Goal: Task Accomplishment & Management: Manage account settings

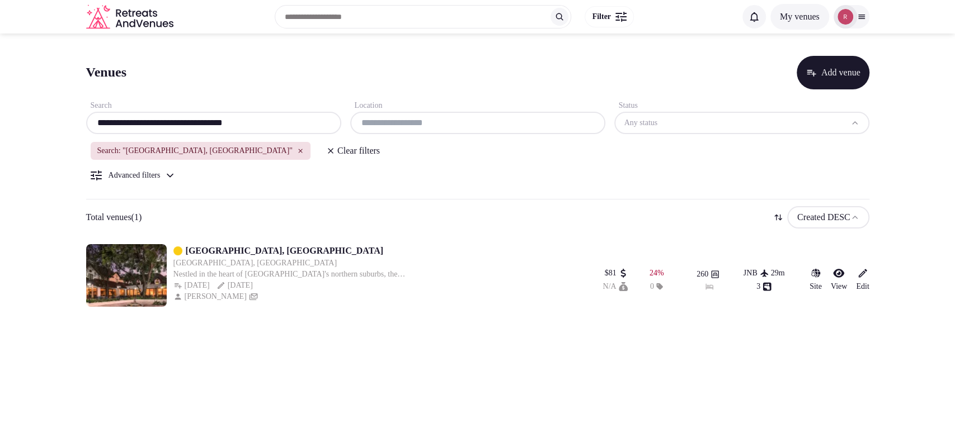
click at [266, 120] on input "**********" at bounding box center [214, 122] width 246 height 13
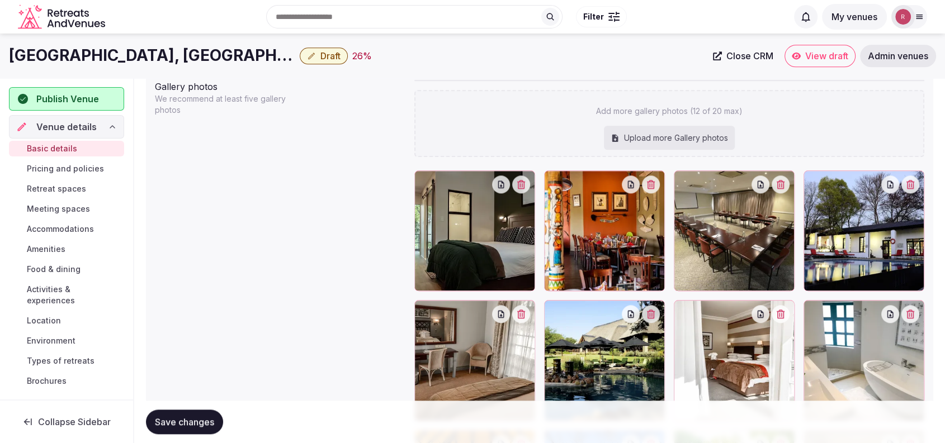
scroll to position [1174, 0]
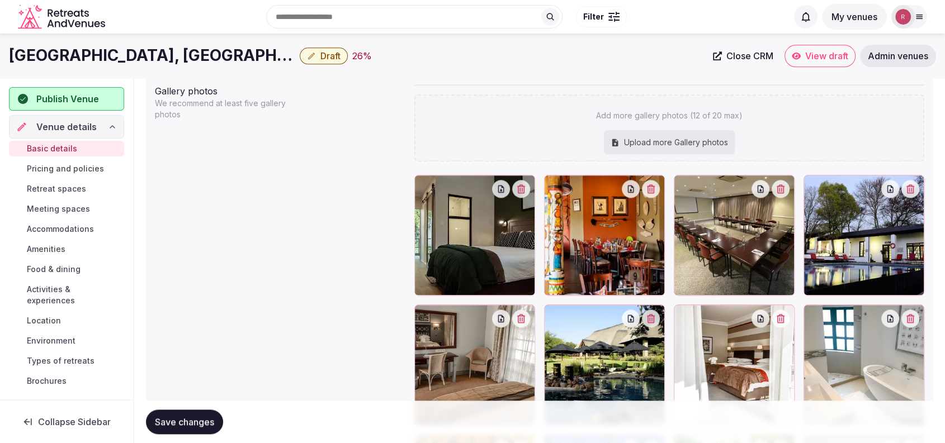
click at [617, 130] on div "Add more gallery photos (12 of 20 max) Upload more Gallery photos" at bounding box center [669, 128] width 510 height 67
type input "**********"
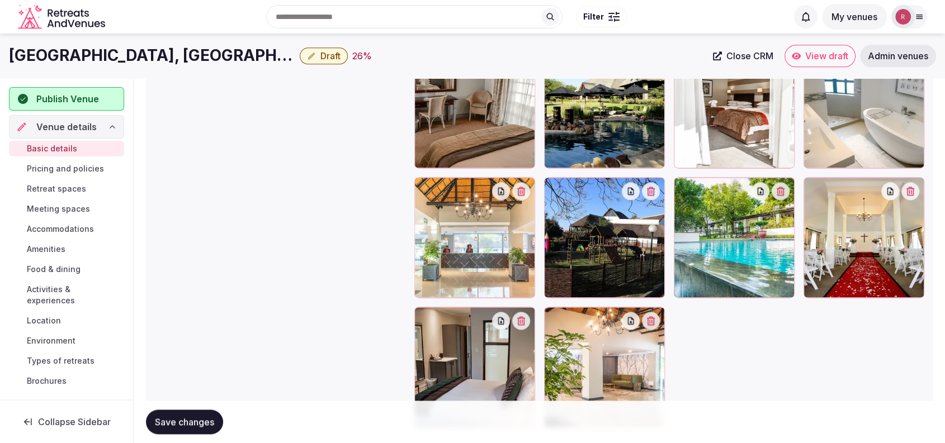
scroll to position [1414, 0]
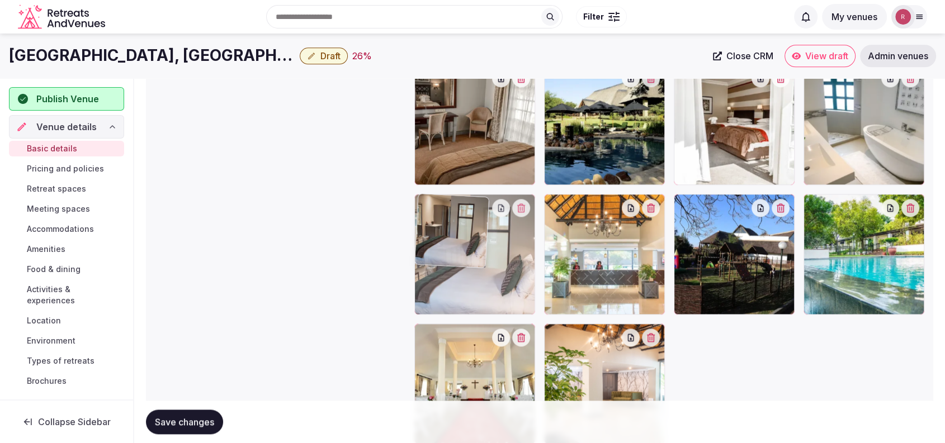
drag, startPoint x: 475, startPoint y: 372, endPoint x: 497, endPoint y: 300, distance: 75.9
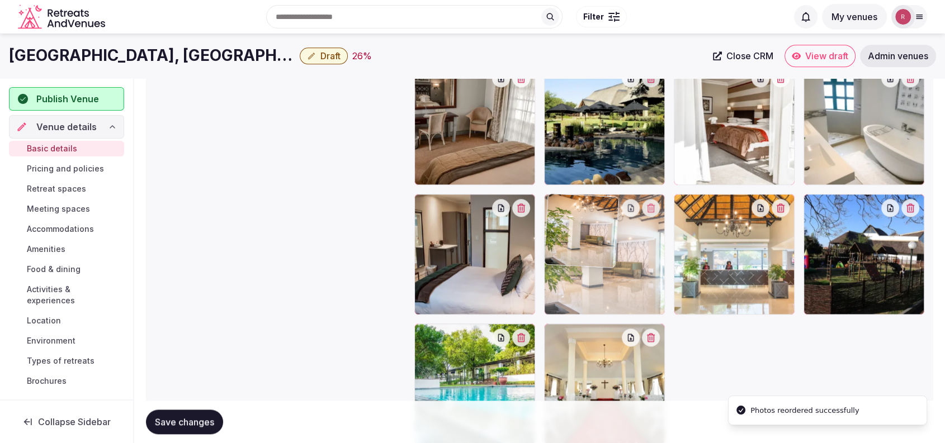
drag, startPoint x: 565, startPoint y: 336, endPoint x: 590, endPoint y: 266, distance: 74.3
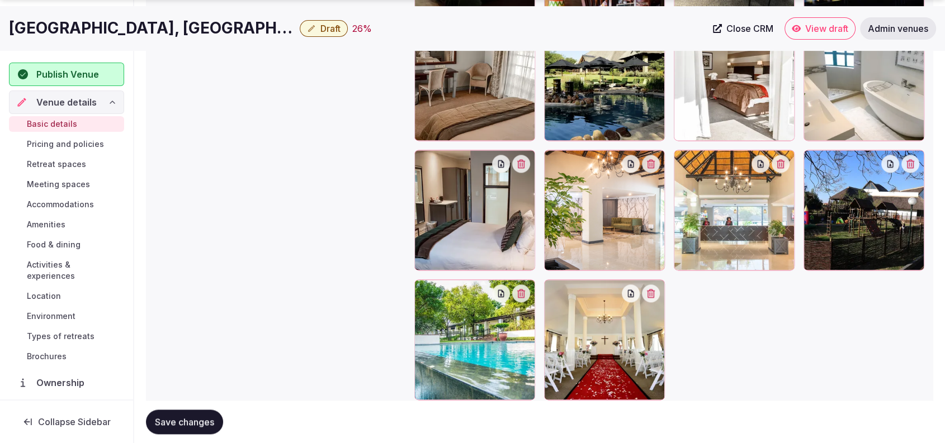
scroll to position [1477, 0]
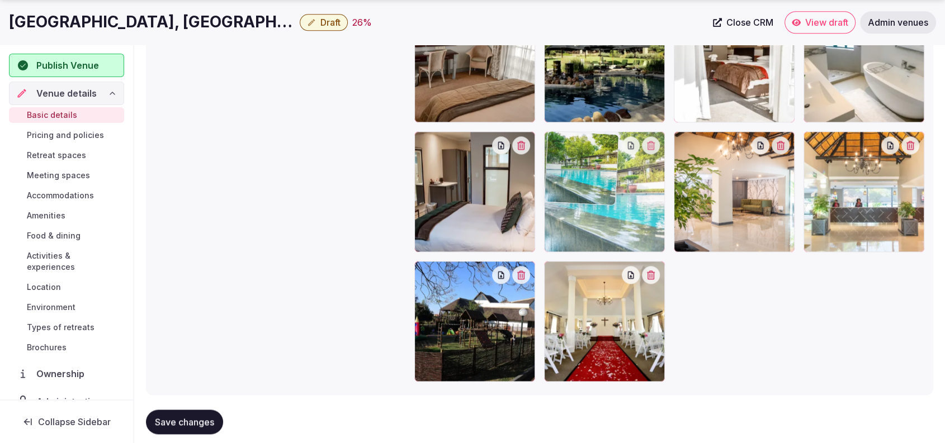
drag, startPoint x: 599, startPoint y: 225, endPoint x: 626, endPoint y: 198, distance: 38.0
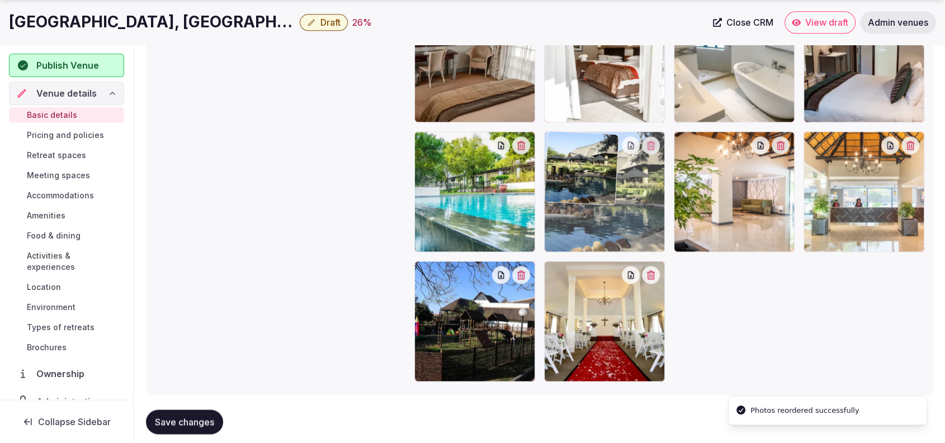
drag, startPoint x: 592, startPoint y: 114, endPoint x: 616, endPoint y: 243, distance: 131.8
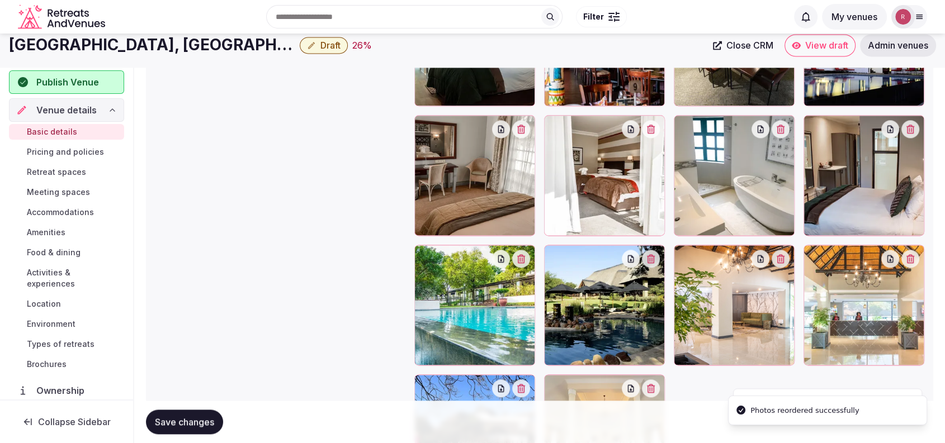
scroll to position [1349, 0]
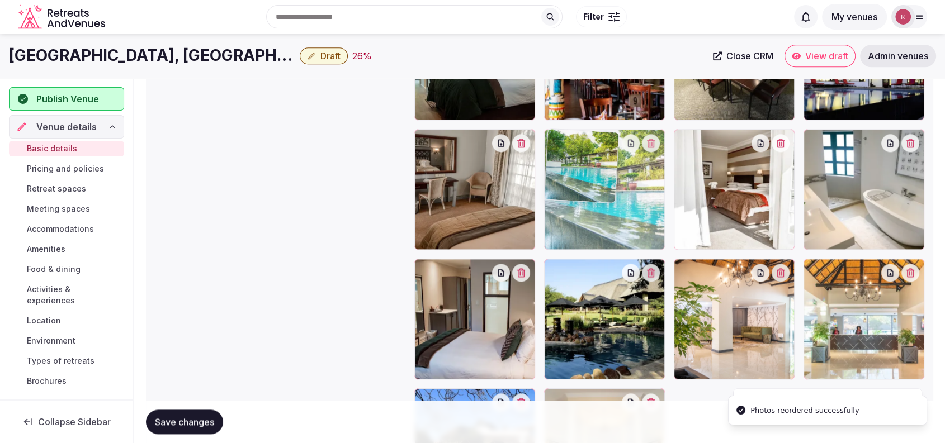
drag, startPoint x: 447, startPoint y: 351, endPoint x: 616, endPoint y: 249, distance: 197.0
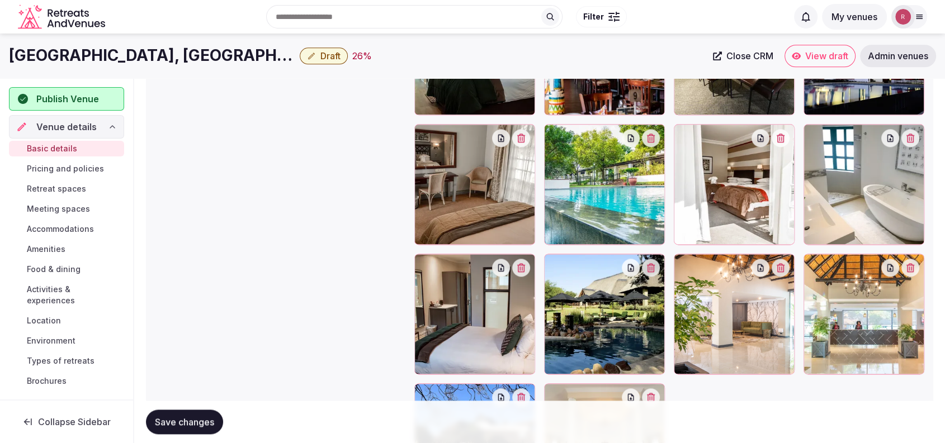
scroll to position [1334, 0]
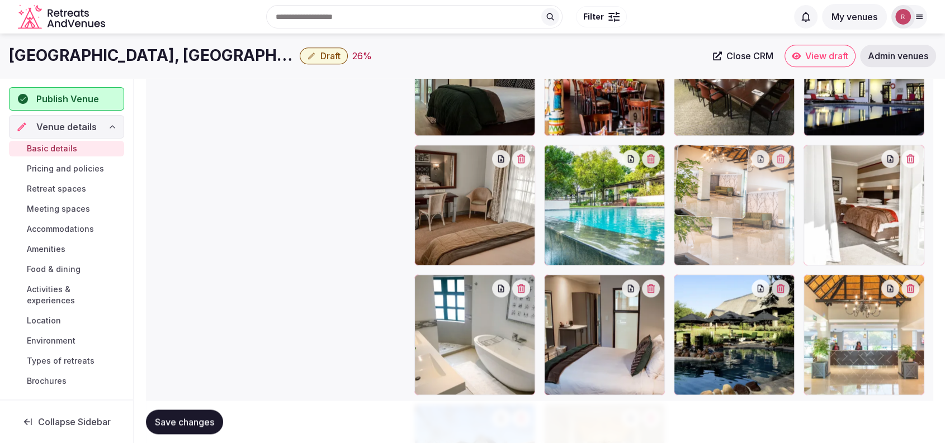
drag, startPoint x: 734, startPoint y: 324, endPoint x: 735, endPoint y: 265, distance: 59.3
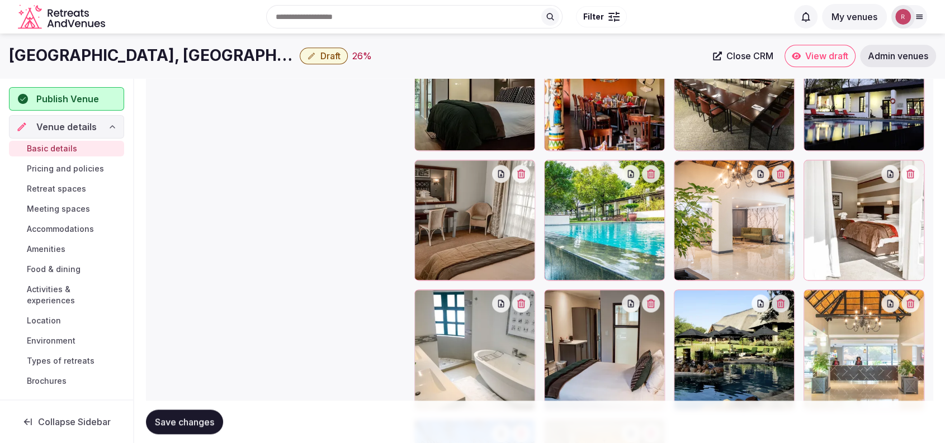
scroll to position [1311, 0]
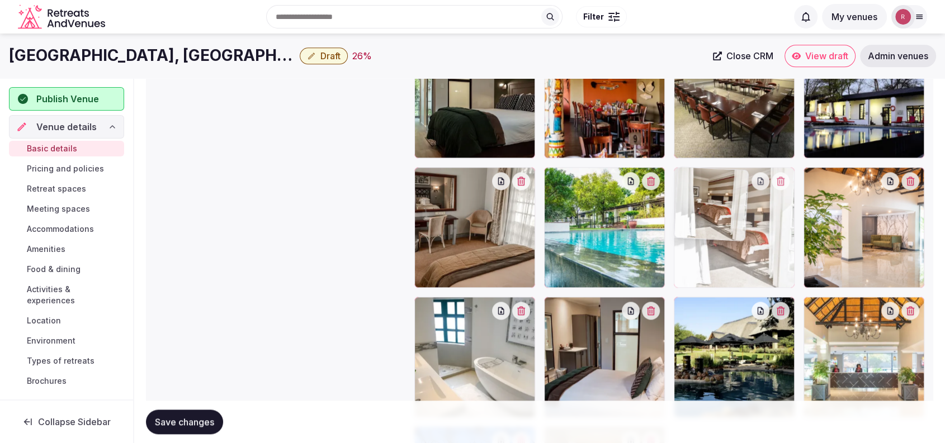
drag, startPoint x: 851, startPoint y: 258, endPoint x: 747, endPoint y: 253, distance: 103.6
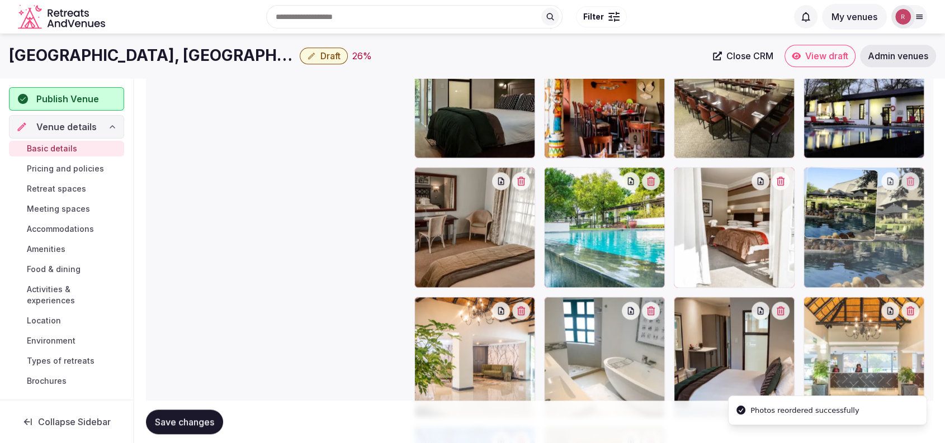
drag, startPoint x: 795, startPoint y: 343, endPoint x: 877, endPoint y: 266, distance: 112.8
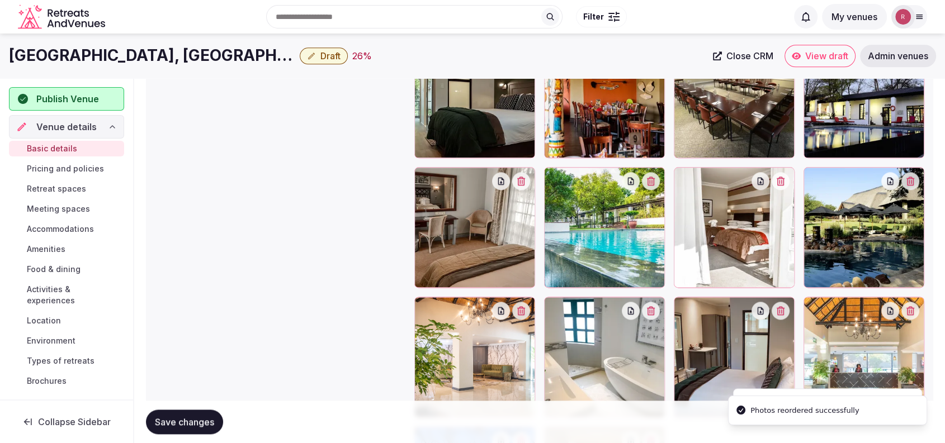
scroll to position [923, 0]
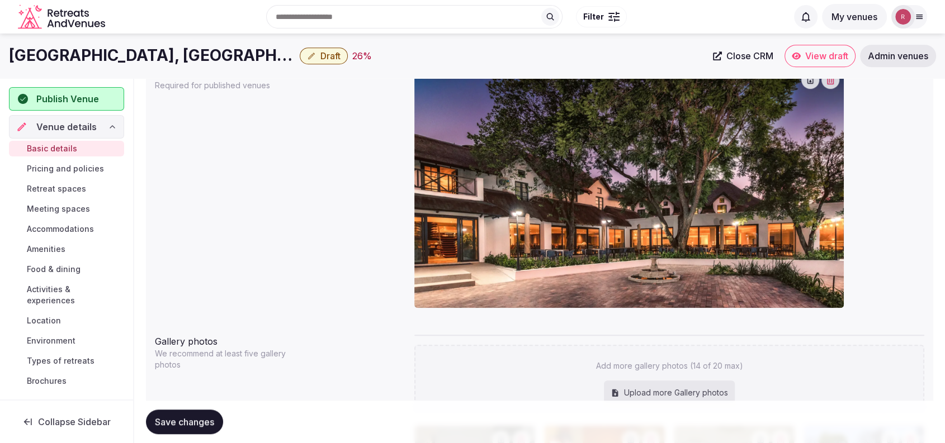
click at [158, 429] on button "Save changes" at bounding box center [184, 422] width 77 height 25
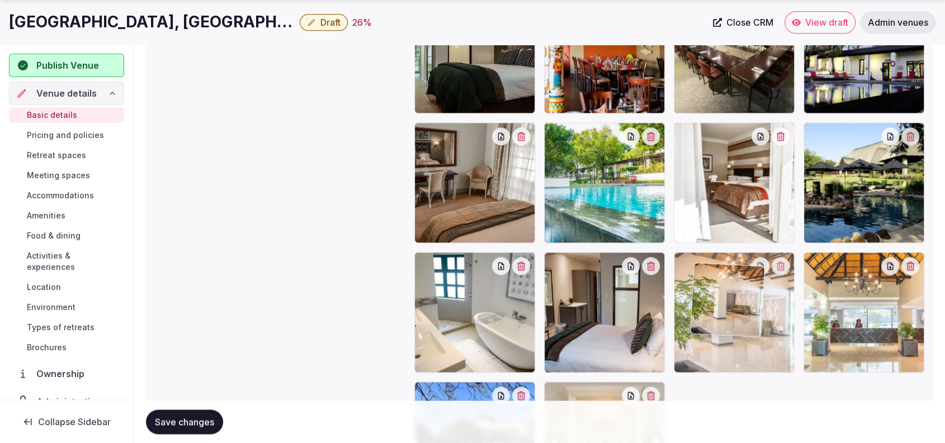
scroll to position [1361, 0]
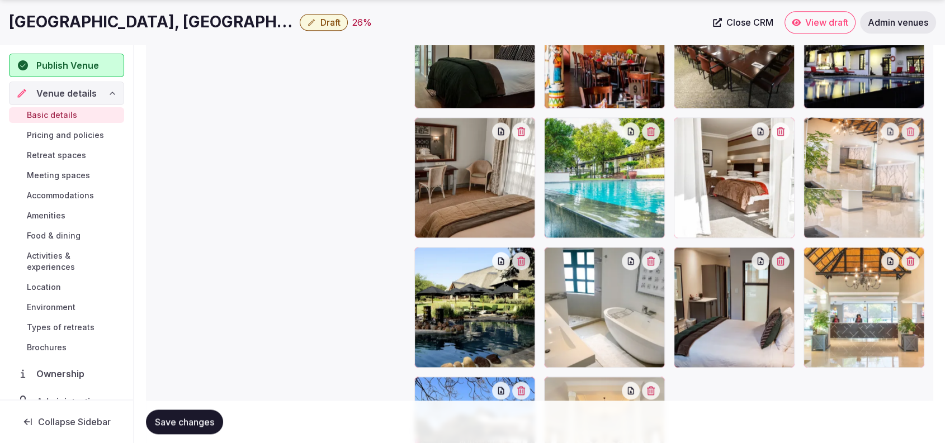
drag, startPoint x: 460, startPoint y: 346, endPoint x: 880, endPoint y: 273, distance: 425.6
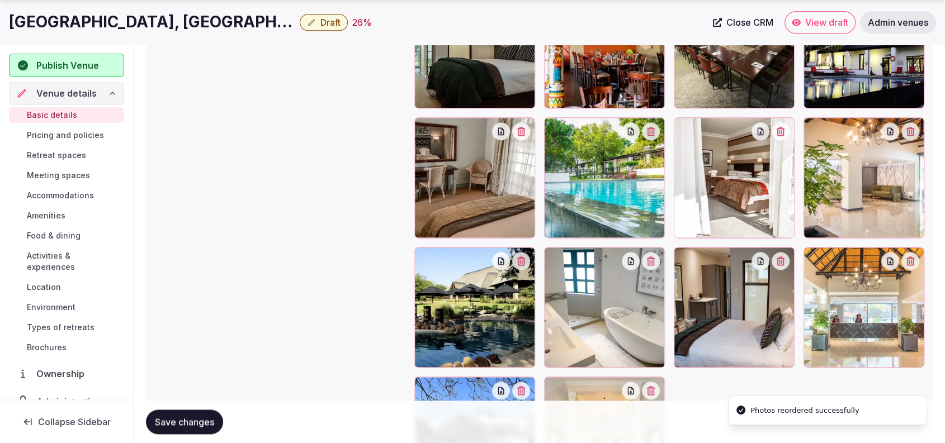
click at [34, 152] on span "Retreat spaces" at bounding box center [56, 155] width 59 height 11
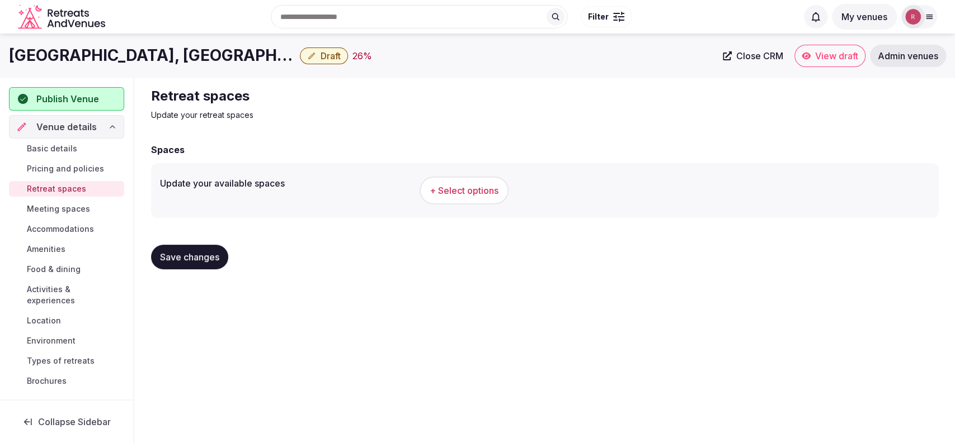
click at [506, 195] on button "+ Select options" at bounding box center [463, 191] width 89 height 28
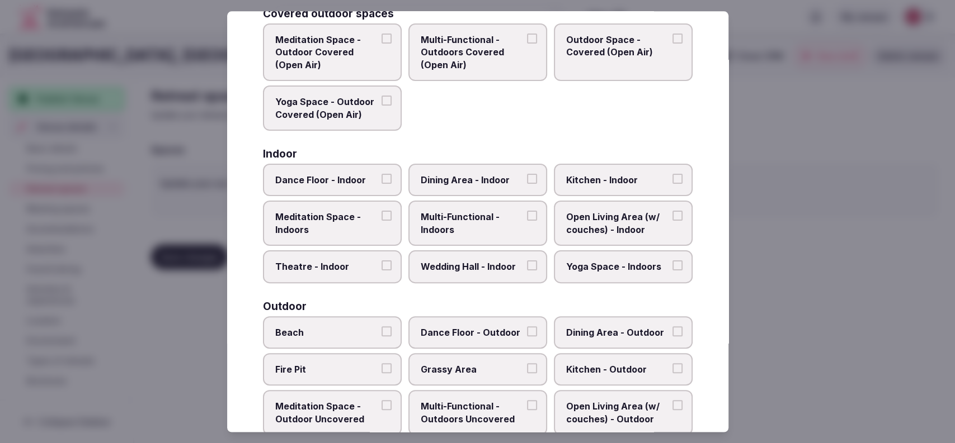
scroll to position [129, 0]
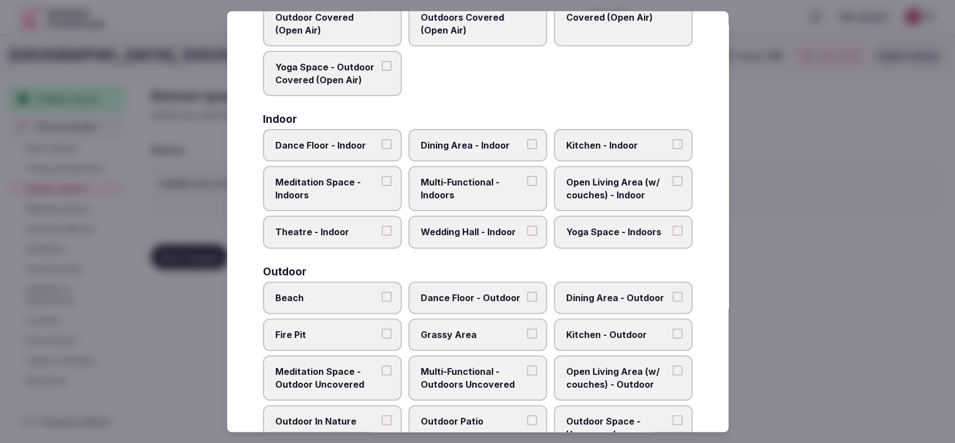
click at [469, 153] on label "Dining Area - Indoor" at bounding box center [477, 145] width 139 height 32
click at [527, 149] on button "Dining Area - Indoor" at bounding box center [532, 144] width 10 height 10
click at [469, 186] on span "Multi-Functional - Indoors" at bounding box center [472, 189] width 103 height 25
click at [527, 186] on button "Multi-Functional - Indoors" at bounding box center [532, 182] width 10 height 10
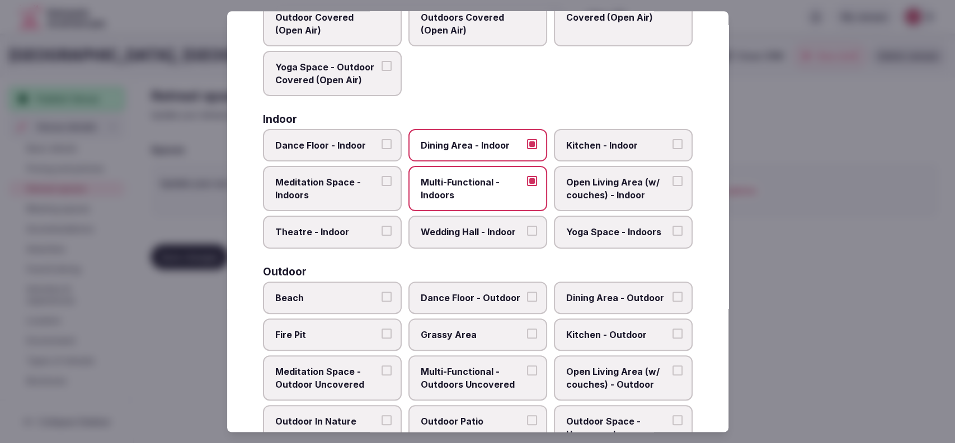
click at [470, 226] on span "Wedding Hall - Indoor" at bounding box center [472, 232] width 103 height 12
click at [527, 226] on button "Wedding Hall - Indoor" at bounding box center [532, 231] width 10 height 10
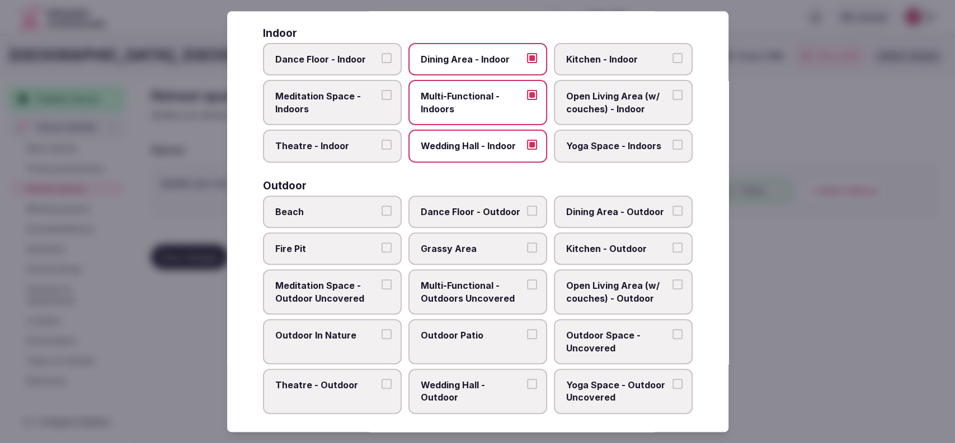
scroll to position [231, 0]
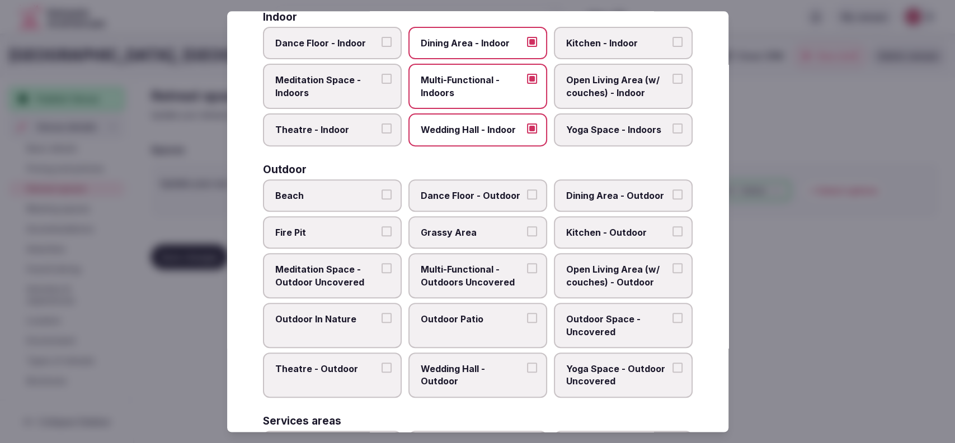
click at [516, 327] on label "Outdoor Patio" at bounding box center [477, 325] width 139 height 45
click at [527, 323] on button "Outdoor Patio" at bounding box center [532, 318] width 10 height 10
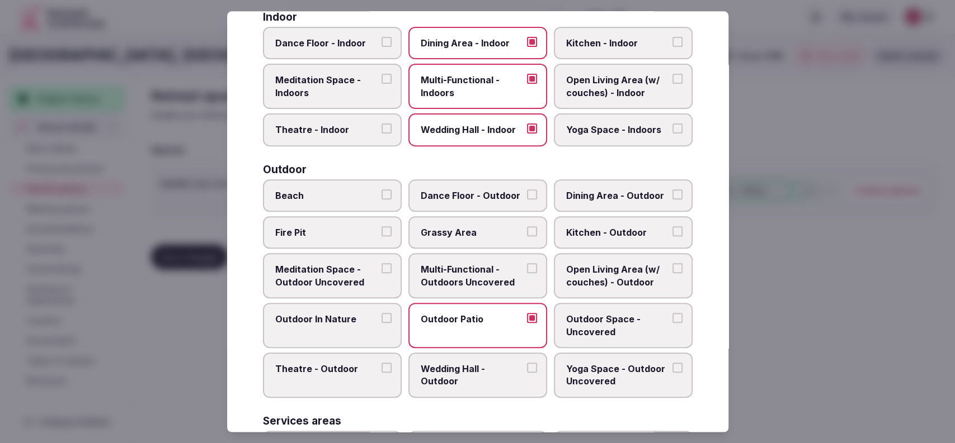
click at [617, 193] on span "Dining Area - Outdoor" at bounding box center [617, 196] width 103 height 12
click at [672, 193] on button "Dining Area - Outdoor" at bounding box center [677, 195] width 10 height 10
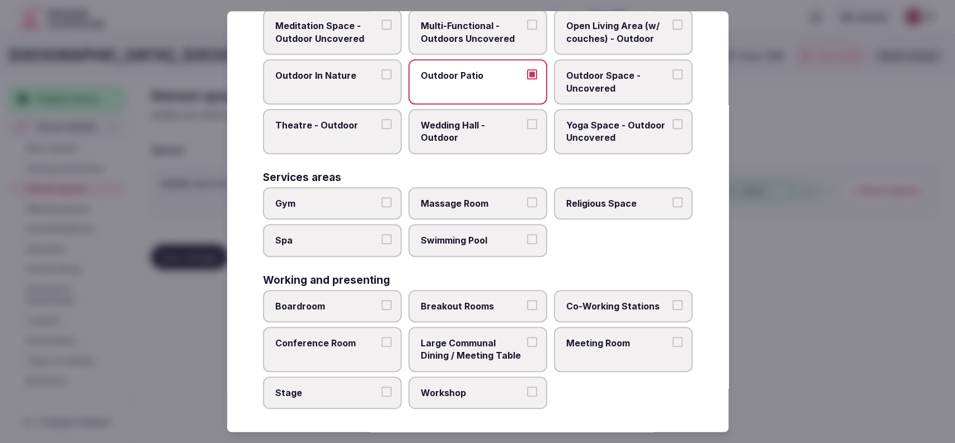
click at [347, 352] on label "Conference Room" at bounding box center [332, 349] width 139 height 45
click at [381, 347] on button "Conference Room" at bounding box center [386, 342] width 10 height 10
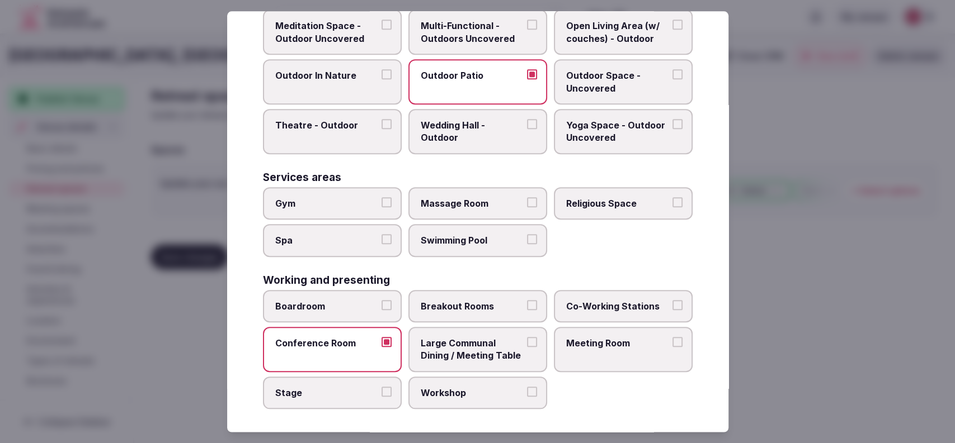
click at [466, 240] on span "Swimming Pool" at bounding box center [472, 240] width 103 height 12
click at [527, 240] on button "Swimming Pool" at bounding box center [532, 239] width 10 height 10
click at [295, 205] on span "Gym" at bounding box center [326, 203] width 103 height 12
click at [381, 205] on button "Gym" at bounding box center [386, 202] width 10 height 10
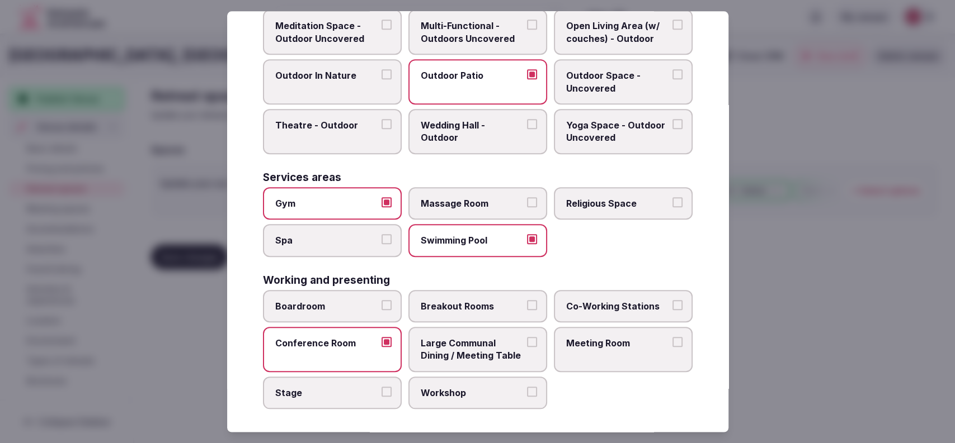
click at [574, 346] on span "Meeting Room" at bounding box center [617, 343] width 103 height 12
click at [672, 346] on button "Meeting Room" at bounding box center [677, 342] width 10 height 10
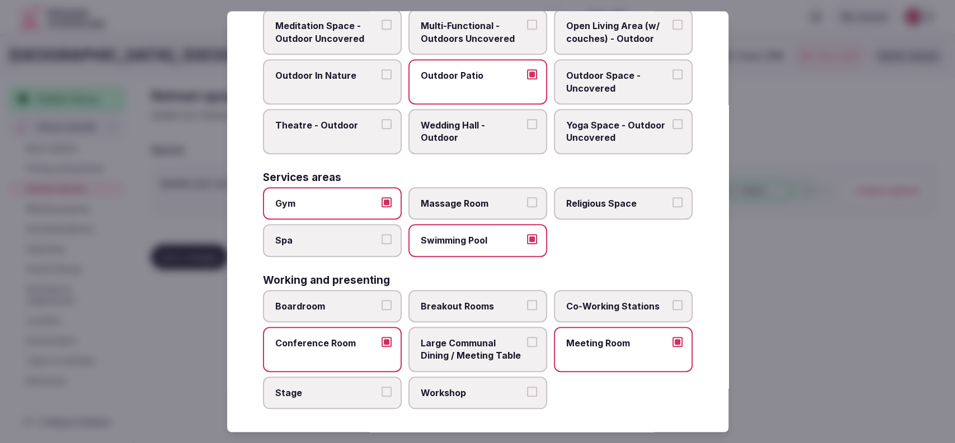
click at [470, 350] on span "Large Communal Dining / Meeting Table" at bounding box center [472, 349] width 103 height 25
click at [527, 347] on button "Large Communal Dining / Meeting Table" at bounding box center [532, 342] width 10 height 10
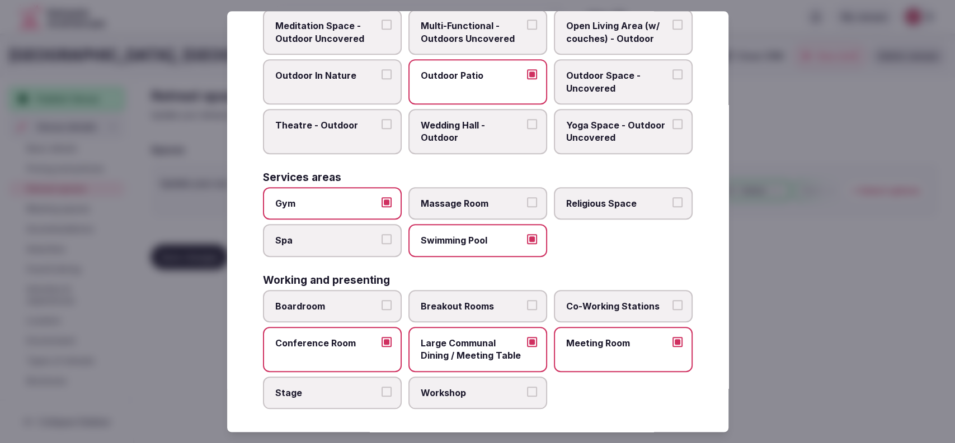
click at [356, 300] on span "Boardroom" at bounding box center [326, 306] width 103 height 12
click at [381, 300] on button "Boardroom" at bounding box center [386, 305] width 10 height 10
click at [771, 275] on div at bounding box center [477, 221] width 955 height 443
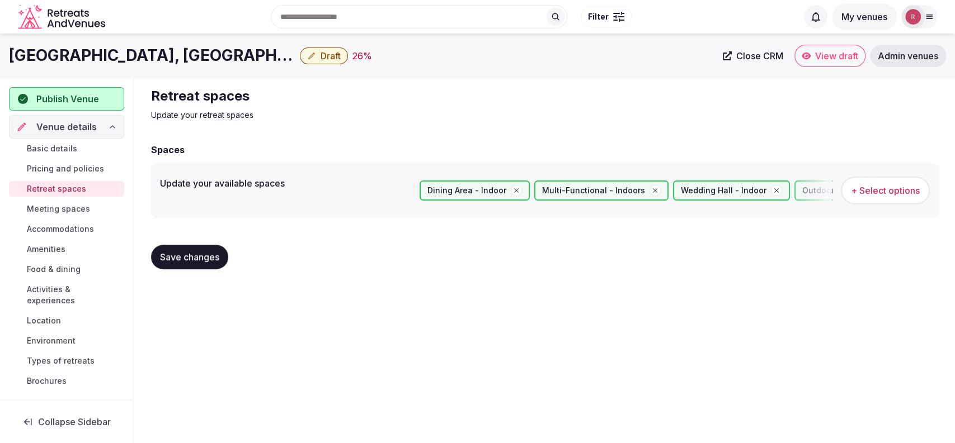
click at [192, 257] on span "Save changes" at bounding box center [189, 257] width 59 height 11
click at [861, 185] on span "+ Select options" at bounding box center [885, 191] width 69 height 12
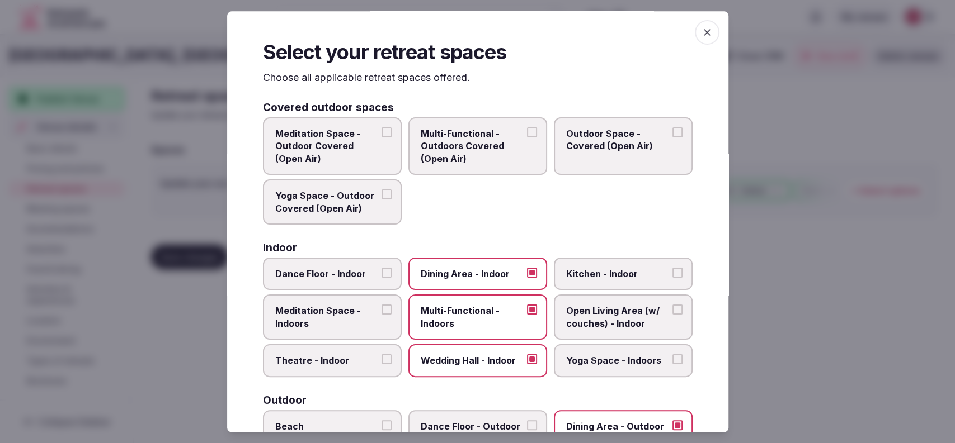
scroll to position [368, 0]
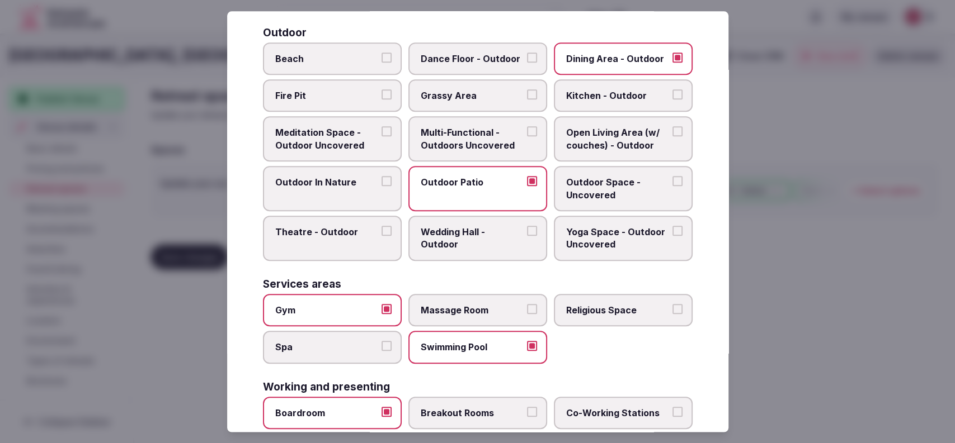
drag, startPoint x: 353, startPoint y: 308, endPoint x: 443, endPoint y: 325, distance: 92.3
click at [353, 308] on span "Gym" at bounding box center [326, 310] width 103 height 12
click at [381, 308] on button "Gym" at bounding box center [386, 309] width 10 height 10
click at [463, 353] on label "Swimming Pool" at bounding box center [477, 347] width 139 height 32
click at [527, 351] on button "Swimming Pool" at bounding box center [532, 346] width 10 height 10
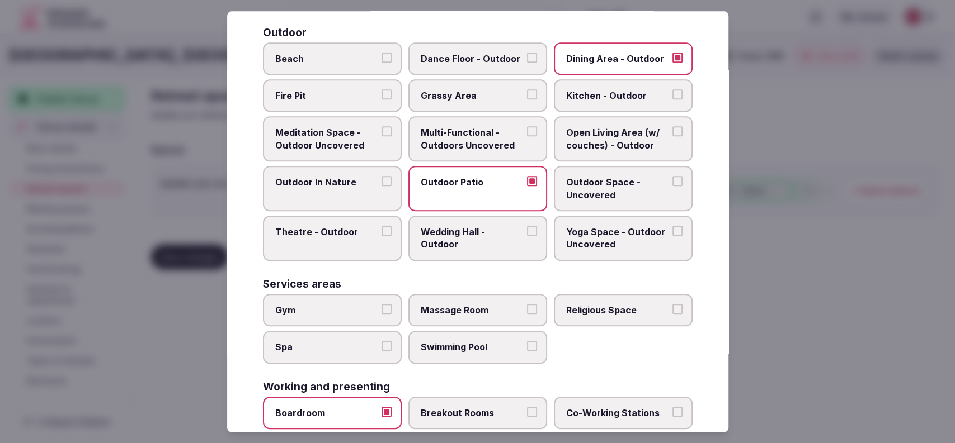
click at [768, 300] on div at bounding box center [477, 221] width 955 height 443
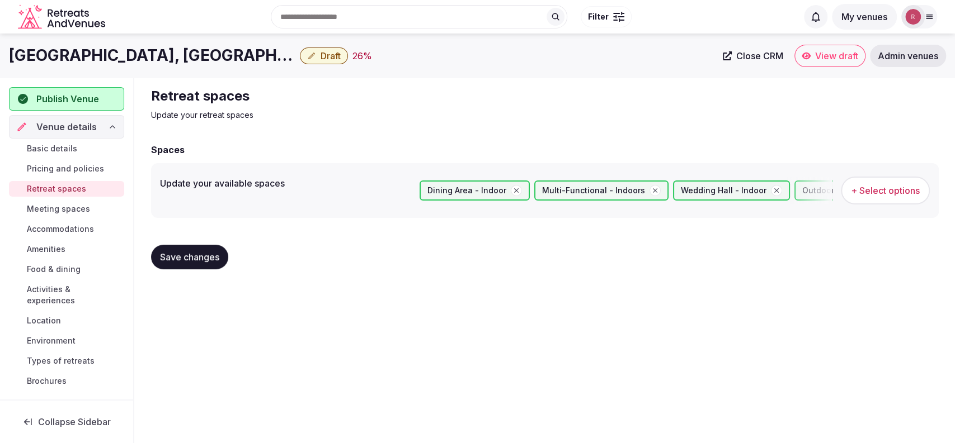
click at [174, 262] on span "Save changes" at bounding box center [189, 257] width 59 height 11
click at [38, 210] on span "Meeting spaces" at bounding box center [58, 209] width 63 height 11
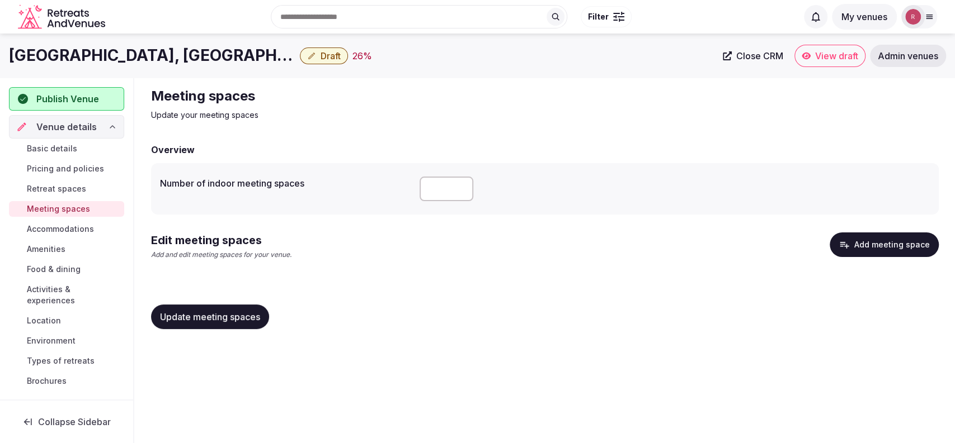
click at [864, 247] on button "Add meeting space" at bounding box center [883, 245] width 109 height 25
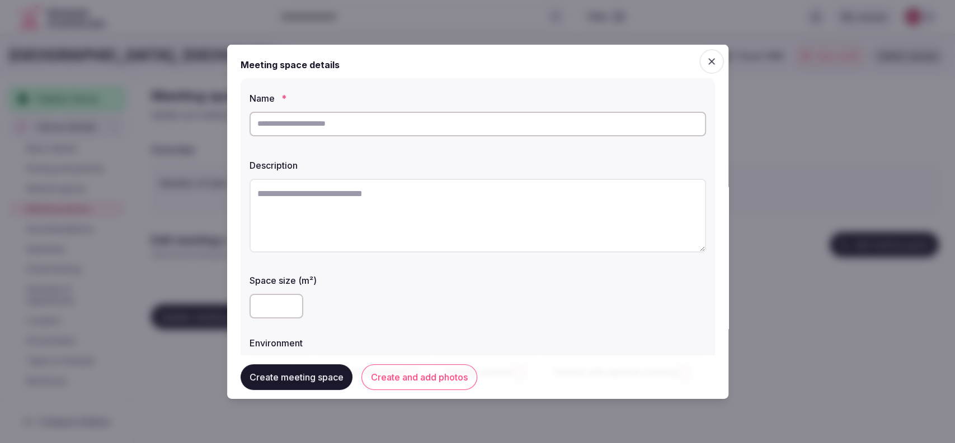
click at [357, 118] on input "text" at bounding box center [477, 123] width 456 height 25
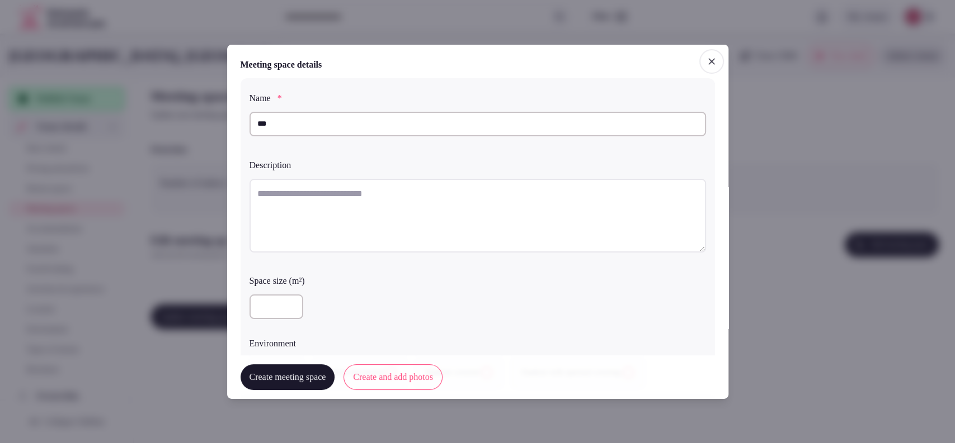
drag, startPoint x: 383, startPoint y: 126, endPoint x: 229, endPoint y: 128, distance: 154.4
click at [229, 128] on div "Add meeting space Add a new meeting space to your venue Meeting space details N…" at bounding box center [477, 221] width 501 height 355
paste input "*******"
click at [258, 122] on input "**********" at bounding box center [477, 123] width 456 height 25
type input "**********"
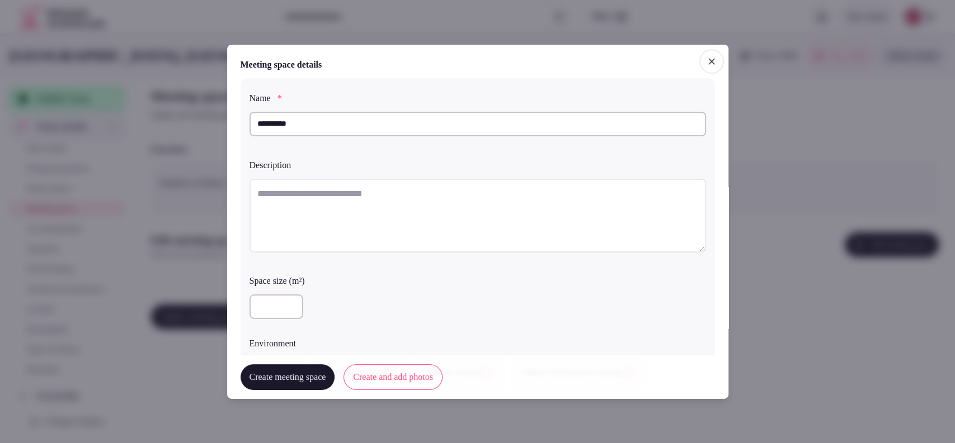
click at [271, 214] on textarea at bounding box center [477, 215] width 456 height 74
click at [433, 210] on textarea "To enrich screen reader interactions, please activate Accessibility in Grammarl…" at bounding box center [477, 215] width 456 height 74
paste textarea "**********"
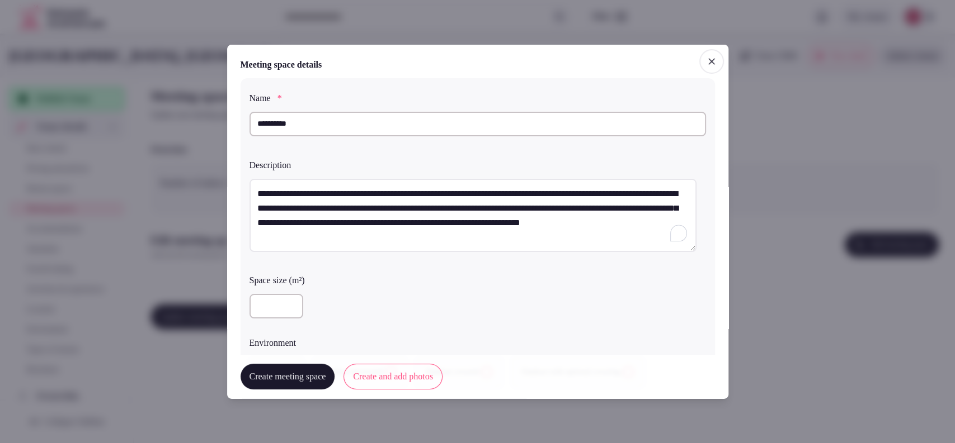
type textarea "**********"
drag, startPoint x: 309, startPoint y: 116, endPoint x: 211, endPoint y: 119, distance: 97.3
click at [211, 119] on body "Search Popular Destinations Toscana, Italy Riviera Maya, Mexico Indonesia, Bali…" at bounding box center [477, 221] width 955 height 443
paste input "**"
type input "**********"
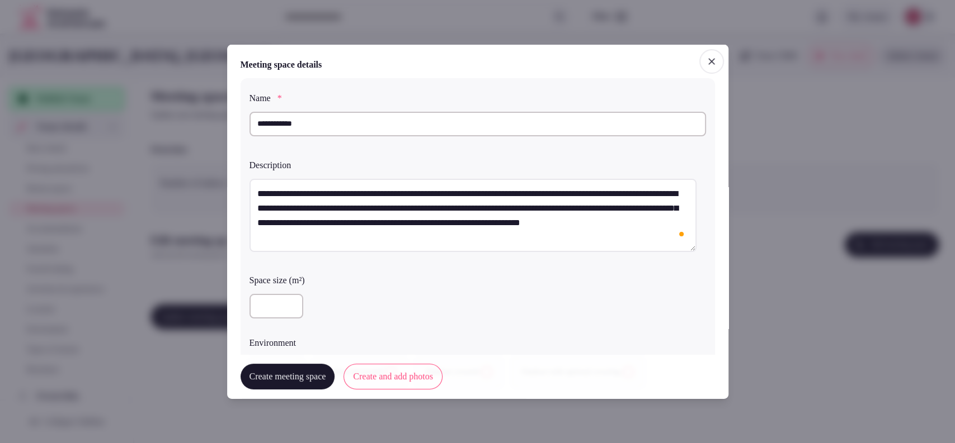
click at [305, 232] on textarea "**********" at bounding box center [472, 215] width 447 height 74
paste textarea "**********"
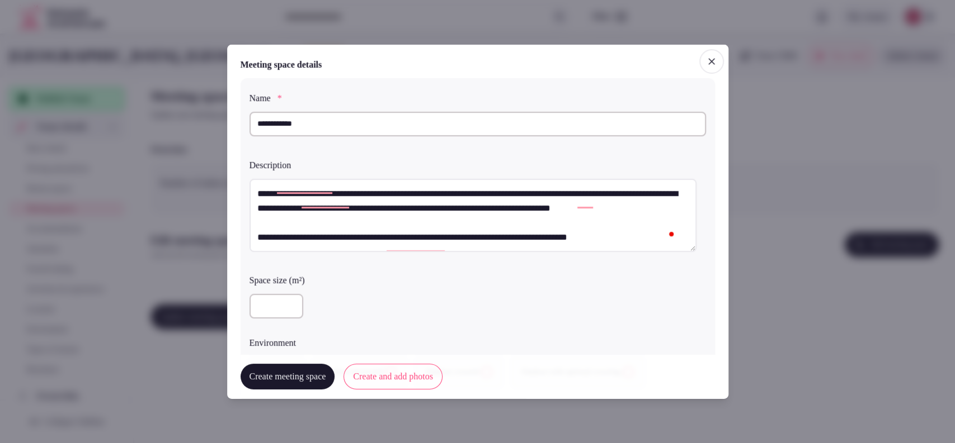
scroll to position [58, 0]
click at [254, 235] on textarea "**********" at bounding box center [472, 215] width 447 height 74
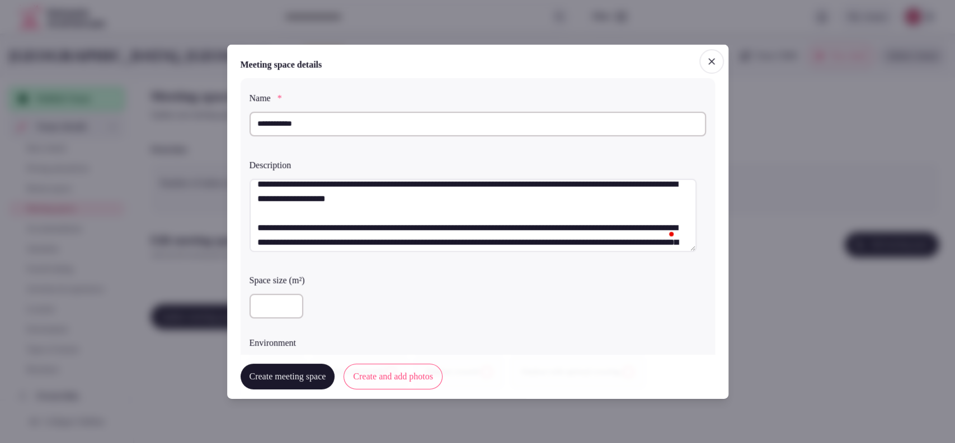
scroll to position [0, 0]
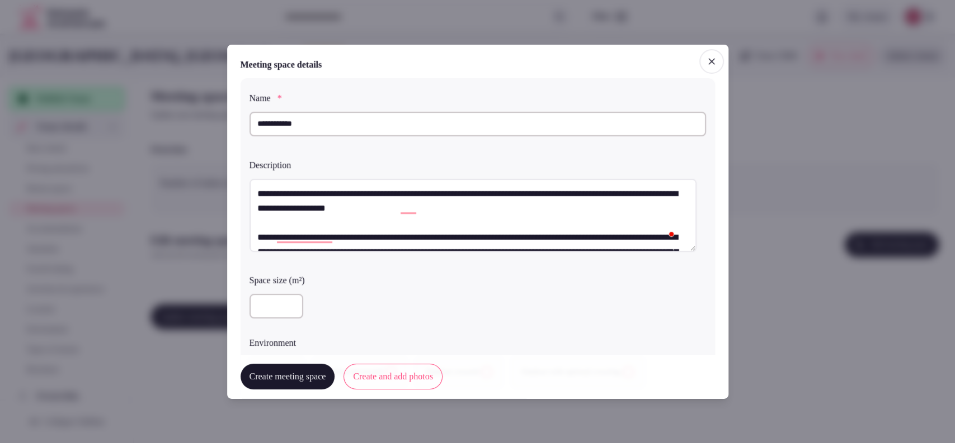
type textarea "**********"
click at [279, 313] on input "number" at bounding box center [276, 306] width 54 height 25
type input "***"
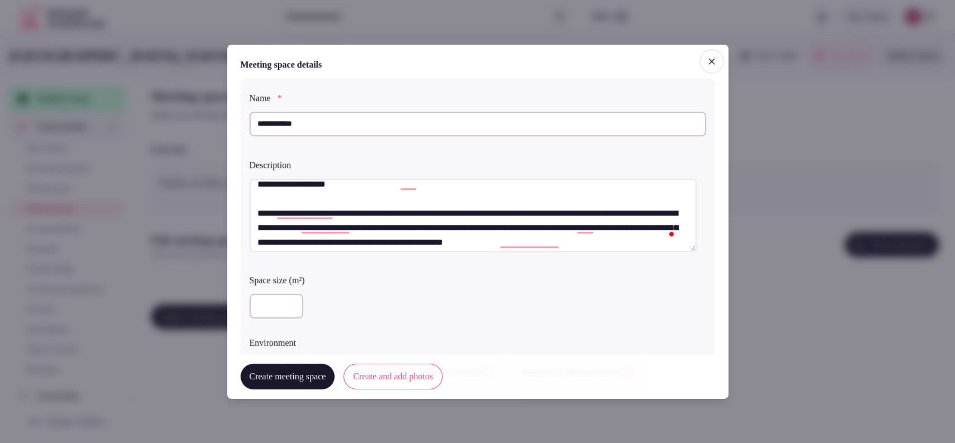
scroll to position [44, 0]
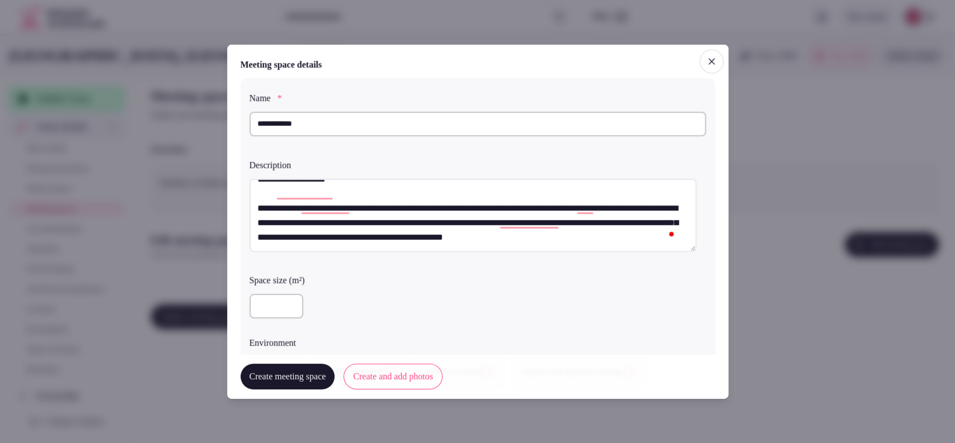
click at [386, 271] on div "Space size (m²)" at bounding box center [477, 278] width 456 height 16
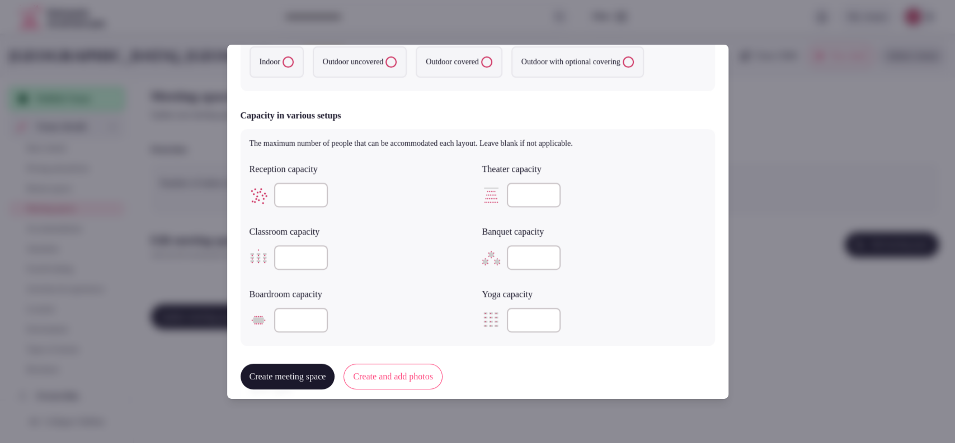
click at [282, 63] on label "Indoor" at bounding box center [276, 61] width 54 height 31
click at [282, 63] on button "Indoor" at bounding box center [287, 61] width 11 height 11
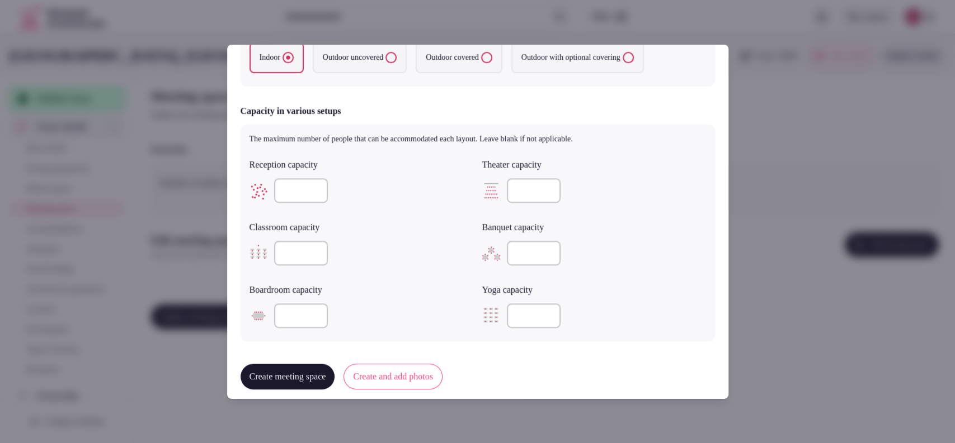
click at [293, 184] on input "number" at bounding box center [301, 190] width 54 height 25
click at [523, 250] on input "number" at bounding box center [534, 253] width 54 height 25
type input "**"
click at [285, 191] on input "number" at bounding box center [301, 190] width 54 height 25
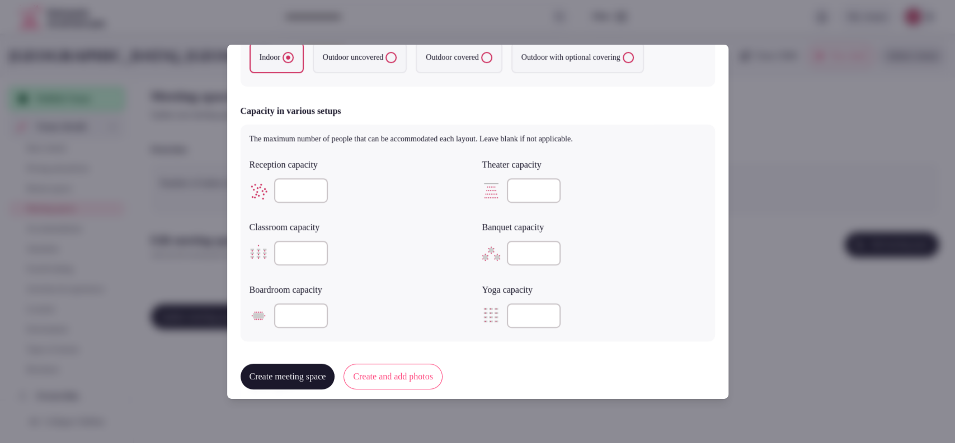
type input "***"
click at [404, 214] on div "Reception capacity *** Theater capacity Classroom capacity Banquet capacity ** …" at bounding box center [477, 243] width 456 height 179
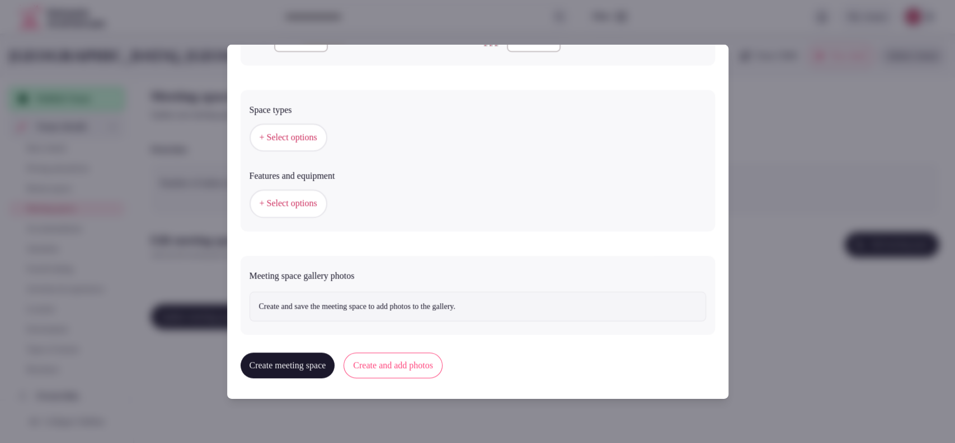
click at [293, 134] on span "+ Select options" at bounding box center [288, 137] width 58 height 12
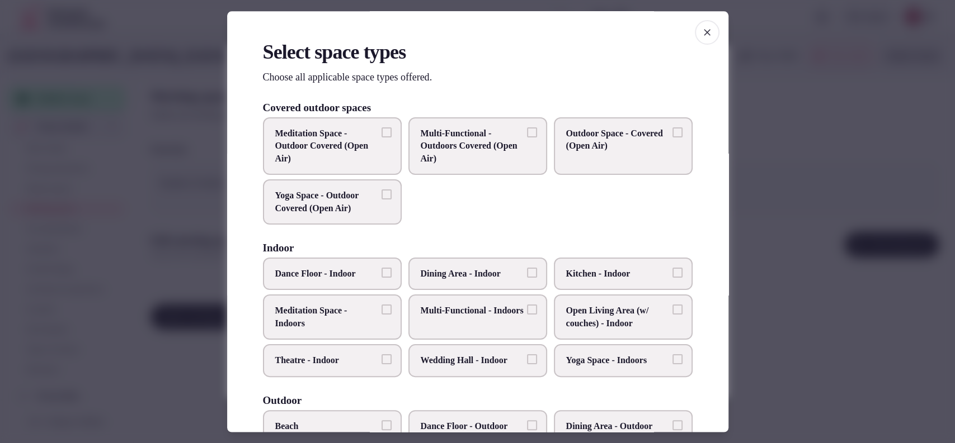
click at [470, 318] on span "Multi-Functional - Indoors" at bounding box center [472, 311] width 103 height 12
click at [527, 315] on button "Multi-Functional - Indoors" at bounding box center [532, 310] width 10 height 10
click at [470, 370] on label "Wedding Hall - Indoor" at bounding box center [477, 361] width 139 height 32
click at [527, 365] on button "Wedding Hall - Indoor" at bounding box center [532, 360] width 10 height 10
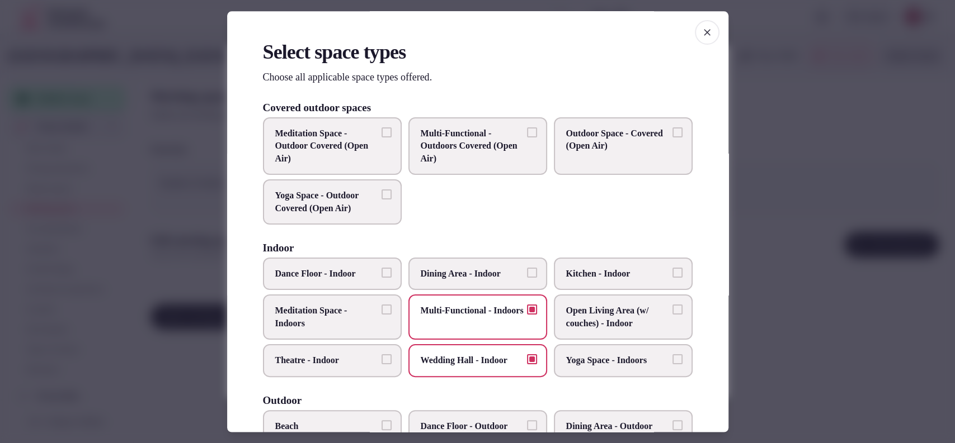
click at [483, 272] on span "Dining Area - Indoor" at bounding box center [472, 274] width 103 height 12
click at [527, 272] on button "Dining Area - Indoor" at bounding box center [532, 273] width 10 height 10
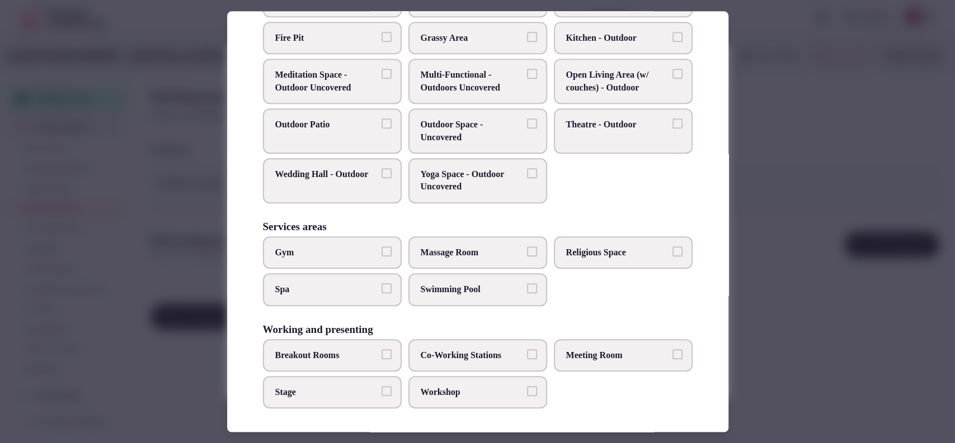
click at [585, 361] on label "Meeting Room" at bounding box center [623, 355] width 139 height 32
click at [672, 360] on button "Meeting Room" at bounding box center [677, 355] width 10 height 10
click at [473, 362] on label "Co-Working Stations" at bounding box center [477, 355] width 139 height 32
click at [527, 360] on button "Co-Working Stations" at bounding box center [532, 355] width 10 height 10
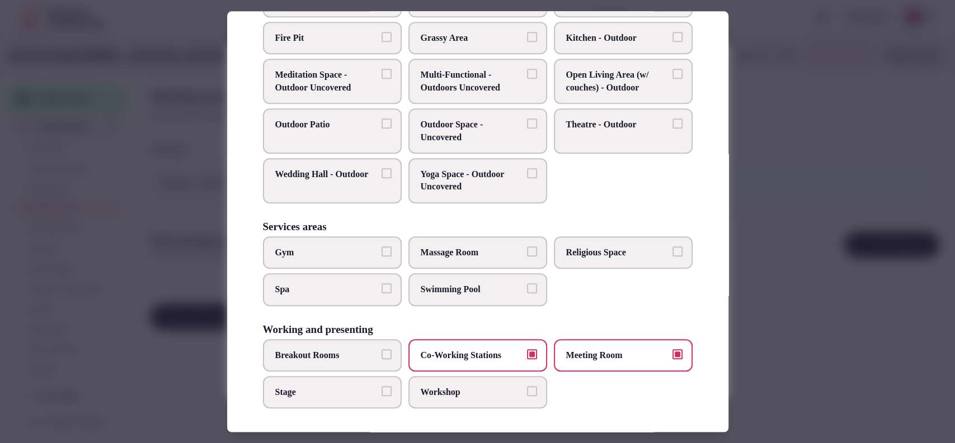
click at [456, 386] on span "Workshop" at bounding box center [472, 392] width 103 height 12
click at [527, 386] on button "Workshop" at bounding box center [532, 391] width 10 height 10
click at [781, 294] on div at bounding box center [477, 221] width 955 height 443
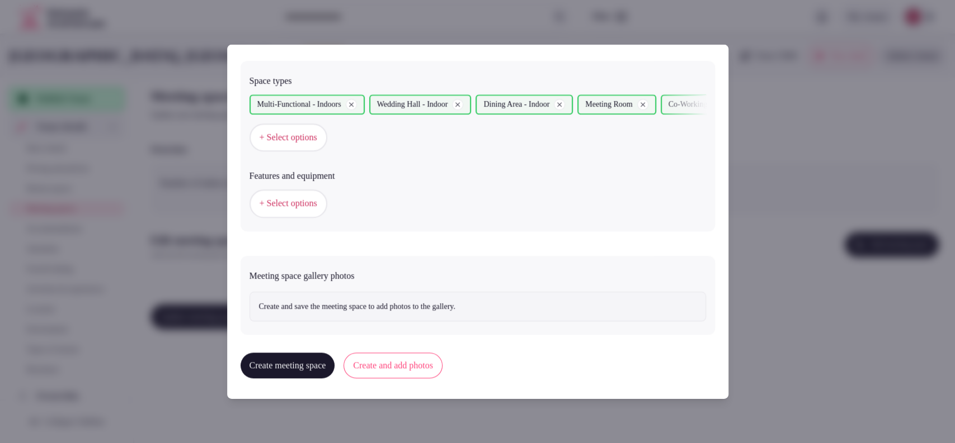
click at [293, 216] on button "+ Select options" at bounding box center [288, 204] width 78 height 28
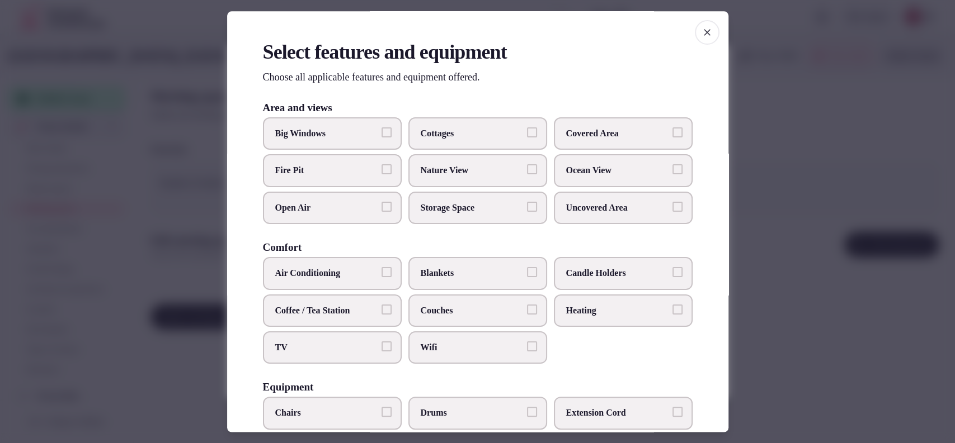
click at [592, 142] on label "Covered Area" at bounding box center [623, 133] width 139 height 32
click at [672, 138] on button "Covered Area" at bounding box center [677, 133] width 10 height 10
click at [509, 165] on span "Nature View" at bounding box center [472, 171] width 103 height 12
click at [527, 165] on button "Nature View" at bounding box center [532, 170] width 10 height 10
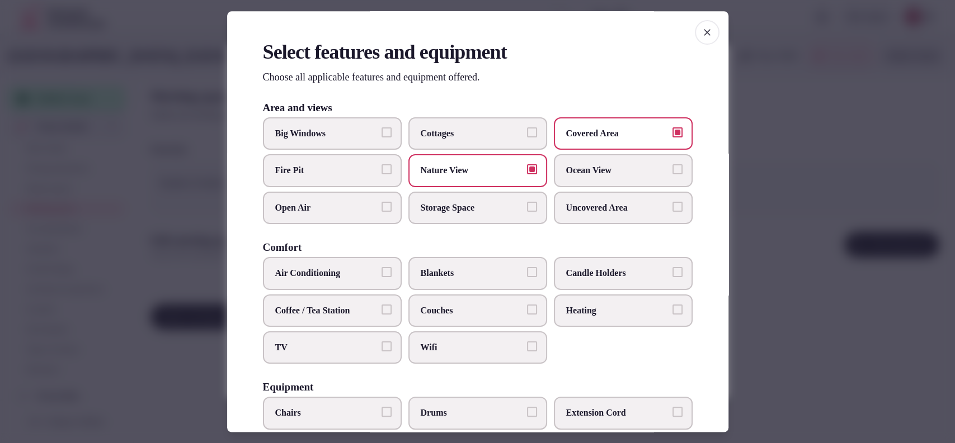
click at [369, 278] on span "Air Conditioning" at bounding box center [326, 274] width 103 height 12
click at [381, 278] on button "Air Conditioning" at bounding box center [386, 273] width 10 height 10
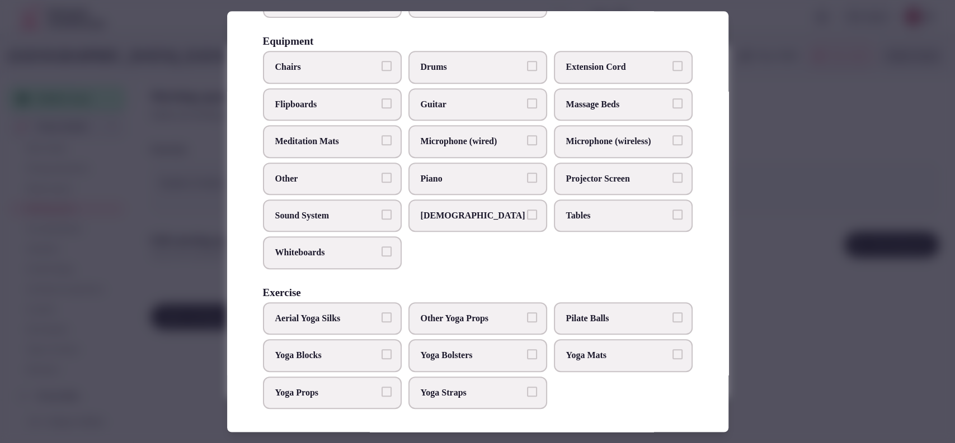
click at [371, 62] on span "Chairs" at bounding box center [326, 68] width 103 height 12
click at [381, 62] on button "Chairs" at bounding box center [386, 67] width 10 height 10
click at [598, 206] on label "Tables" at bounding box center [623, 216] width 139 height 32
click at [672, 210] on button "Tables" at bounding box center [677, 215] width 10 height 10
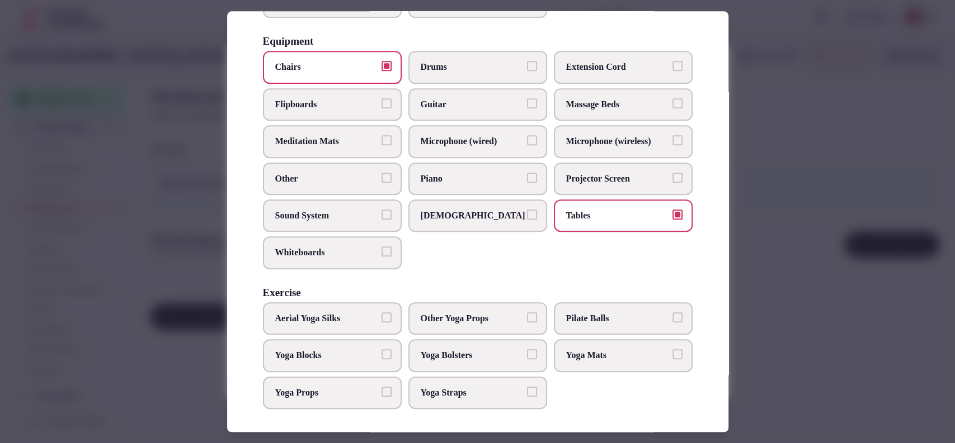
click at [337, 219] on span "Sound System" at bounding box center [326, 216] width 103 height 12
click at [381, 219] on button "Sound System" at bounding box center [386, 215] width 10 height 10
drag, startPoint x: 495, startPoint y: 140, endPoint x: 590, endPoint y: 141, distance: 94.5
click at [496, 140] on span "Microphone (wired)" at bounding box center [472, 142] width 103 height 12
click at [527, 140] on button "Microphone (wired)" at bounding box center [532, 141] width 10 height 10
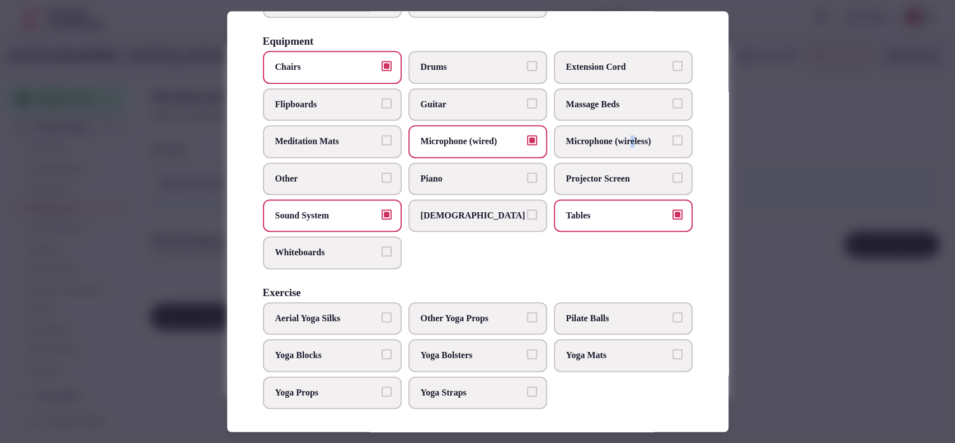
click at [634, 139] on span "Microphone (wireless)" at bounding box center [617, 142] width 103 height 12
click at [617, 147] on label "Microphone (wireless)" at bounding box center [623, 142] width 139 height 32
click at [672, 146] on button "Microphone (wireless)" at bounding box center [677, 141] width 10 height 10
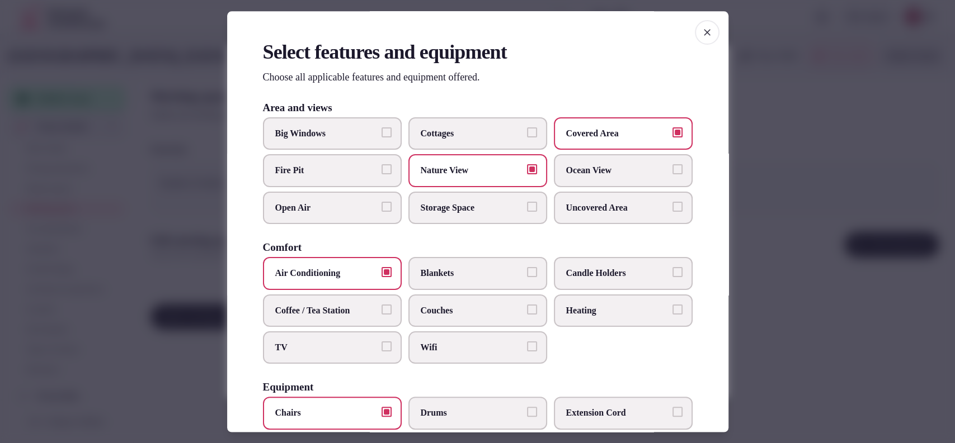
click at [357, 141] on label "Big Windows" at bounding box center [332, 133] width 139 height 32
click at [381, 138] on button "Big Windows" at bounding box center [386, 133] width 10 height 10
click at [850, 266] on div at bounding box center [477, 221] width 955 height 443
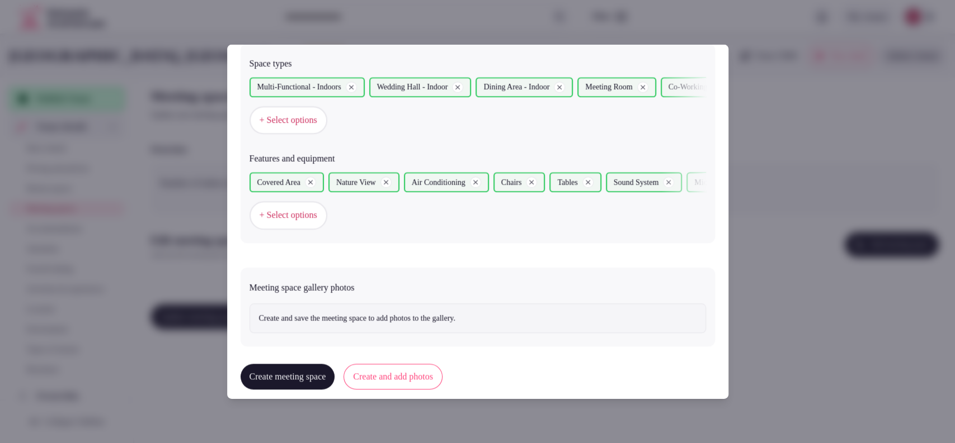
scroll to position [644, 0]
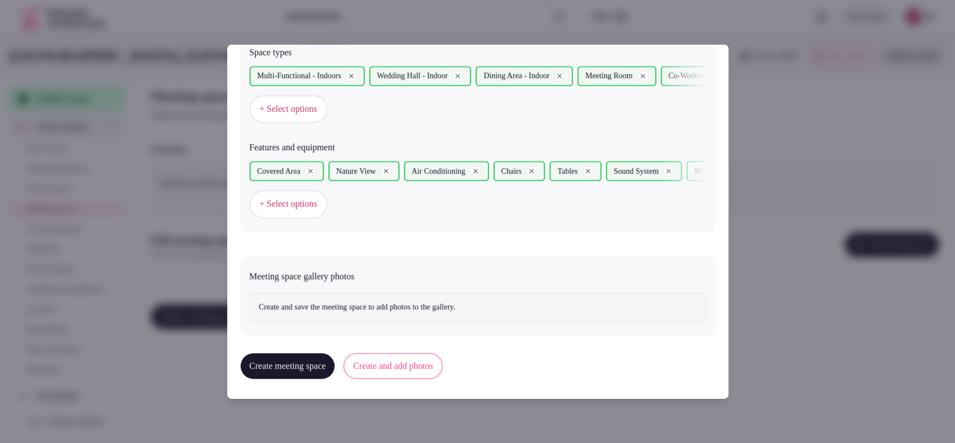
click at [442, 362] on button "Create and add photos" at bounding box center [392, 366] width 99 height 26
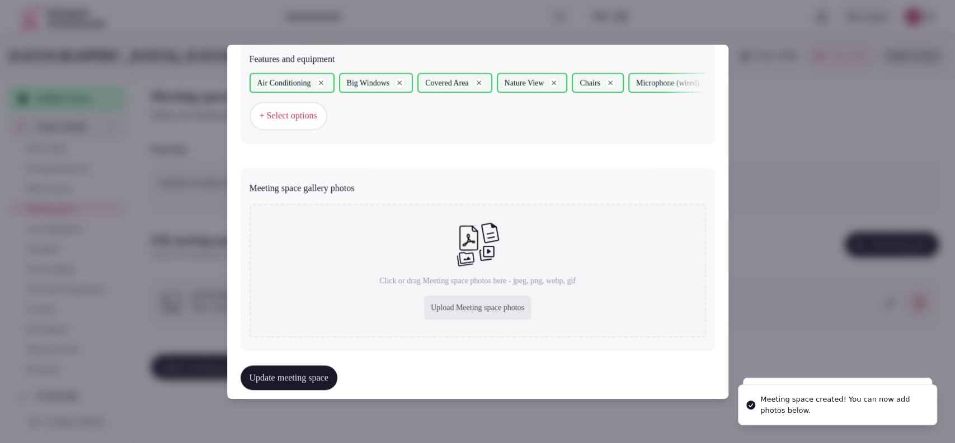
scroll to position [752, 0]
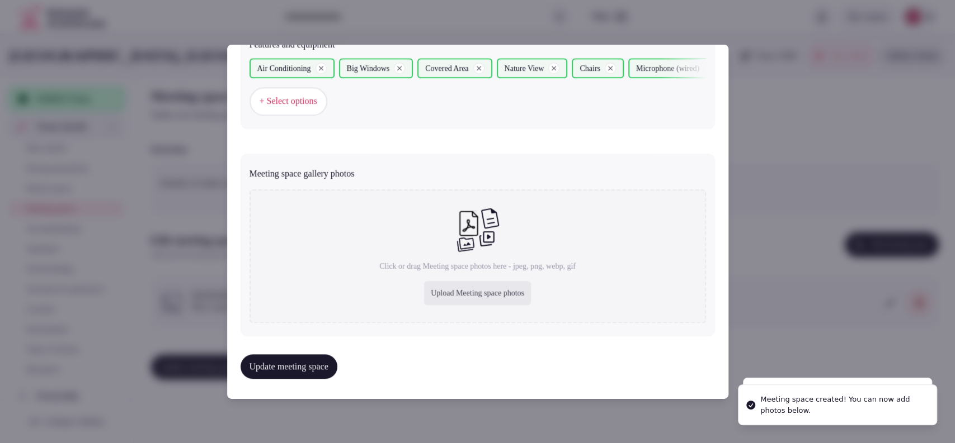
click at [465, 289] on div "Upload Meeting space photos" at bounding box center [477, 293] width 107 height 25
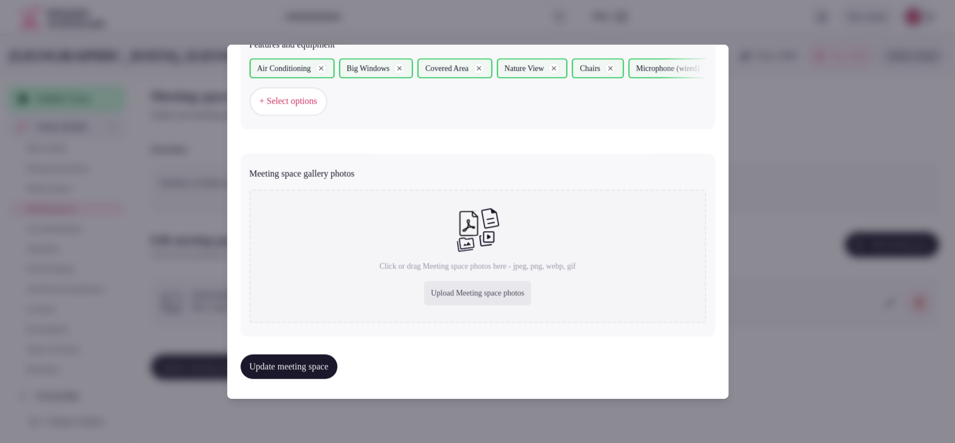
type input "**********"
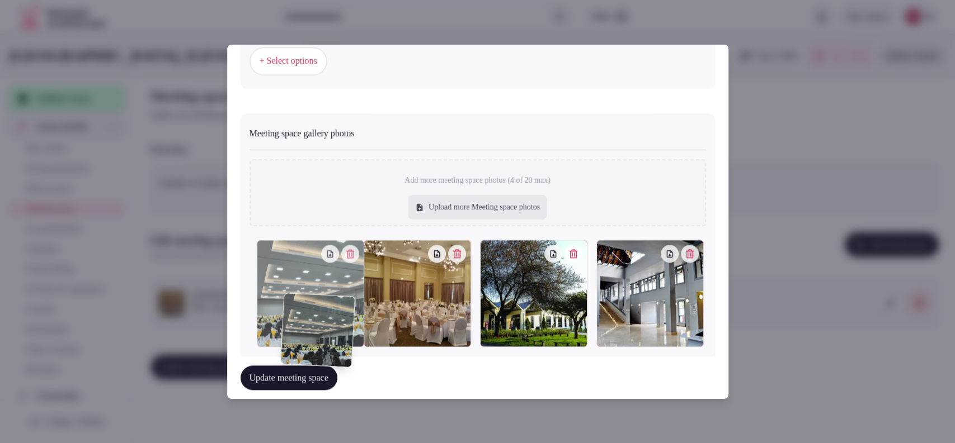
scroll to position [792, 0]
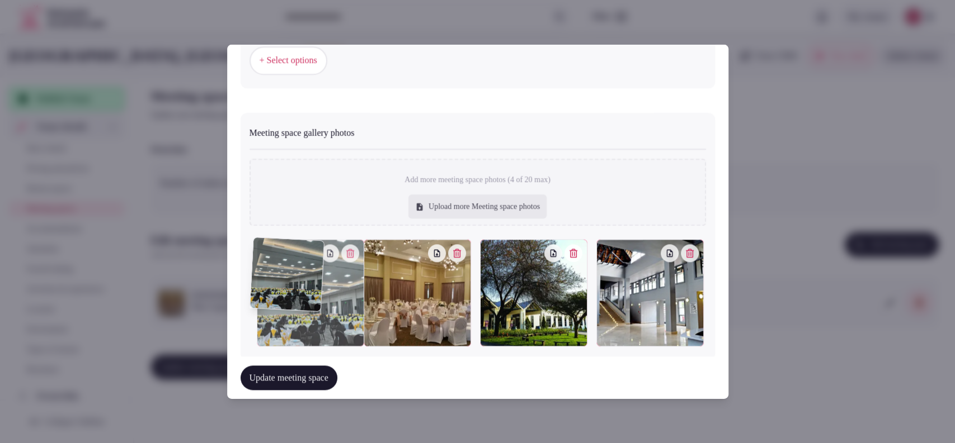
drag, startPoint x: 622, startPoint y: 318, endPoint x: 297, endPoint y: 308, distance: 325.6
click at [297, 308] on div at bounding box center [310, 292] width 107 height 107
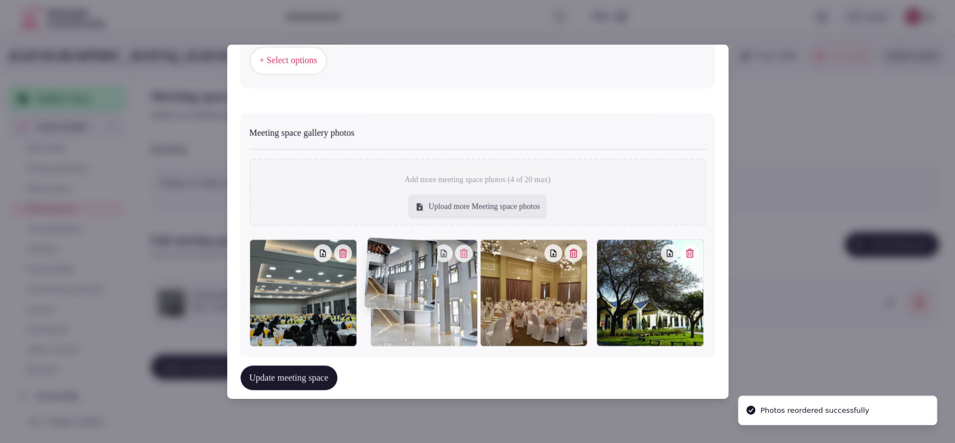
drag, startPoint x: 644, startPoint y: 296, endPoint x: 468, endPoint y: 320, distance: 178.3
click at [468, 320] on div at bounding box center [477, 292] width 456 height 107
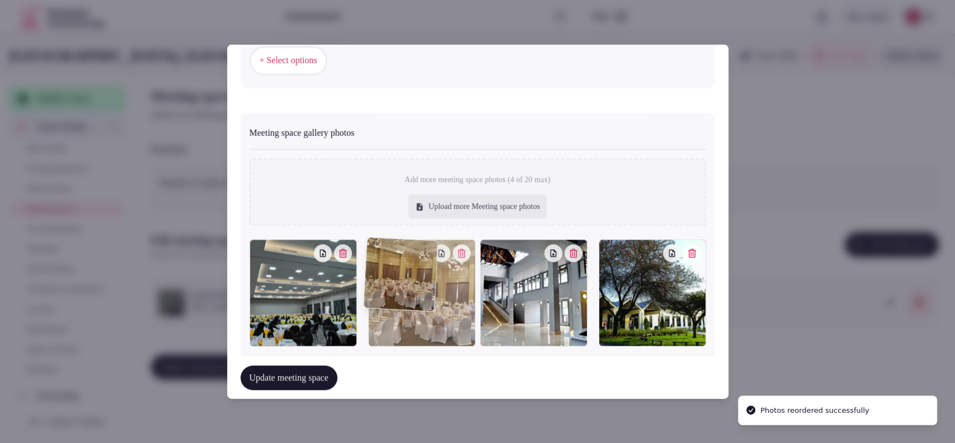
drag, startPoint x: 531, startPoint y: 298, endPoint x: 457, endPoint y: 303, distance: 74.0
click at [457, 303] on div at bounding box center [421, 292] width 107 height 107
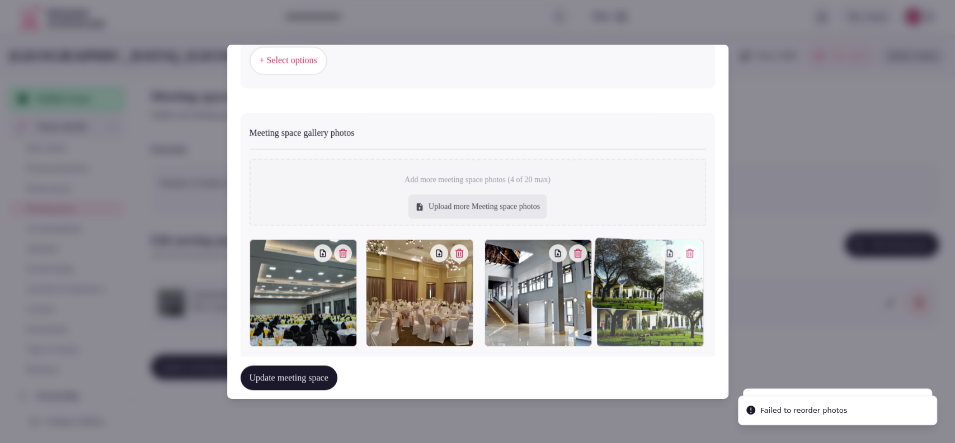
drag, startPoint x: 517, startPoint y: 291, endPoint x: 621, endPoint y: 281, distance: 105.0
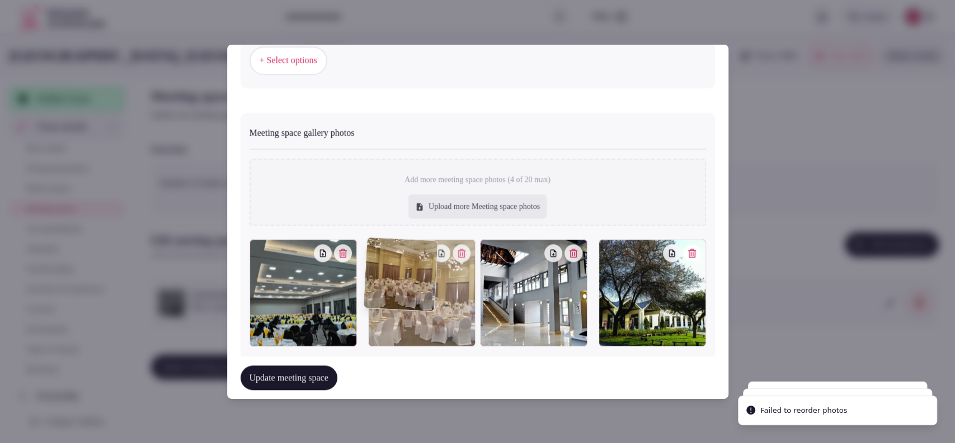
drag, startPoint x: 533, startPoint y: 301, endPoint x: 478, endPoint y: 312, distance: 56.5
click at [478, 312] on div at bounding box center [477, 292] width 456 height 107
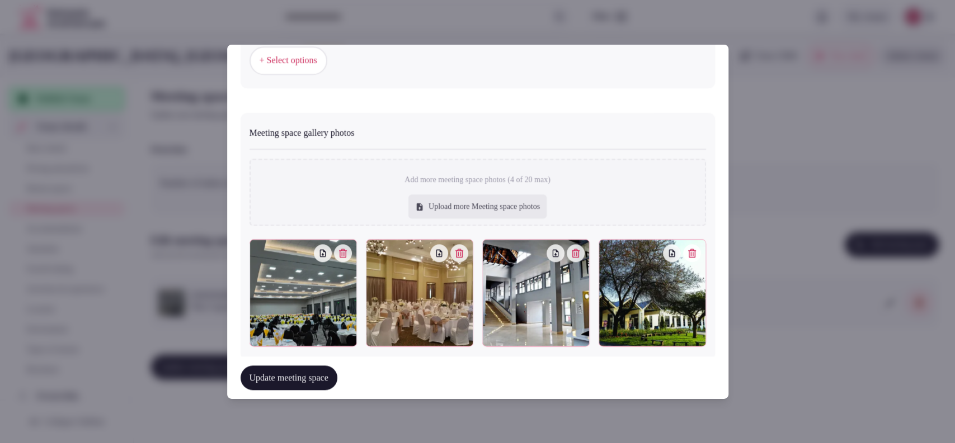
click at [320, 393] on div "Update meeting space" at bounding box center [477, 378] width 474 height 43
click at [319, 380] on button "Update meeting space" at bounding box center [288, 378] width 97 height 25
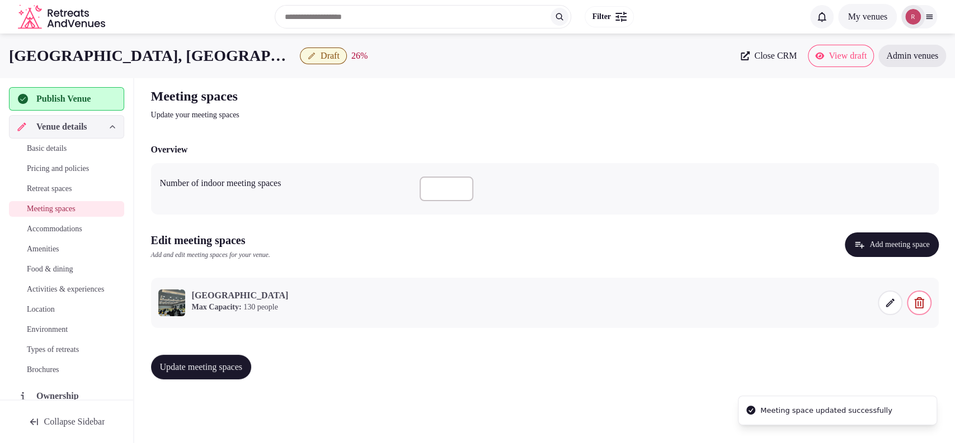
click at [192, 362] on span "Update meeting spaces" at bounding box center [201, 367] width 83 height 11
click at [56, 225] on span "Accommodations" at bounding box center [54, 229] width 55 height 11
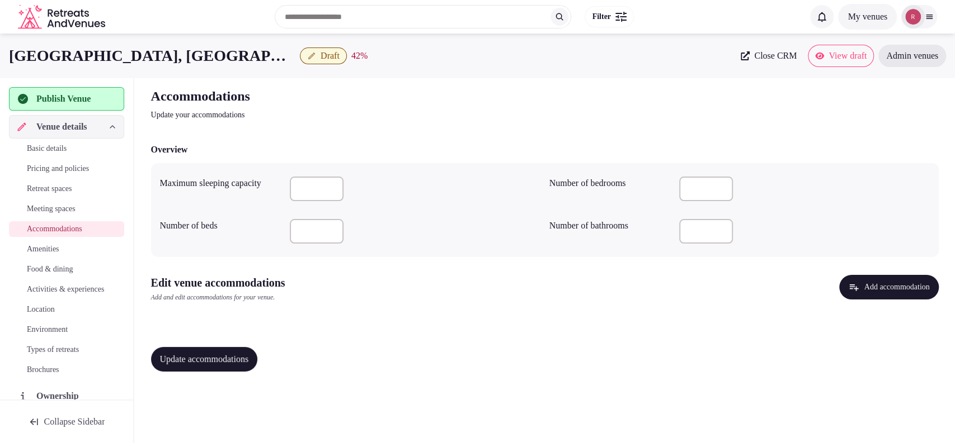
click at [68, 202] on link "Meeting spaces" at bounding box center [66, 209] width 115 height 16
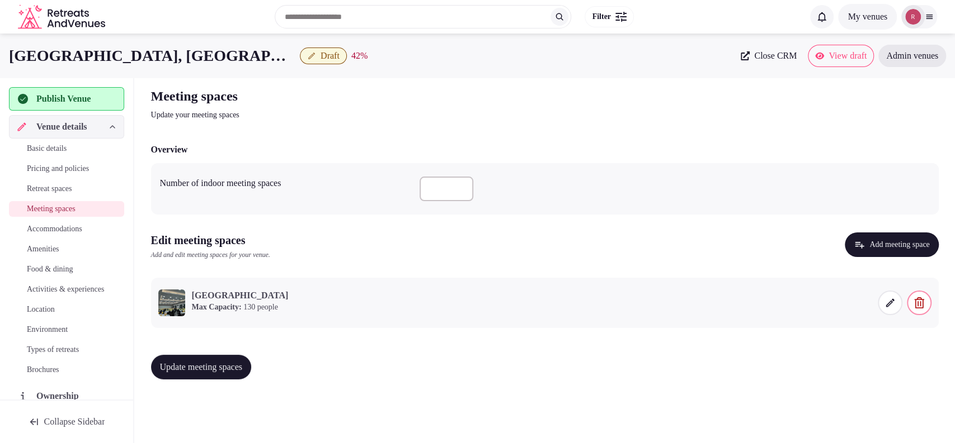
click at [891, 305] on icon at bounding box center [889, 303] width 11 height 11
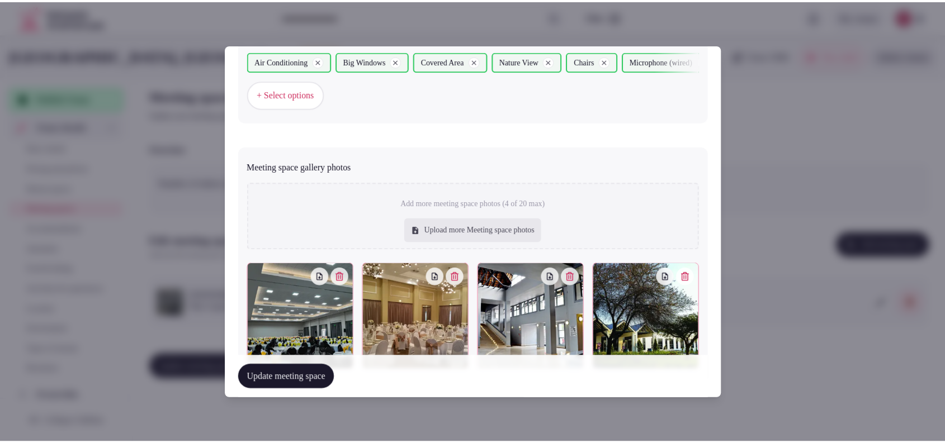
scroll to position [804, 0]
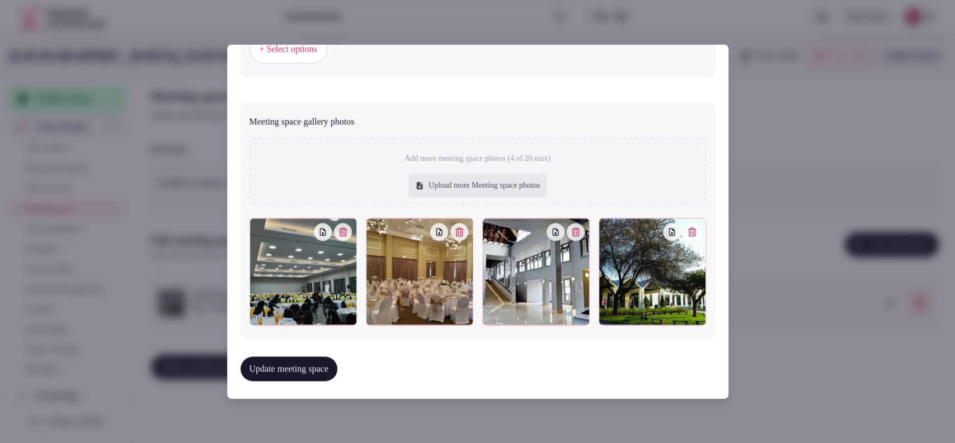
click at [455, 228] on icon "button" at bounding box center [459, 232] width 8 height 9
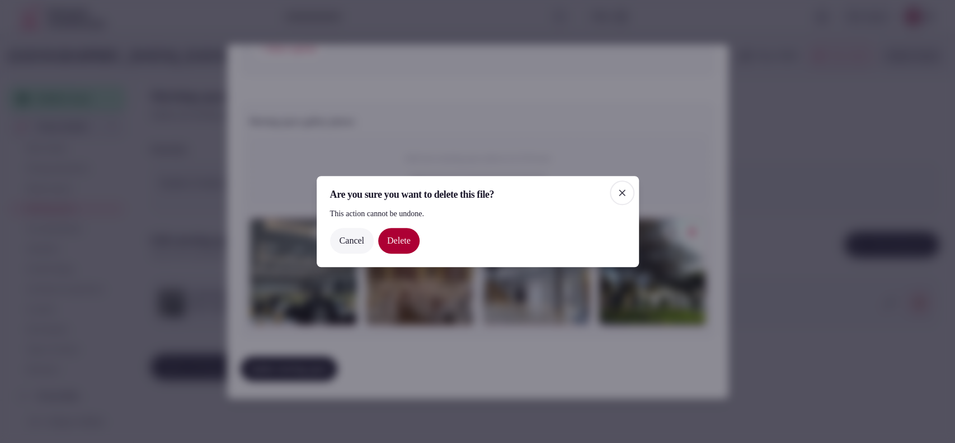
click at [419, 243] on button "Delete" at bounding box center [398, 241] width 41 height 26
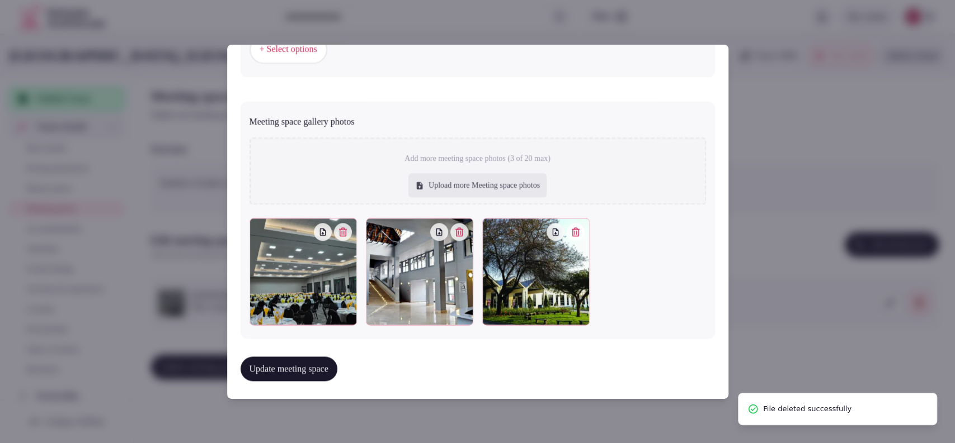
click at [289, 364] on button "Update meeting space" at bounding box center [288, 369] width 97 height 25
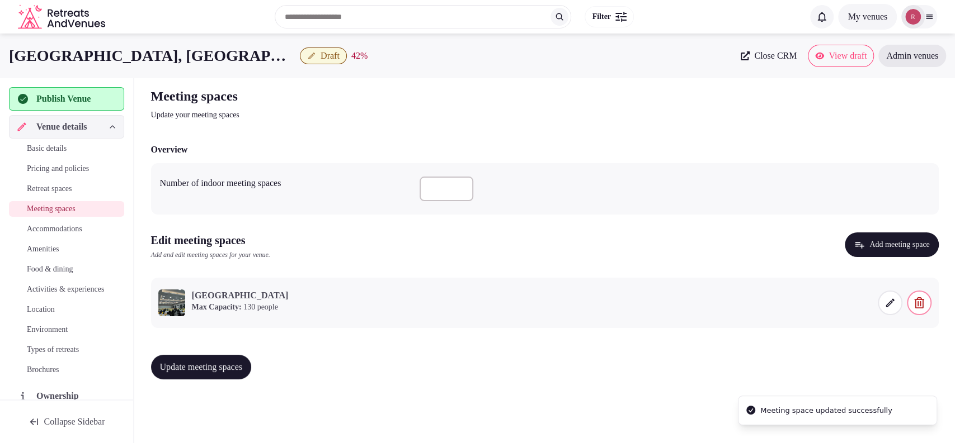
click at [60, 144] on span "Basic details" at bounding box center [47, 148] width 40 height 11
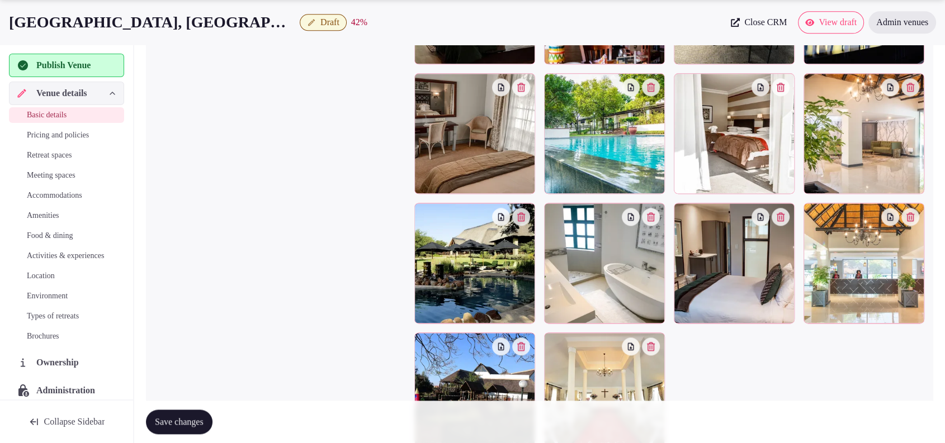
scroll to position [1101, 0]
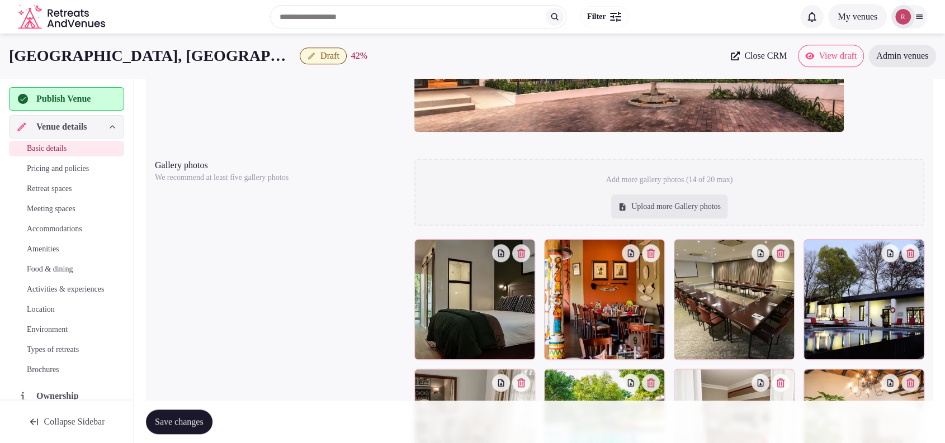
click at [653, 207] on div "Upload more Gallery photos" at bounding box center [669, 207] width 116 height 25
type input "**********"
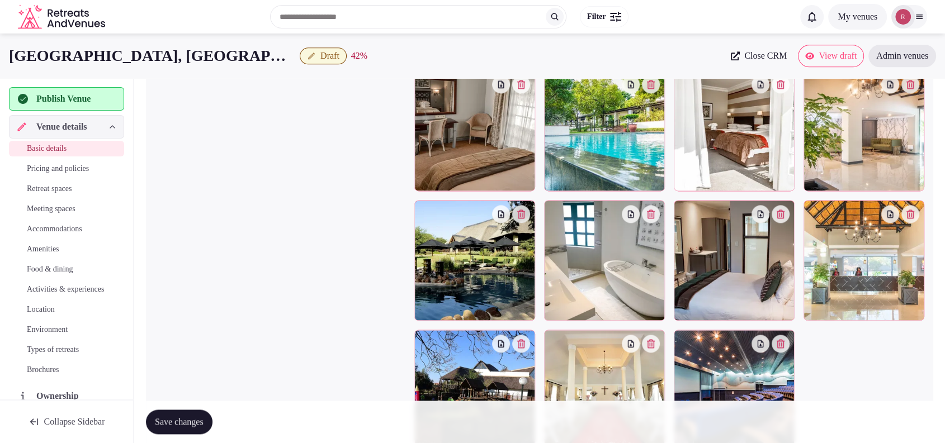
scroll to position [1393, 0]
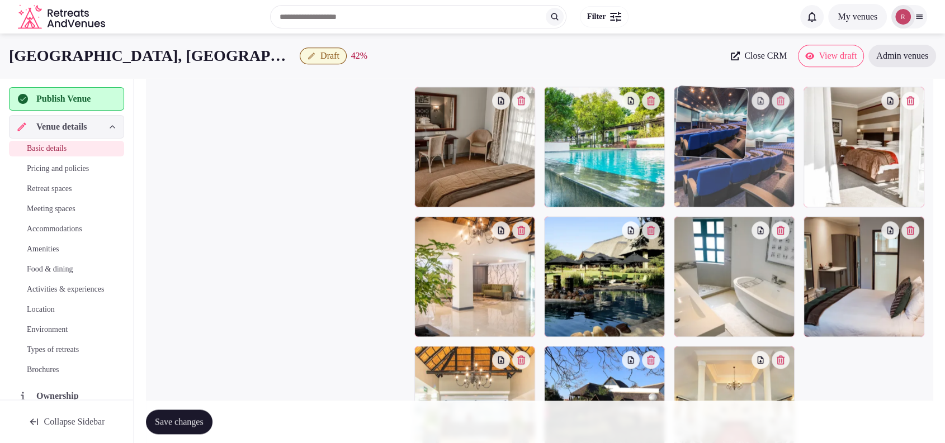
drag, startPoint x: 778, startPoint y: 304, endPoint x: 748, endPoint y: 158, distance: 149.5
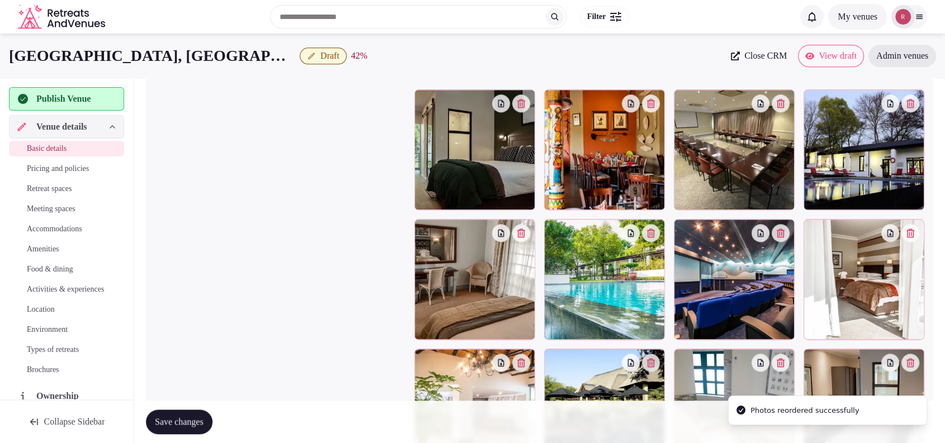
scroll to position [1221, 0]
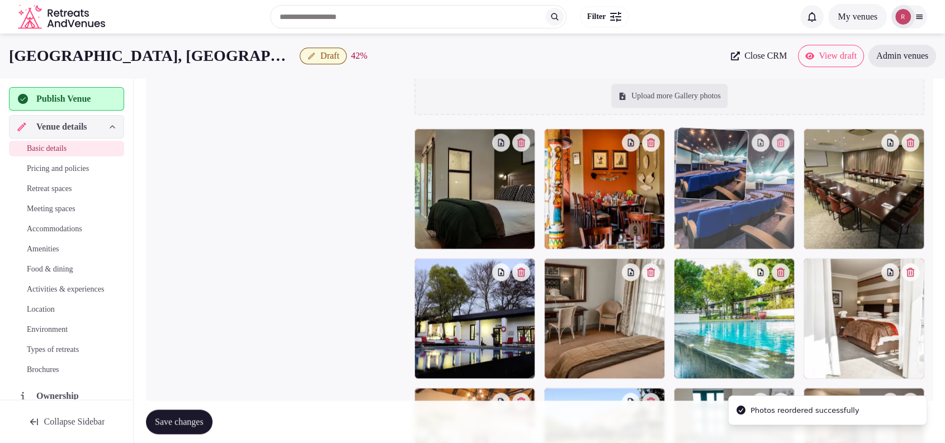
drag, startPoint x: 764, startPoint y: 324, endPoint x: 778, endPoint y: 224, distance: 101.1
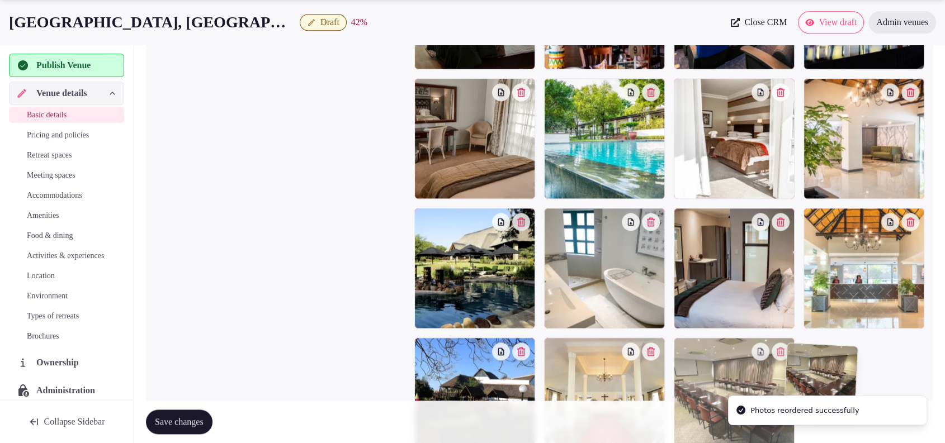
scroll to position [1498, 0]
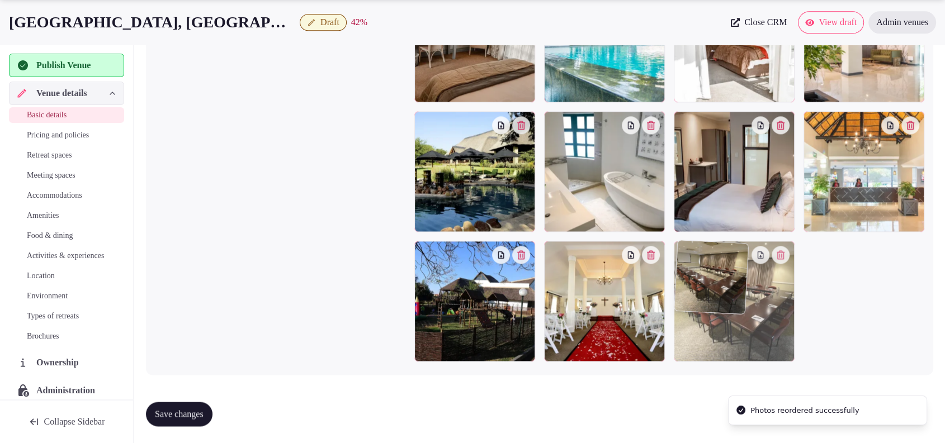
drag, startPoint x: 824, startPoint y: 211, endPoint x: 801, endPoint y: 335, distance: 125.7
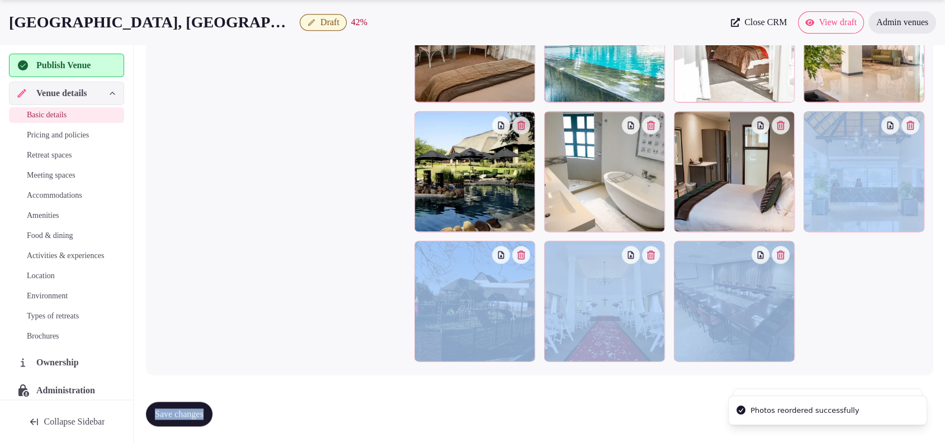
drag, startPoint x: 943, startPoint y: 385, endPoint x: 953, endPoint y: 346, distance: 40.6
click at [922, 357] on div at bounding box center [669, 107] width 510 height 510
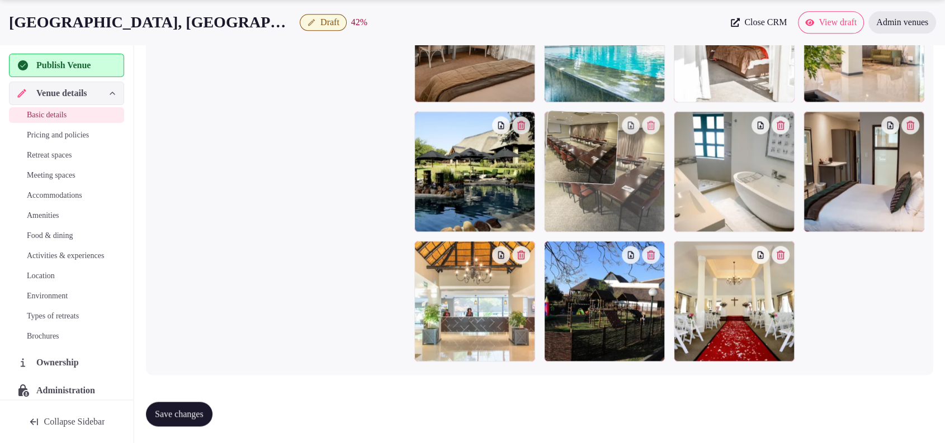
drag, startPoint x: 772, startPoint y: 301, endPoint x: 688, endPoint y: 232, distance: 109.2
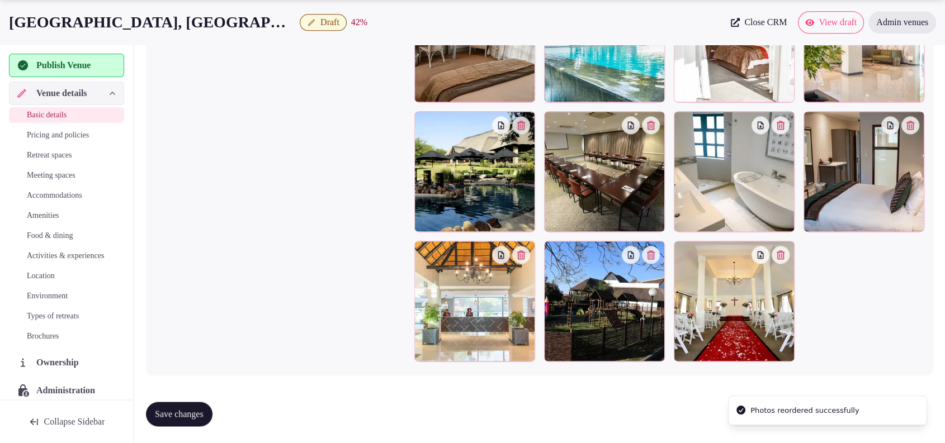
scroll to position [1110, 0]
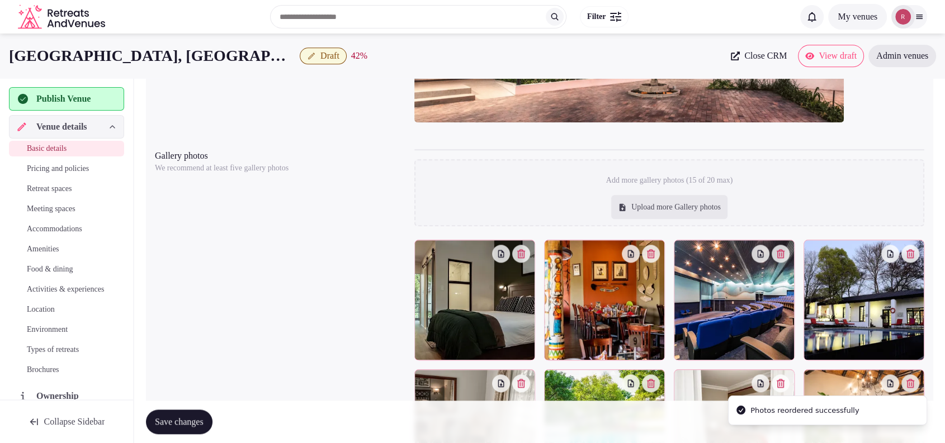
click at [189, 421] on span "Save changes" at bounding box center [179, 422] width 49 height 11
click at [58, 230] on span "Accommodations" at bounding box center [54, 229] width 55 height 11
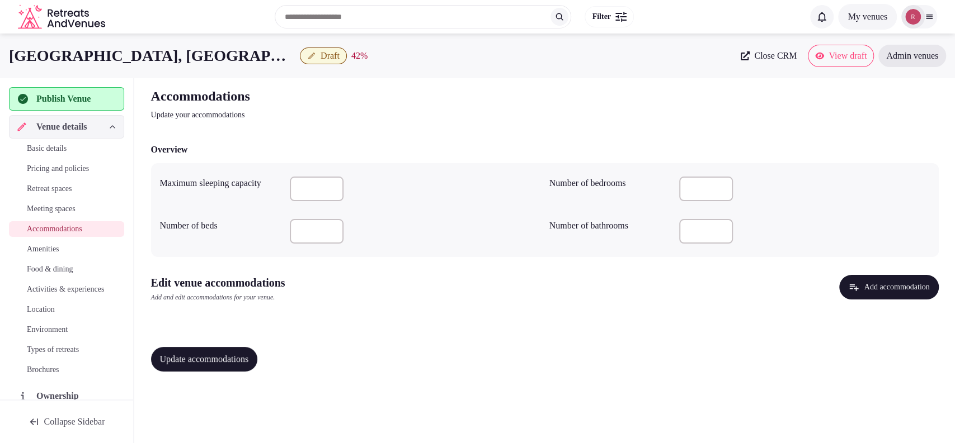
click at [847, 295] on button "Add accommodation" at bounding box center [888, 287] width 99 height 25
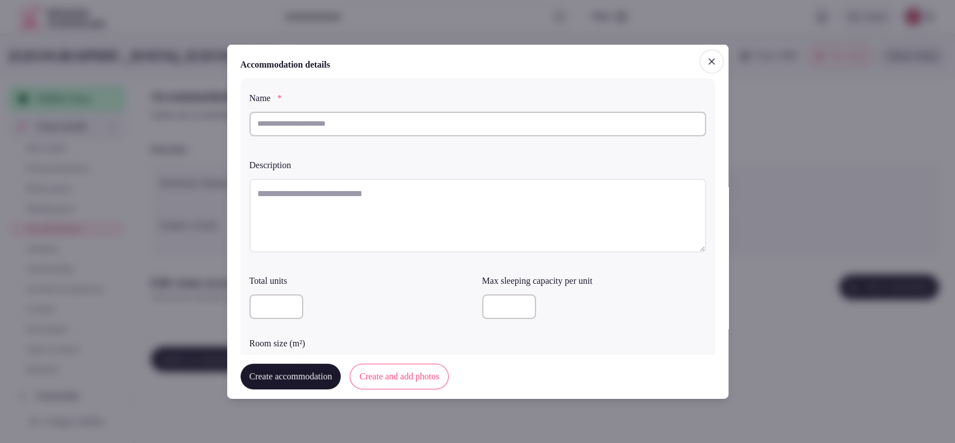
click at [389, 196] on textarea at bounding box center [477, 215] width 456 height 74
paste textarea "**********"
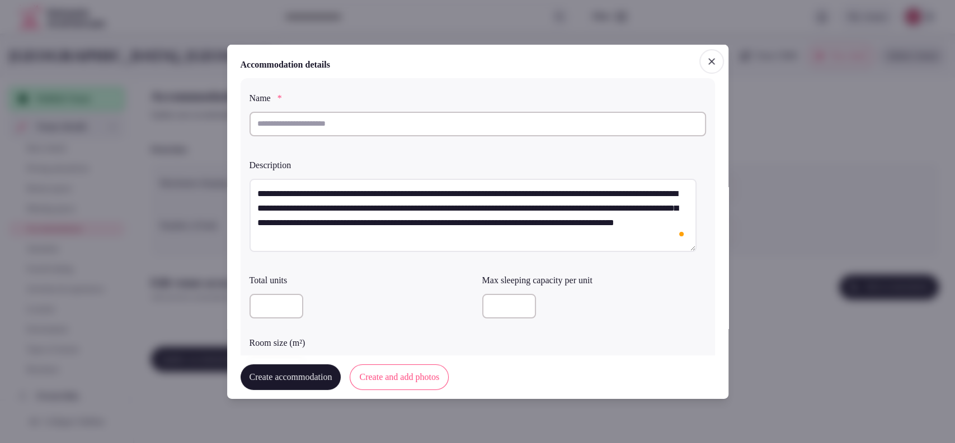
drag, startPoint x: 371, startPoint y: 192, endPoint x: 275, endPoint y: 183, distance: 97.2
click at [275, 183] on textarea "**********" at bounding box center [472, 215] width 447 height 74
type textarea "**********"
click at [307, 136] on div at bounding box center [477, 126] width 456 height 38
click at [312, 126] on input "text" at bounding box center [477, 123] width 456 height 25
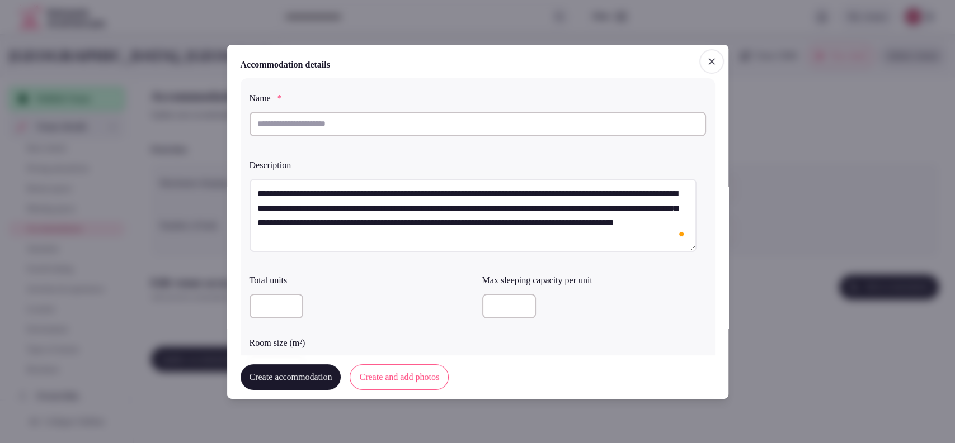
paste input "**********"
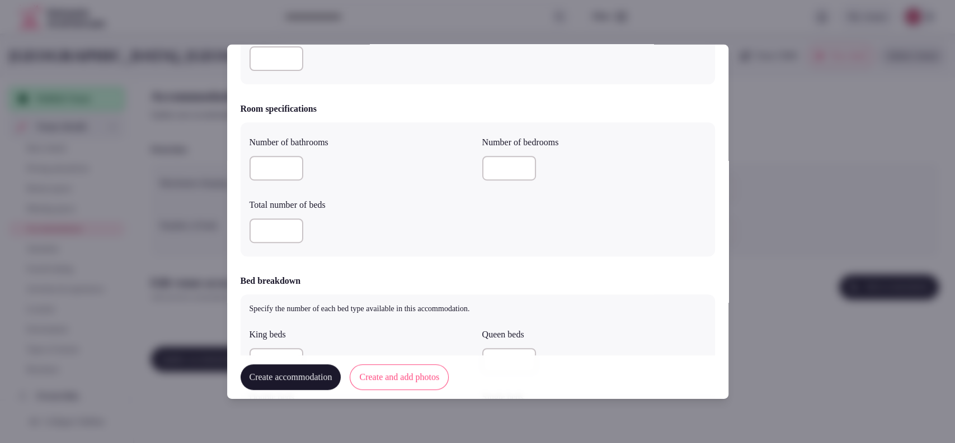
type input "**********"
click at [500, 165] on input "number" at bounding box center [509, 168] width 54 height 25
type input "*"
click at [267, 174] on input "number" at bounding box center [276, 168] width 54 height 25
type input "*"
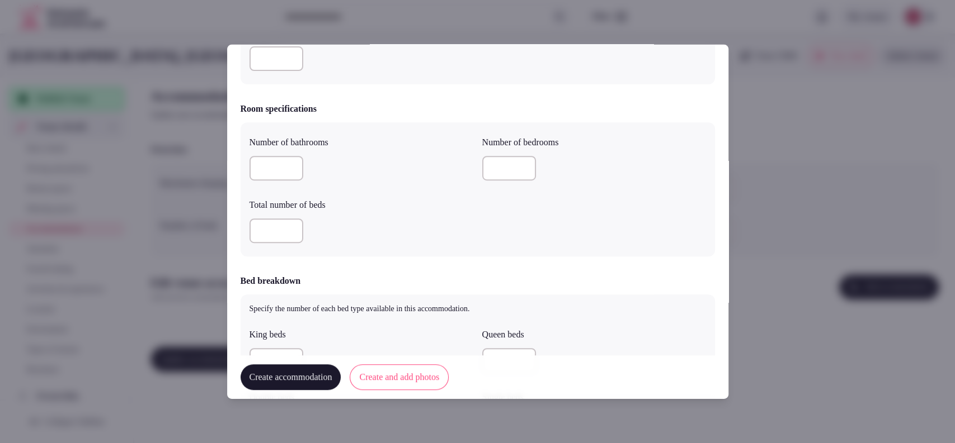
click at [273, 224] on input "number" at bounding box center [276, 231] width 54 height 25
type input "*"
click at [447, 239] on div "*" at bounding box center [361, 231] width 224 height 25
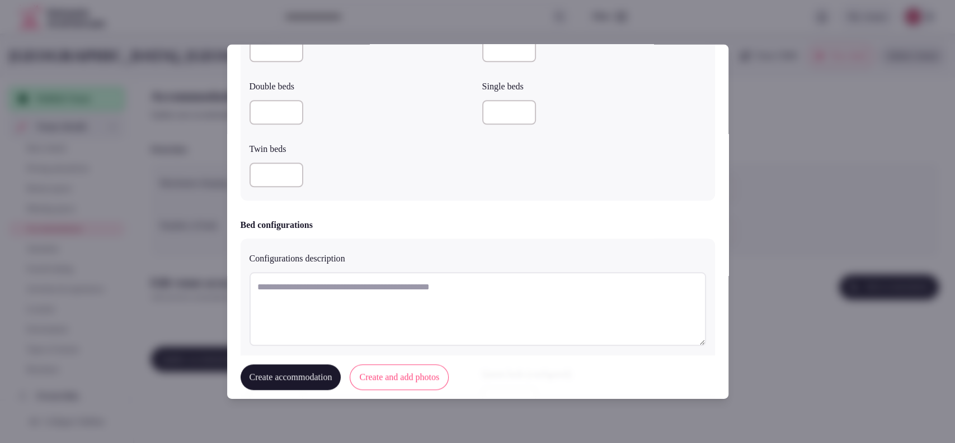
click at [282, 128] on div at bounding box center [361, 113] width 224 height 34
click at [282, 122] on input "number" at bounding box center [276, 112] width 54 height 25
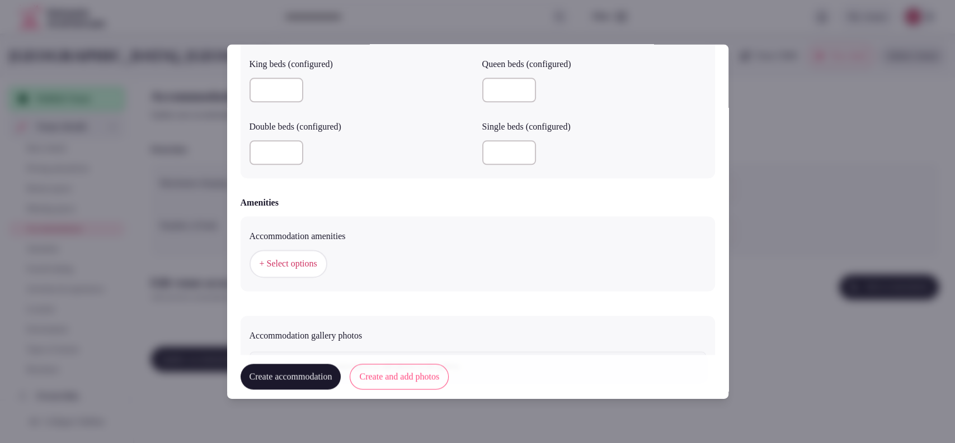
type input "*"
click at [313, 254] on button "+ Select options" at bounding box center [288, 265] width 78 height 28
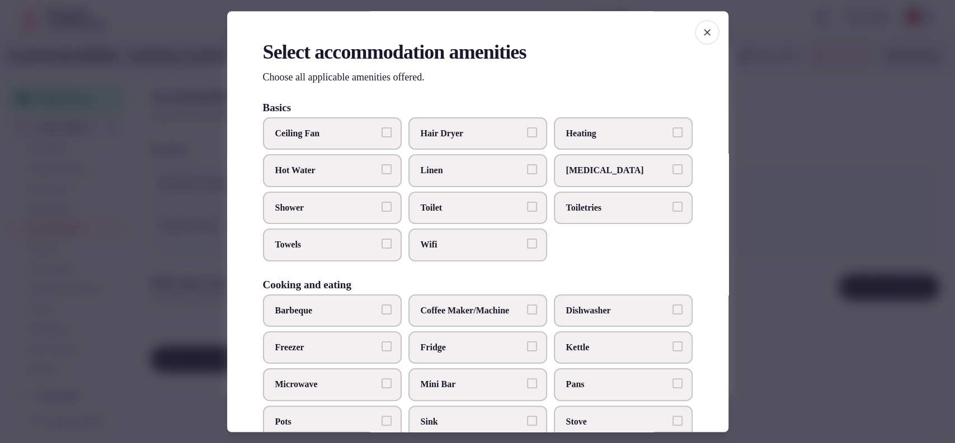
click at [475, 214] on label "Toilet" at bounding box center [477, 208] width 139 height 32
click at [527, 212] on button "Toilet" at bounding box center [532, 207] width 10 height 10
click at [458, 242] on span "Wifi" at bounding box center [472, 245] width 103 height 12
click at [527, 242] on button "Wifi" at bounding box center [532, 244] width 10 height 10
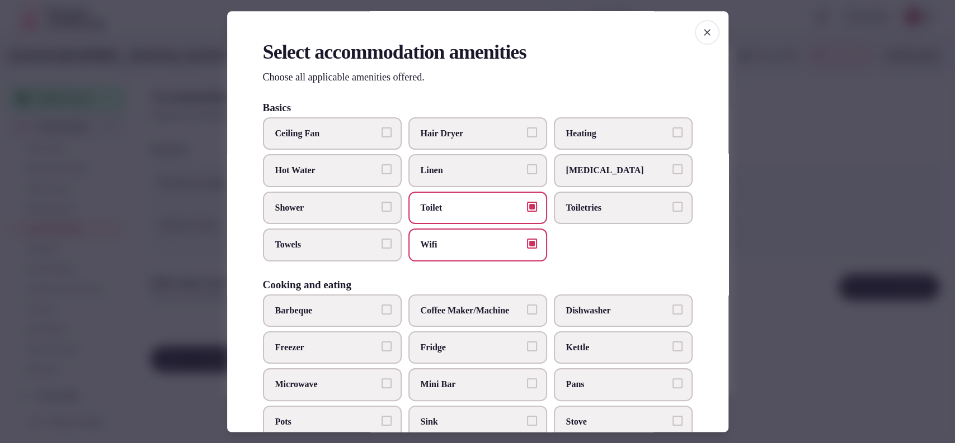
click at [350, 242] on span "Towels" at bounding box center [326, 245] width 103 height 12
click at [381, 242] on button "Towels" at bounding box center [386, 244] width 10 height 10
drag, startPoint x: 350, startPoint y: 214, endPoint x: 503, endPoint y: 201, distance: 154.4
click at [351, 214] on label "Shower" at bounding box center [332, 208] width 139 height 32
click at [381, 212] on button "Shower" at bounding box center [386, 207] width 10 height 10
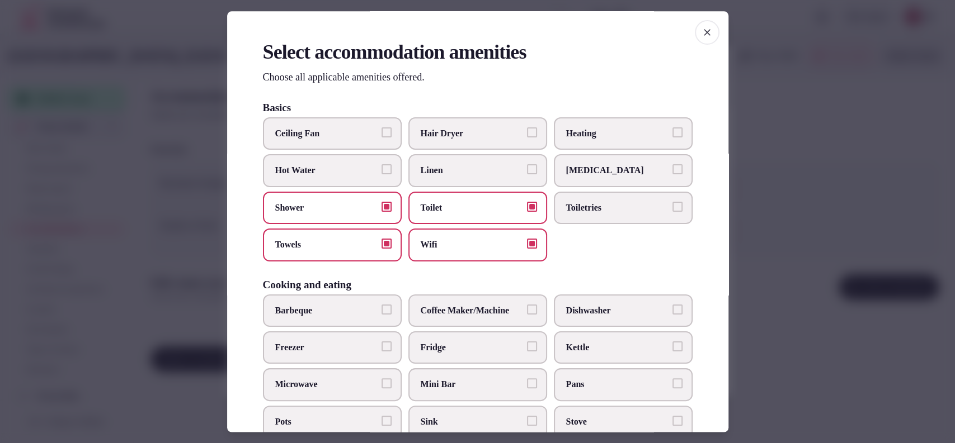
click at [575, 210] on span "Toiletries" at bounding box center [617, 208] width 103 height 12
click at [672, 210] on button "Toiletries" at bounding box center [677, 207] width 10 height 10
click at [492, 315] on span "Coffee Maker/Machine" at bounding box center [472, 311] width 103 height 12
click at [527, 315] on button "Coffee Maker/Machine" at bounding box center [532, 310] width 10 height 10
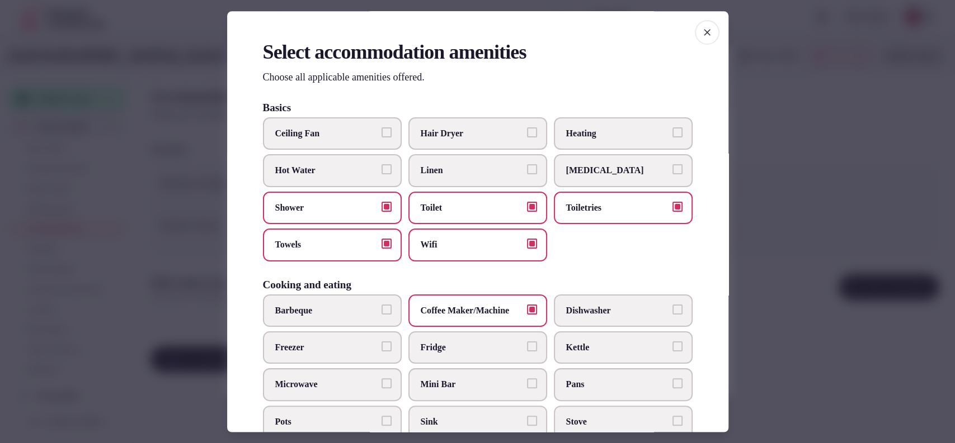
scroll to position [368, 0]
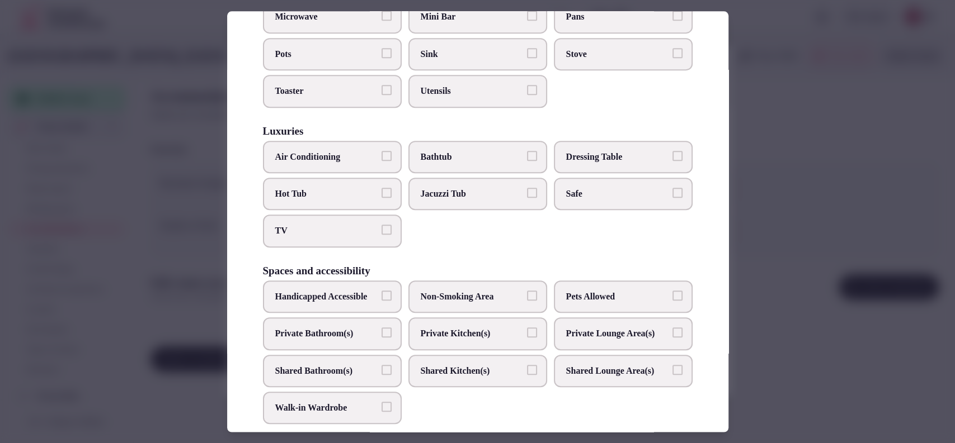
click at [341, 155] on span "Air Conditioning" at bounding box center [326, 157] width 103 height 12
click at [381, 155] on button "Air Conditioning" at bounding box center [386, 156] width 10 height 10
click at [324, 243] on label "TV" at bounding box center [332, 231] width 139 height 32
click at [381, 235] on button "TV" at bounding box center [386, 230] width 10 height 10
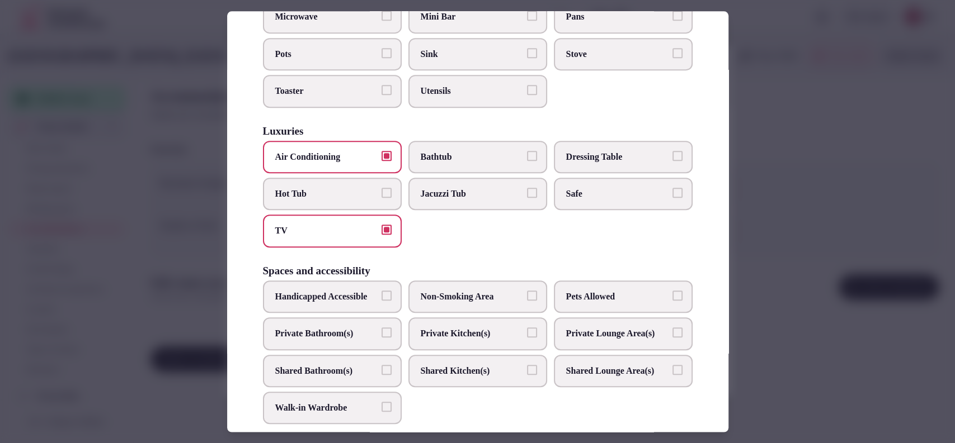
click at [603, 184] on label "Safe" at bounding box center [623, 194] width 139 height 32
click at [672, 188] on button "Safe" at bounding box center [677, 193] width 10 height 10
click at [353, 340] on span "Private Bathroom(s)" at bounding box center [326, 334] width 103 height 12
click at [381, 338] on button "Private Bathroom(s)" at bounding box center [386, 333] width 10 height 10
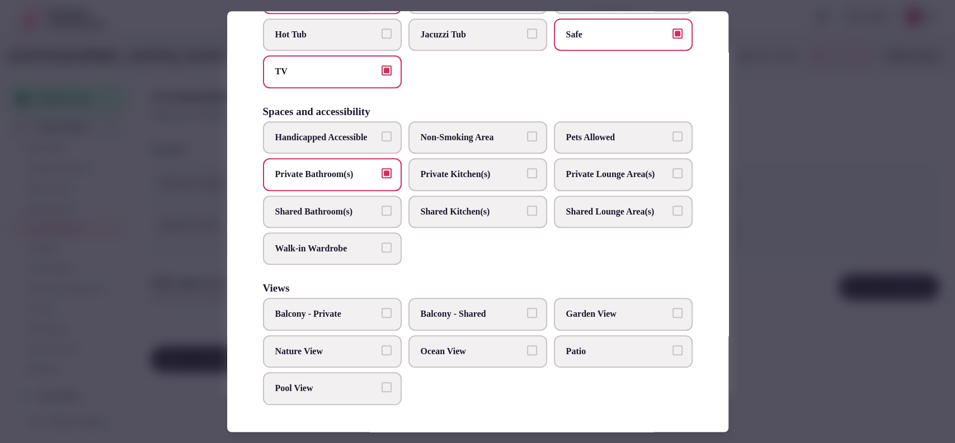
scroll to position [560, 0]
click at [783, 226] on div at bounding box center [477, 221] width 955 height 443
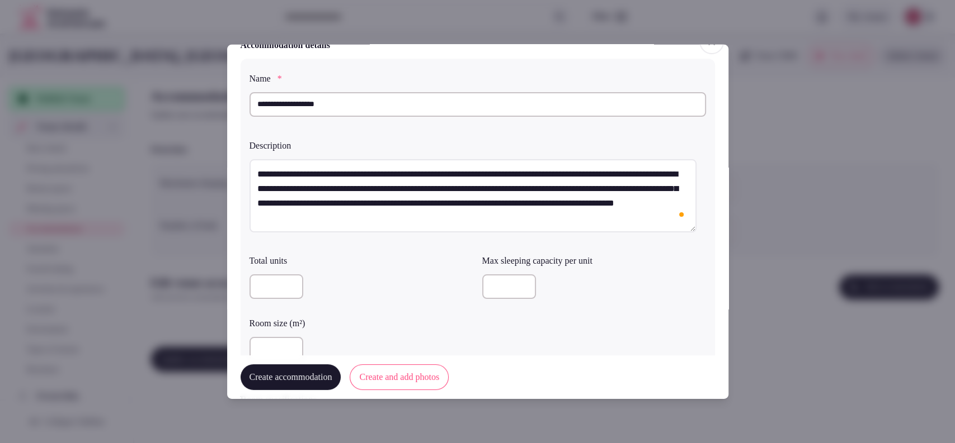
scroll to position [0, 0]
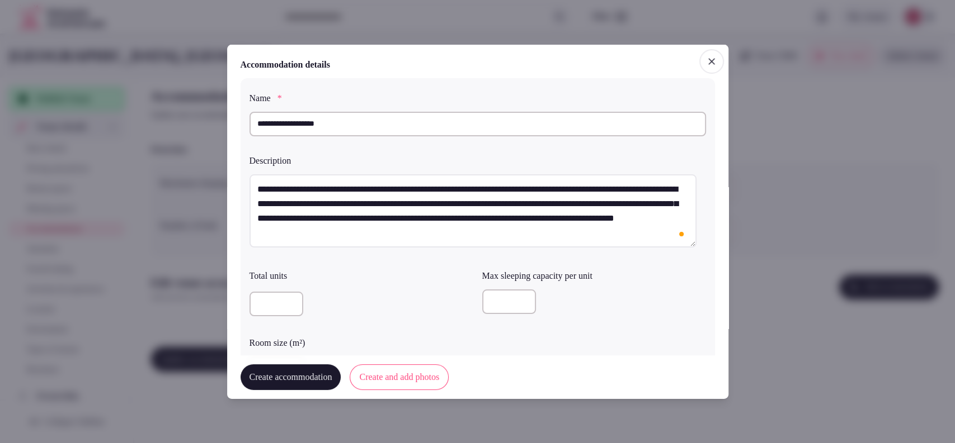
click at [484, 309] on input "number" at bounding box center [509, 302] width 54 height 25
type input "*"
click at [569, 290] on div "*" at bounding box center [594, 302] width 224 height 25
click at [360, 285] on div "Total units" at bounding box center [361, 294] width 224 height 58
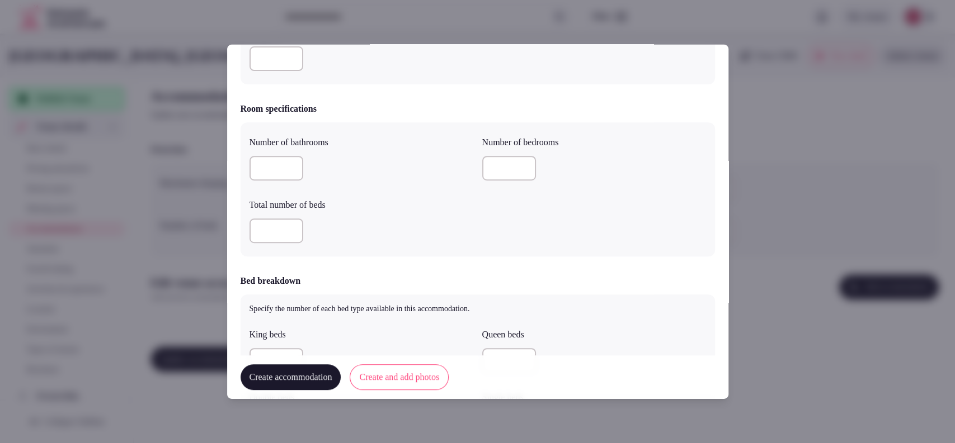
click at [278, 64] on input "number" at bounding box center [276, 58] width 54 height 25
type input "**"
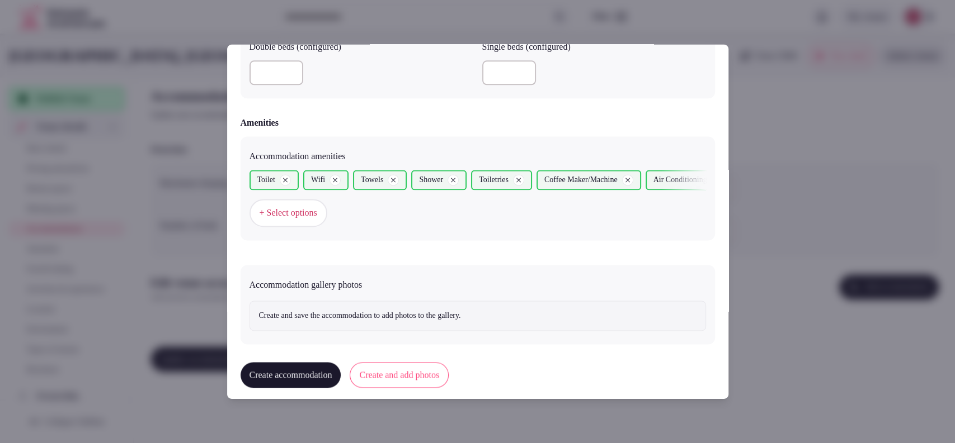
scroll to position [1021, 0]
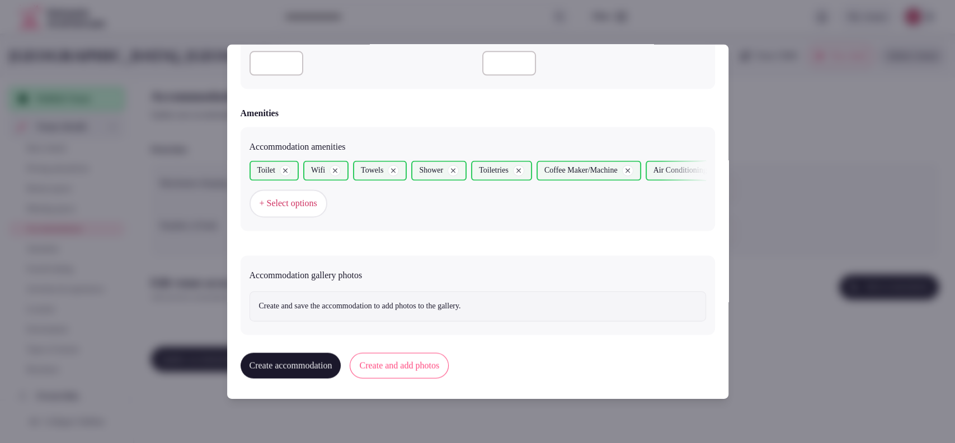
click at [313, 210] on button "+ Select options" at bounding box center [288, 204] width 78 height 28
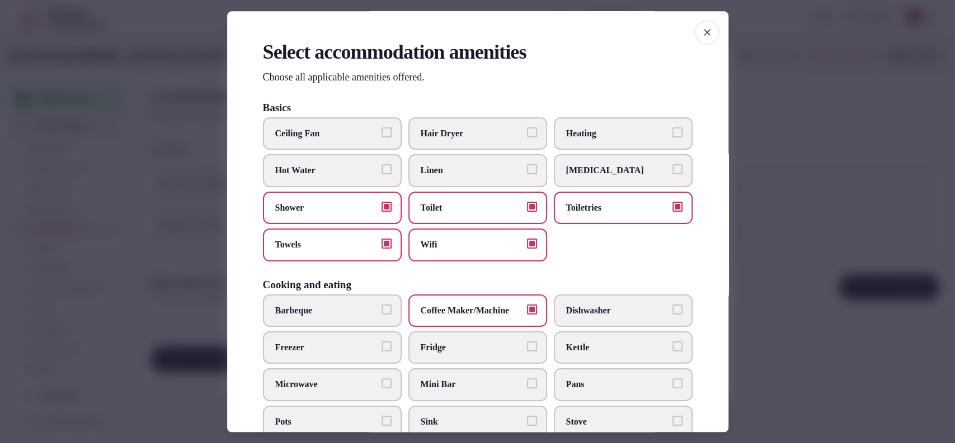
click at [462, 140] on span "Hair Dryer" at bounding box center [472, 134] width 103 height 12
click at [527, 138] on button "Hair Dryer" at bounding box center [532, 133] width 10 height 10
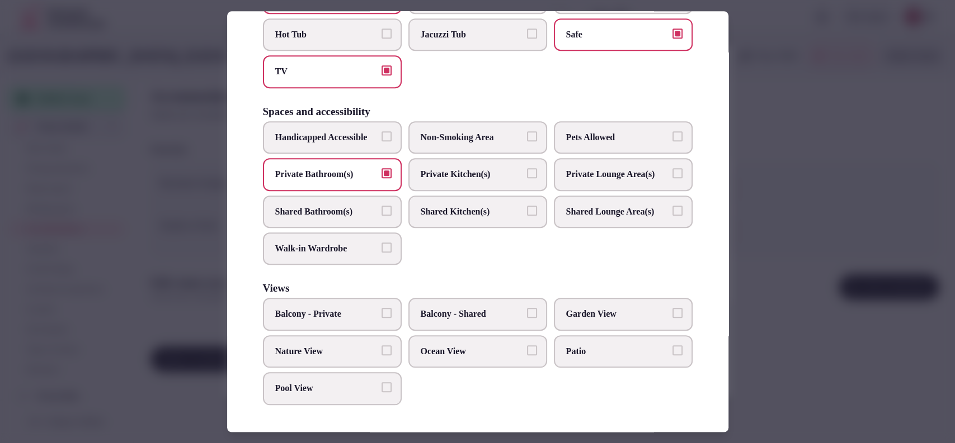
scroll to position [192, 0]
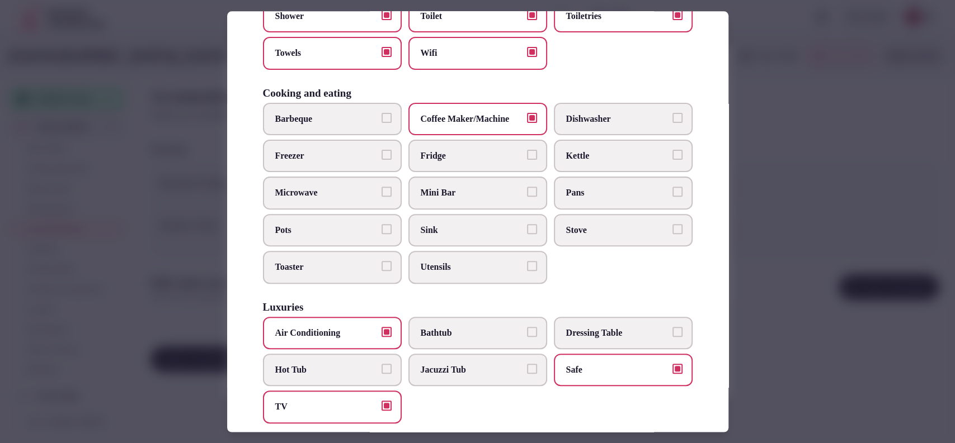
click at [803, 202] on div at bounding box center [477, 221] width 955 height 443
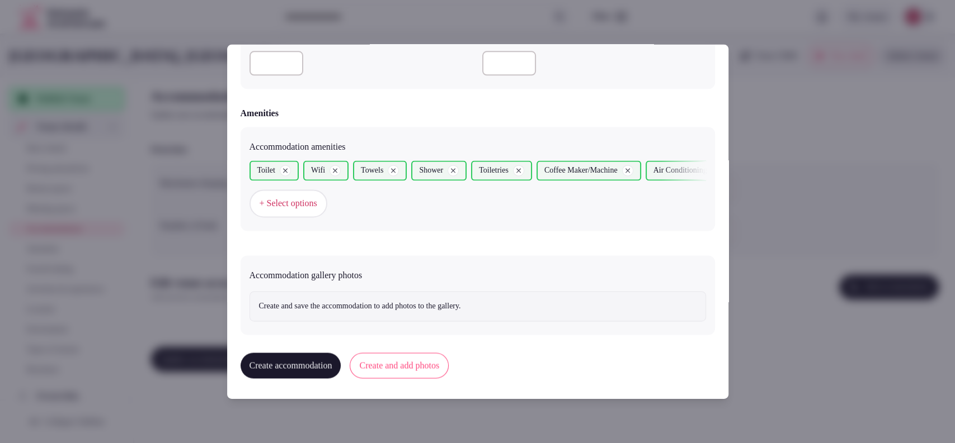
click at [415, 360] on button "Create and add photos" at bounding box center [399, 366] width 99 height 26
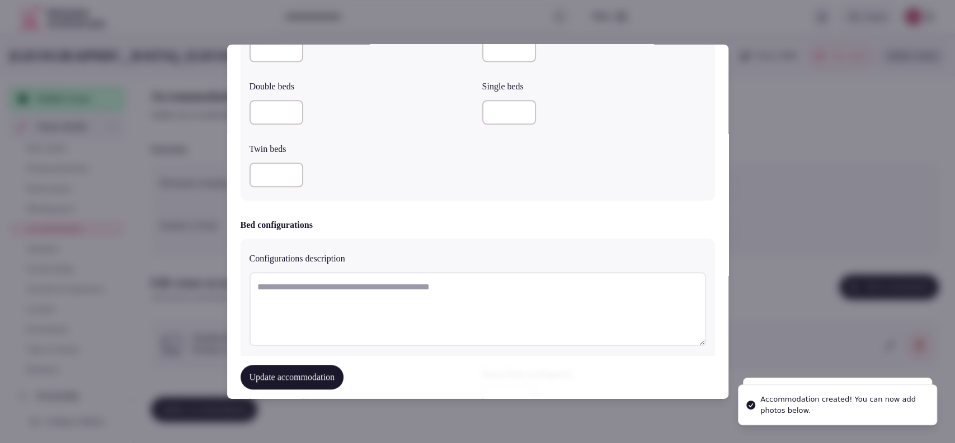
scroll to position [1123, 0]
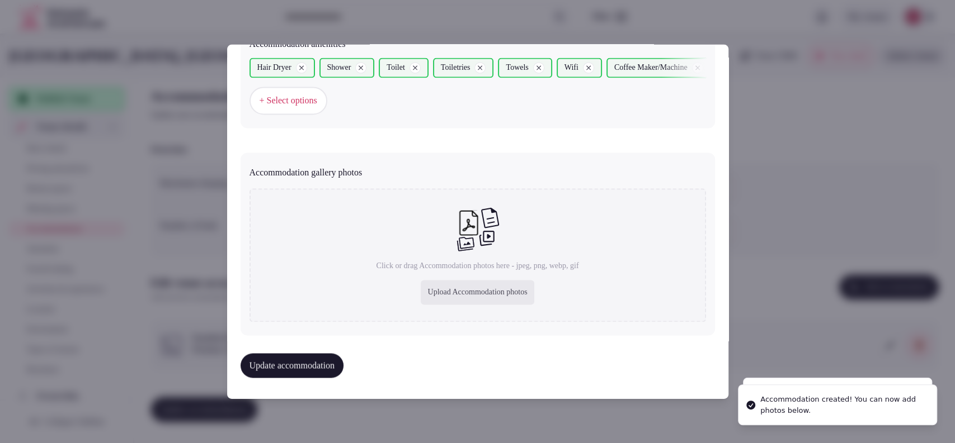
click at [461, 298] on div "Upload Accommodation photos" at bounding box center [477, 293] width 113 height 25
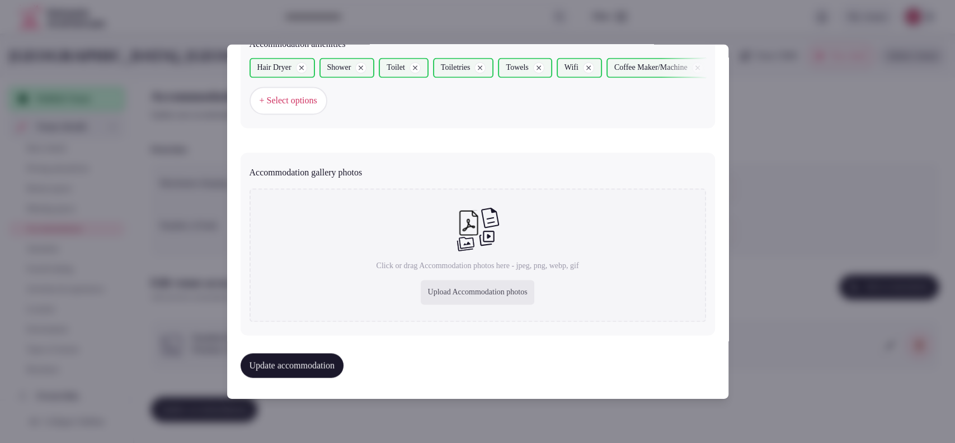
type input "**********"
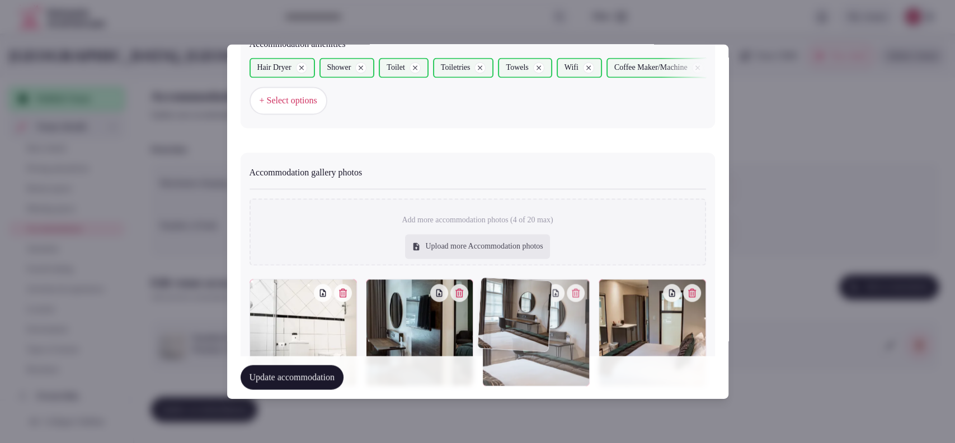
drag, startPoint x: 515, startPoint y: 337, endPoint x: 494, endPoint y: 336, distance: 21.3
click at [494, 336] on div at bounding box center [535, 333] width 107 height 107
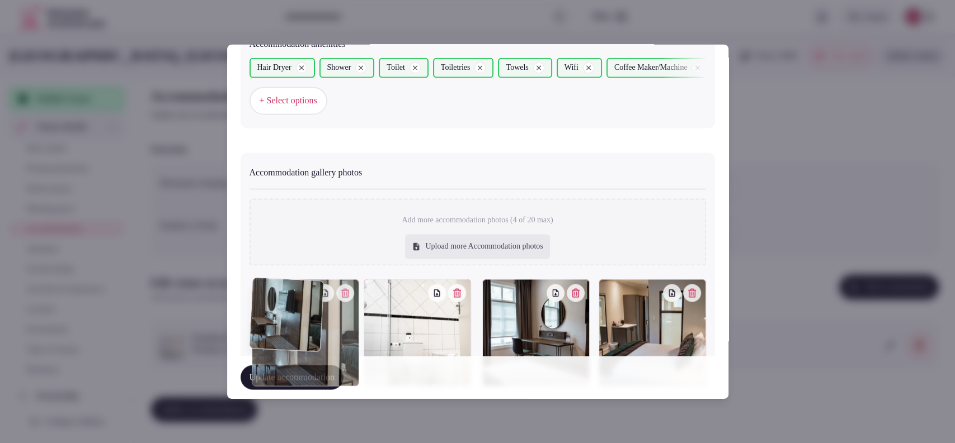
drag, startPoint x: 402, startPoint y: 317, endPoint x: 336, endPoint y: 327, distance: 67.4
click at [336, 327] on div at bounding box center [305, 333] width 107 height 107
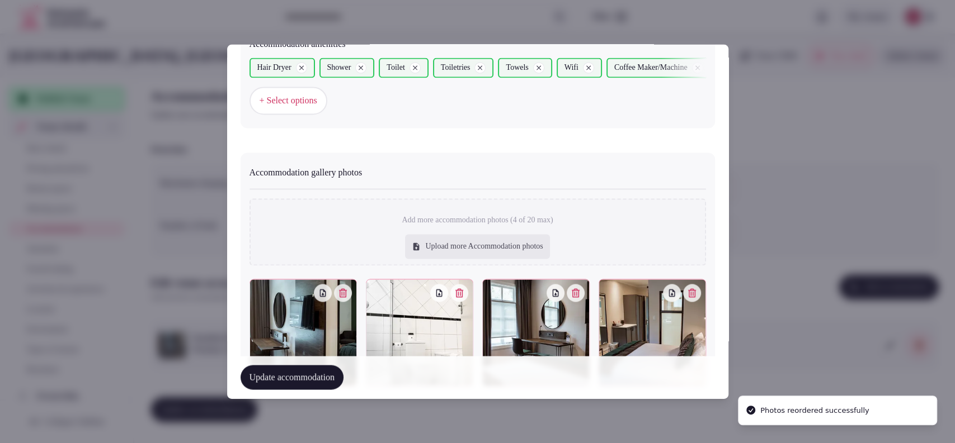
click at [322, 374] on button "Update accommodation" at bounding box center [291, 378] width 103 height 25
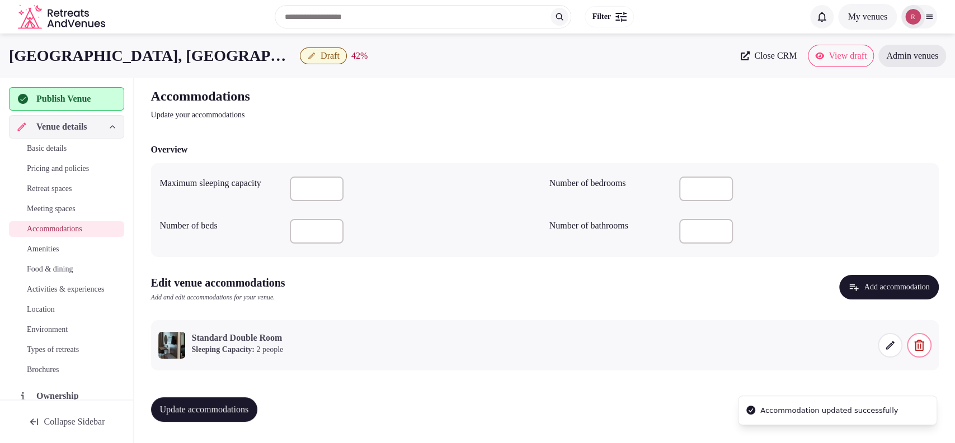
click at [242, 398] on button "Update accommodations" at bounding box center [204, 410] width 107 height 25
click at [881, 342] on span at bounding box center [889, 345] width 25 height 25
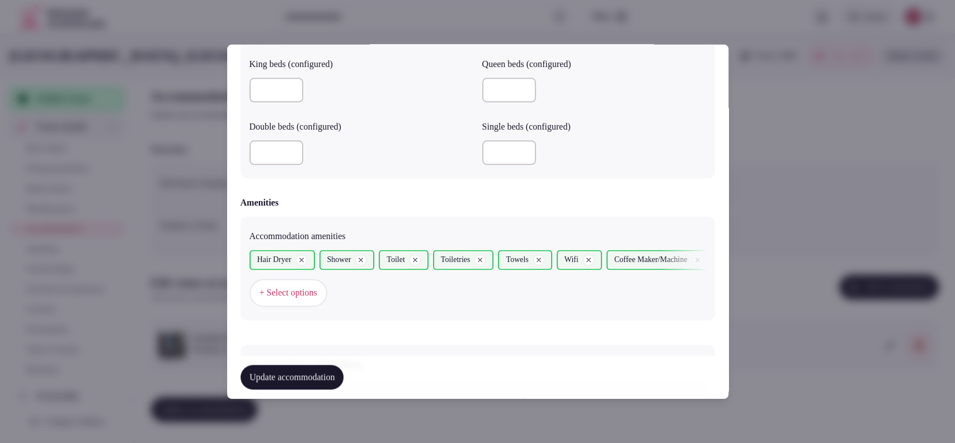
scroll to position [1175, 0]
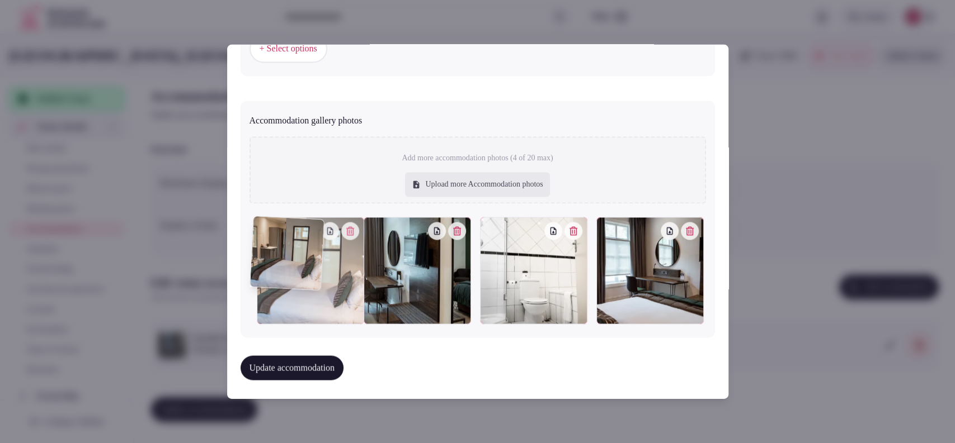
drag, startPoint x: 657, startPoint y: 270, endPoint x: 324, endPoint y: 263, distance: 332.3
click at [324, 263] on div at bounding box center [310, 271] width 107 height 107
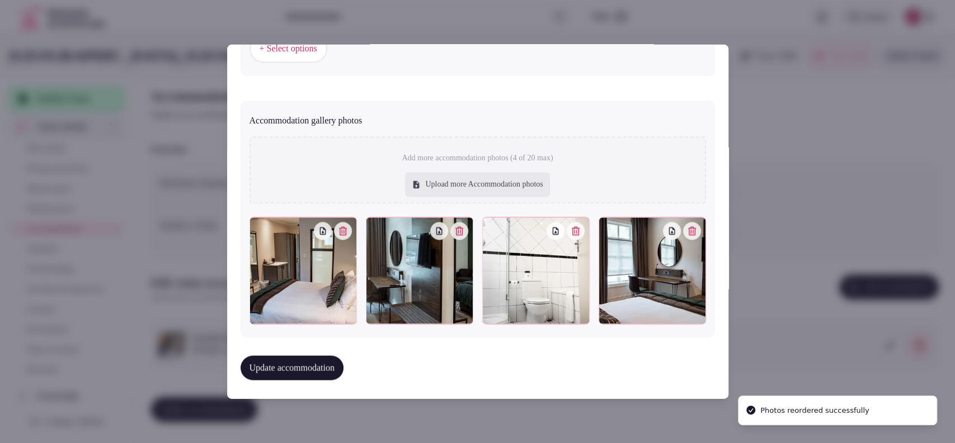
click at [298, 362] on button "Update accommodation" at bounding box center [291, 368] width 103 height 25
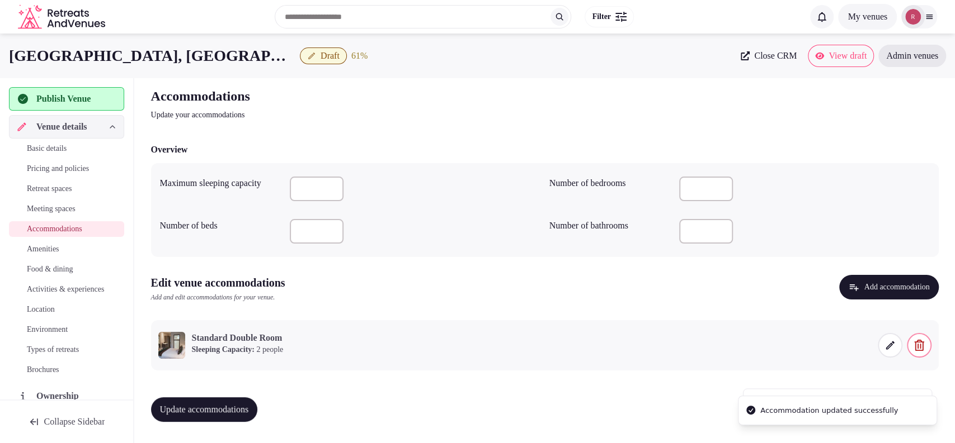
click at [234, 403] on button "Update accommodations" at bounding box center [204, 410] width 107 height 25
click at [46, 249] on span "Amenities" at bounding box center [43, 249] width 32 height 11
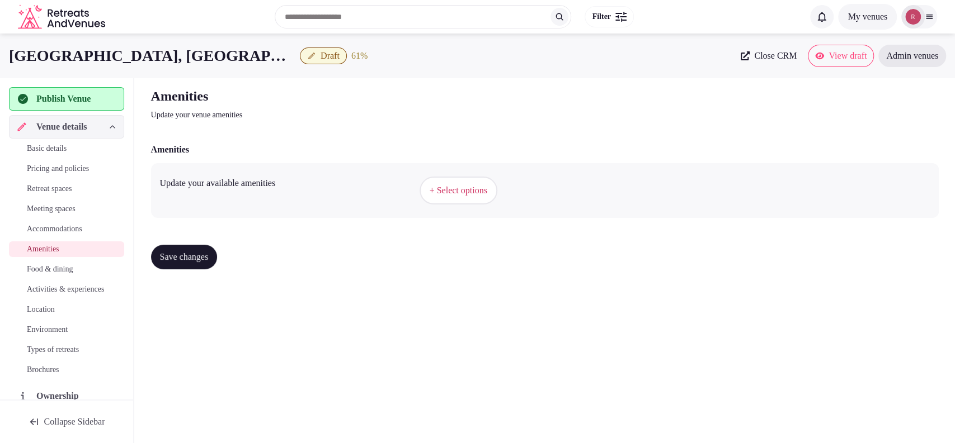
click at [461, 198] on button "+ Select options" at bounding box center [458, 191] width 78 height 28
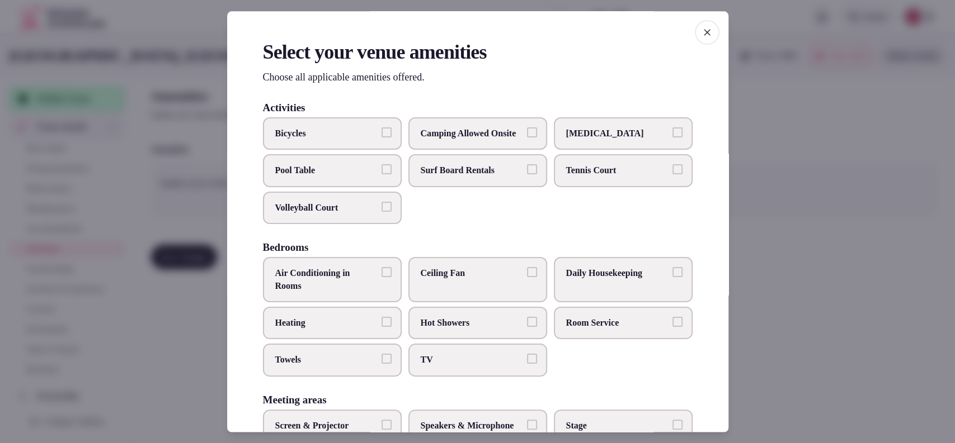
click at [351, 293] on span "Air Conditioning in Rooms" at bounding box center [326, 280] width 103 height 25
click at [381, 278] on button "Air Conditioning in Rooms" at bounding box center [386, 273] width 10 height 10
click at [421, 366] on span "TV" at bounding box center [472, 361] width 103 height 12
click at [527, 365] on button "TV" at bounding box center [532, 360] width 10 height 10
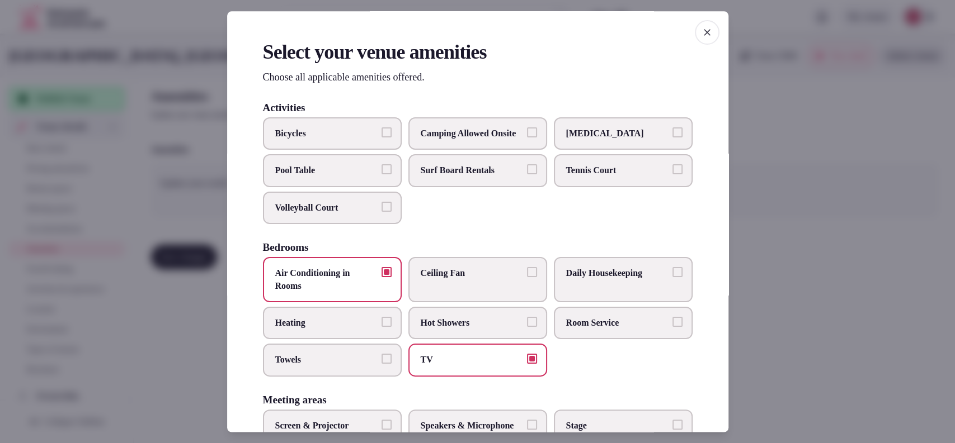
click at [353, 367] on span "Towels" at bounding box center [326, 361] width 103 height 12
click at [381, 365] on button "Towels" at bounding box center [386, 360] width 10 height 10
click at [593, 293] on label "Daily Housekeeping" at bounding box center [623, 280] width 139 height 45
click at [672, 278] on button "Daily Housekeeping" at bounding box center [677, 273] width 10 height 10
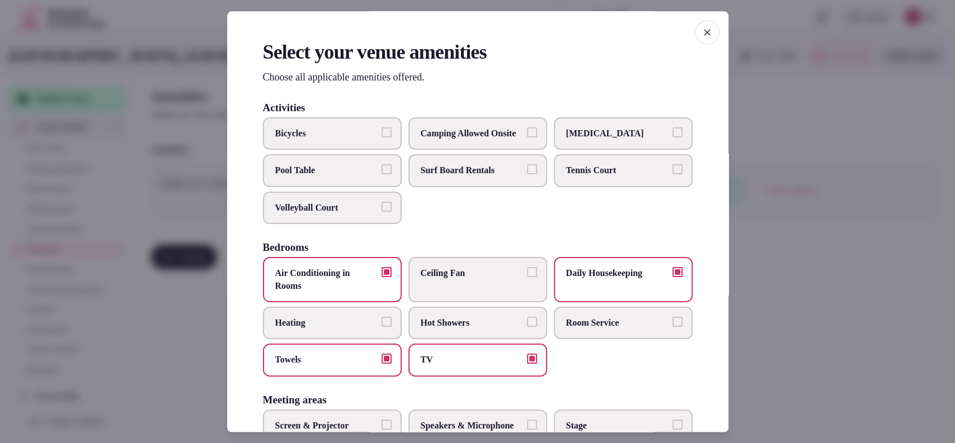
scroll to position [368, 0]
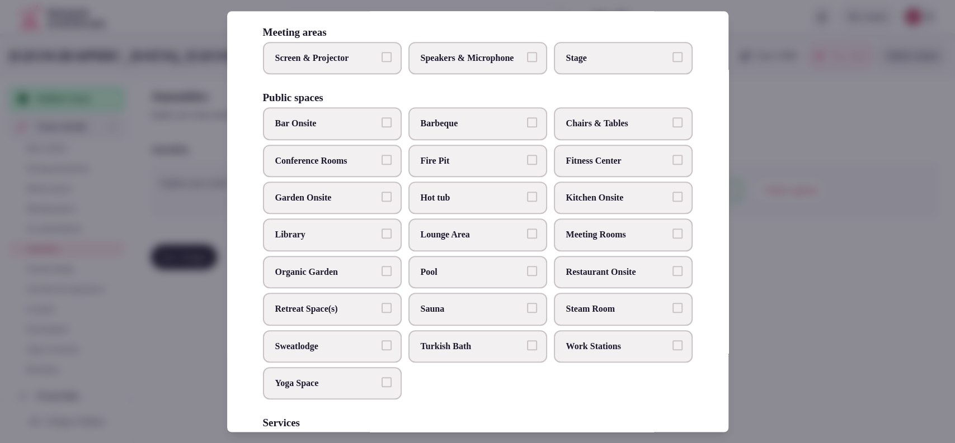
click at [586, 278] on span "Restaurant Onsite" at bounding box center [617, 272] width 103 height 12
click at [672, 276] on button "Restaurant Onsite" at bounding box center [677, 271] width 10 height 10
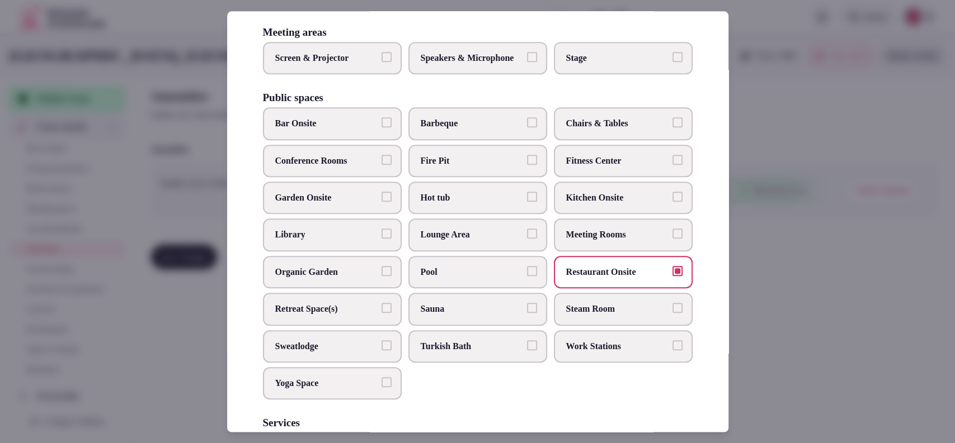
click at [311, 130] on span "Bar Onsite" at bounding box center [326, 124] width 103 height 12
click at [381, 128] on button "Bar Onsite" at bounding box center [386, 123] width 10 height 10
click at [335, 167] on span "Conference Rooms" at bounding box center [326, 161] width 103 height 12
click at [381, 165] on button "Conference Rooms" at bounding box center [386, 160] width 10 height 10
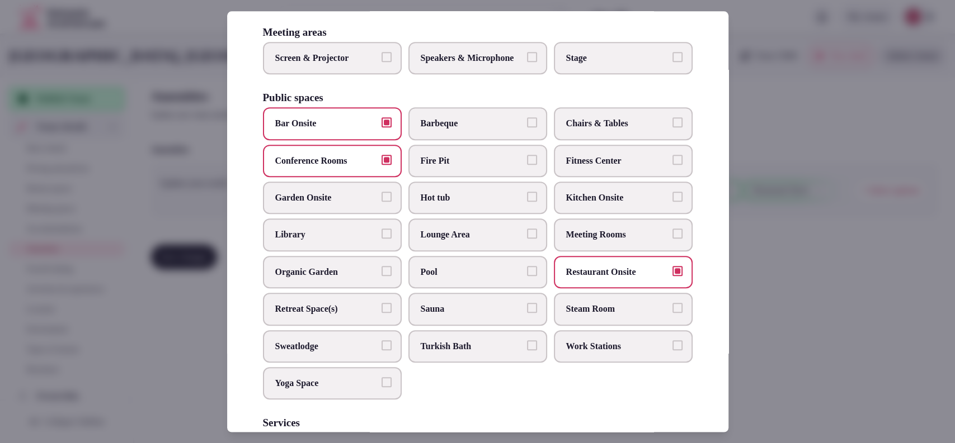
click at [570, 242] on span "Meeting Rooms" at bounding box center [617, 235] width 103 height 12
click at [672, 239] on button "Meeting Rooms" at bounding box center [677, 234] width 10 height 10
click at [446, 214] on label "Hot tub" at bounding box center [477, 198] width 139 height 32
click at [527, 202] on button "Hot tub" at bounding box center [532, 197] width 10 height 10
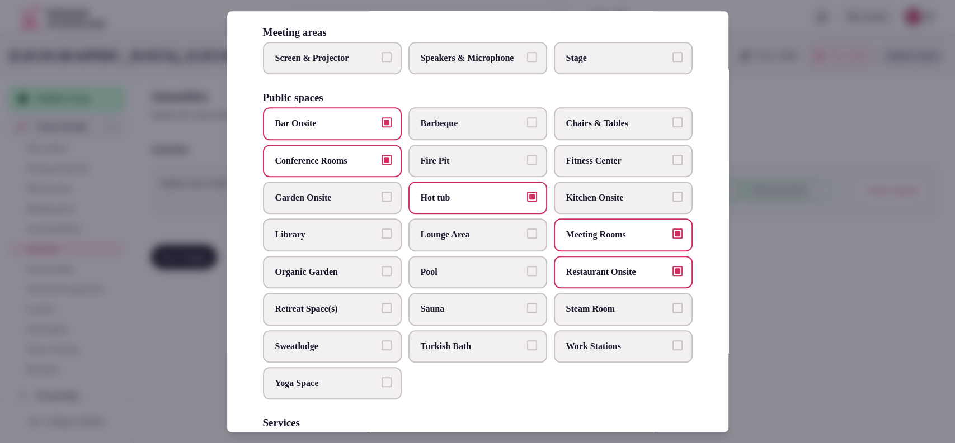
click at [566, 130] on span "Chairs & Tables" at bounding box center [617, 124] width 103 height 12
click at [672, 128] on button "Chairs & Tables" at bounding box center [677, 123] width 10 height 10
click at [438, 278] on span "Pool" at bounding box center [472, 272] width 103 height 12
click at [527, 276] on button "Pool" at bounding box center [532, 271] width 10 height 10
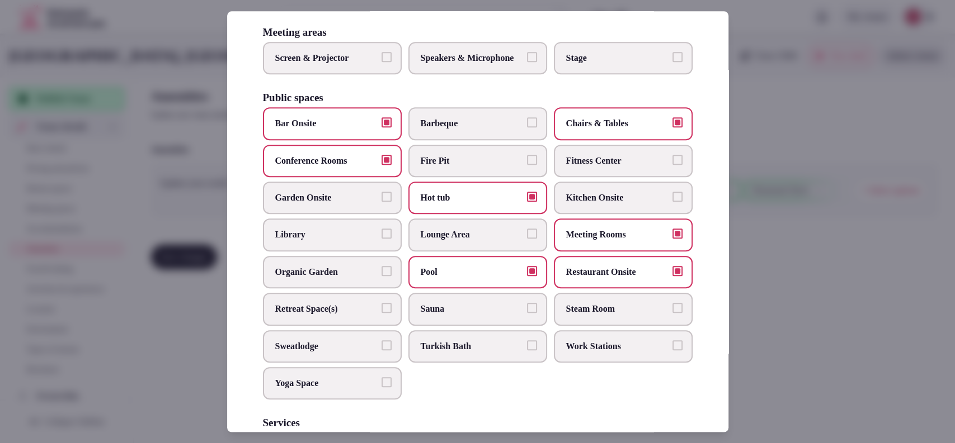
click at [574, 167] on span "Fitness Center" at bounding box center [617, 161] width 103 height 12
click at [672, 165] on button "Fitness Center" at bounding box center [677, 160] width 10 height 10
drag, startPoint x: 487, startPoint y: 79, endPoint x: 367, endPoint y: 72, distance: 119.3
click at [483, 64] on span "Speakers & Microphone" at bounding box center [472, 58] width 103 height 12
click at [527, 62] on button "Speakers & Microphone" at bounding box center [532, 57] width 10 height 10
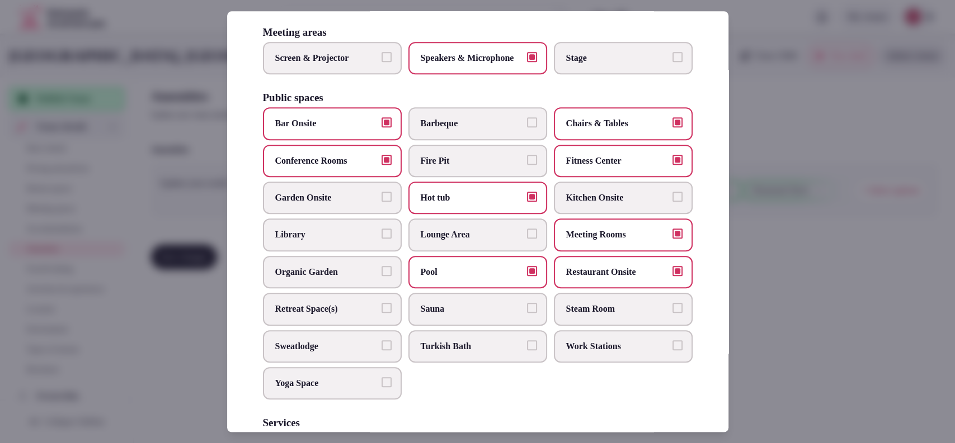
click at [367, 64] on span "Screen & Projector" at bounding box center [326, 58] width 103 height 12
click at [381, 62] on button "Screen & Projector" at bounding box center [386, 57] width 10 height 10
click at [367, 64] on span "Screen & Projector" at bounding box center [326, 58] width 103 height 12
click at [381, 62] on button "Screen & Projector" at bounding box center [386, 57] width 10 height 10
click at [598, 74] on label "Stage" at bounding box center [623, 58] width 139 height 32
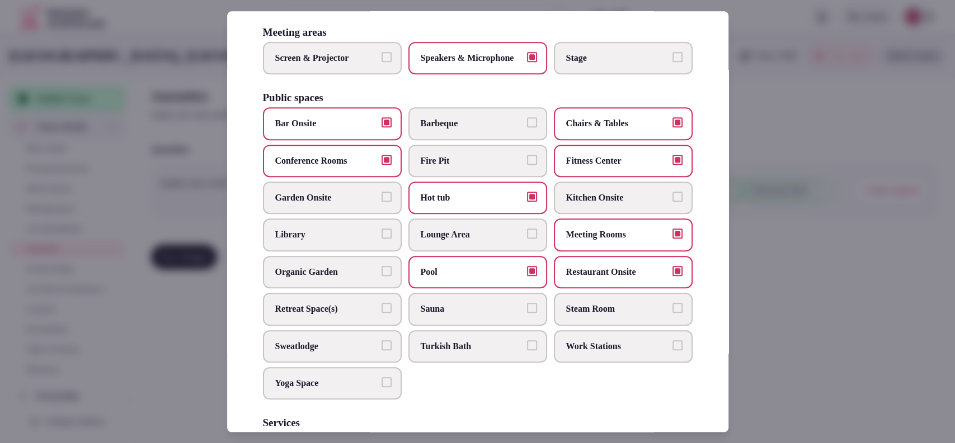
click at [672, 62] on button "Stage" at bounding box center [677, 57] width 10 height 10
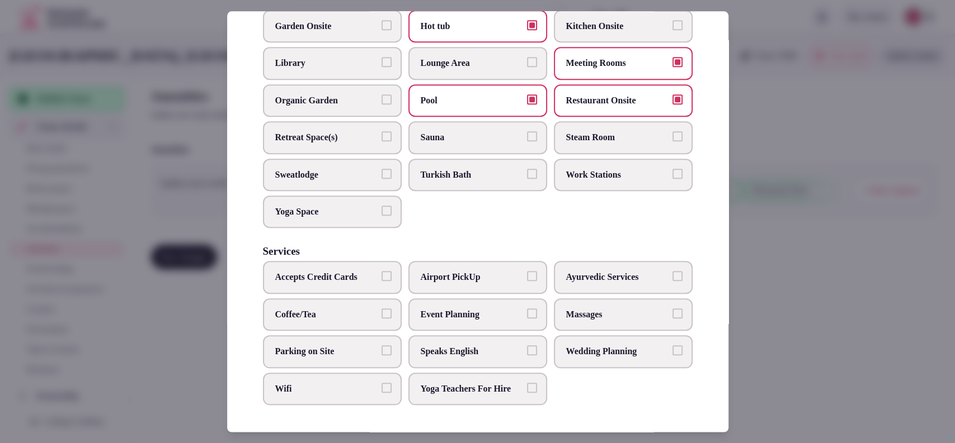
click at [294, 383] on span "Wifi" at bounding box center [326, 389] width 103 height 12
click at [381, 383] on button "Wifi" at bounding box center [386, 388] width 10 height 10
click at [608, 346] on span "Wedding Planning" at bounding box center [617, 352] width 103 height 12
click at [672, 346] on button "Wedding Planning" at bounding box center [677, 351] width 10 height 10
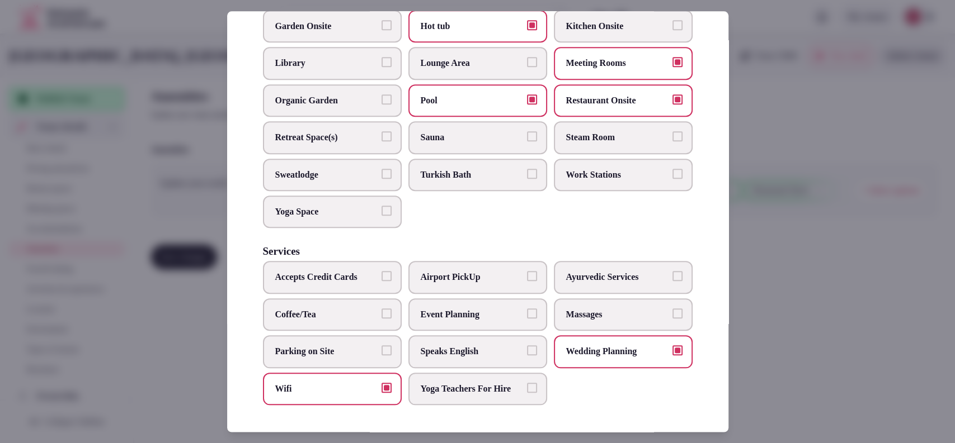
click at [363, 346] on span "Parking on Site" at bounding box center [326, 352] width 103 height 12
click at [381, 346] on button "Parking on Site" at bounding box center [386, 351] width 10 height 10
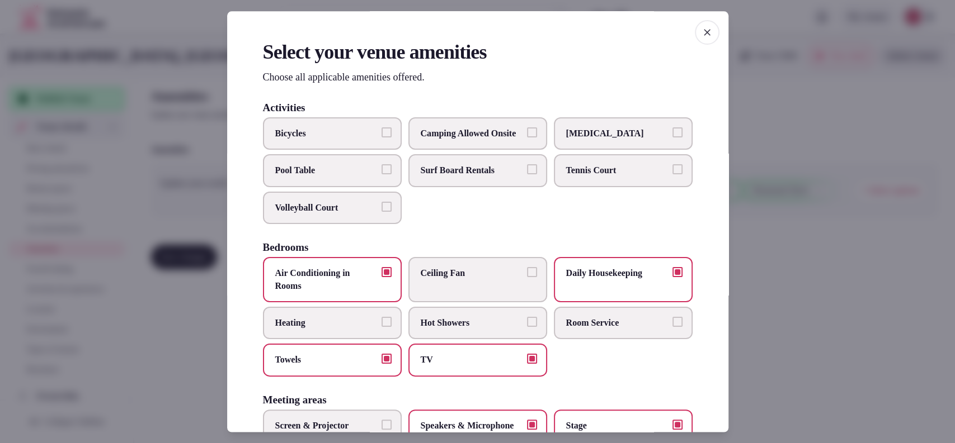
scroll to position [368, 0]
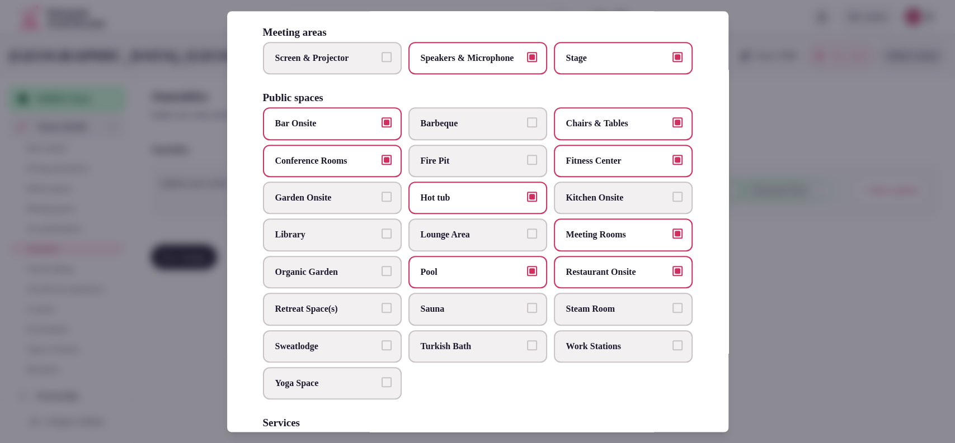
click at [356, 278] on span "Organic Garden" at bounding box center [326, 272] width 103 height 12
click at [381, 276] on button "Organic Garden" at bounding box center [386, 271] width 10 height 10
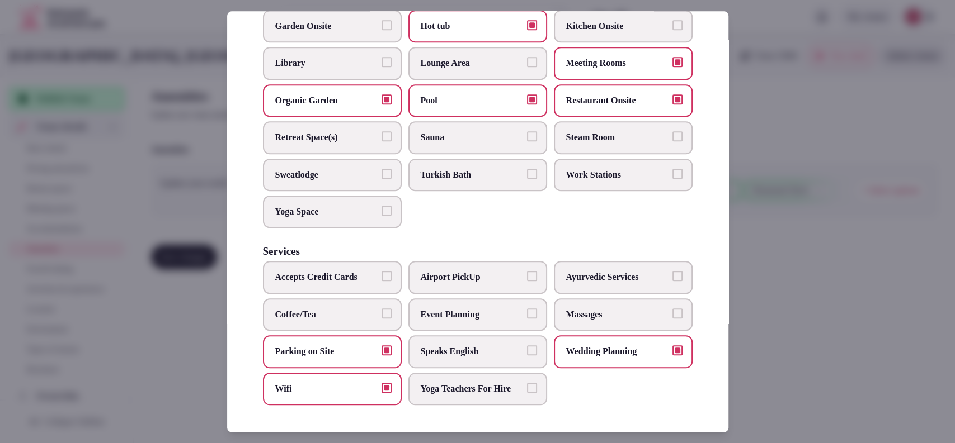
click at [427, 309] on span "Event Planning" at bounding box center [472, 315] width 103 height 12
click at [527, 309] on button "Event Planning" at bounding box center [532, 314] width 10 height 10
click at [384, 309] on button "Coffee/Tea" at bounding box center [386, 314] width 10 height 10
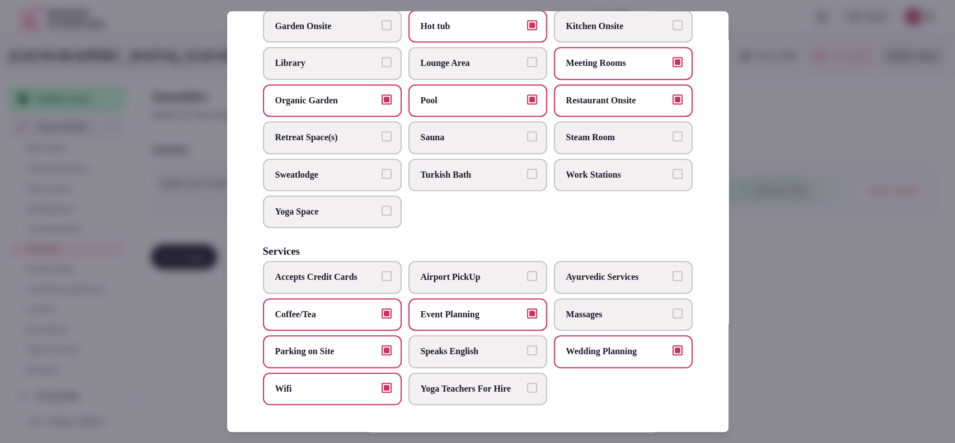
click at [653, 309] on span "Massages" at bounding box center [617, 315] width 103 height 12
click at [672, 309] on button "Massages" at bounding box center [677, 314] width 10 height 10
click at [779, 236] on div at bounding box center [477, 221] width 955 height 443
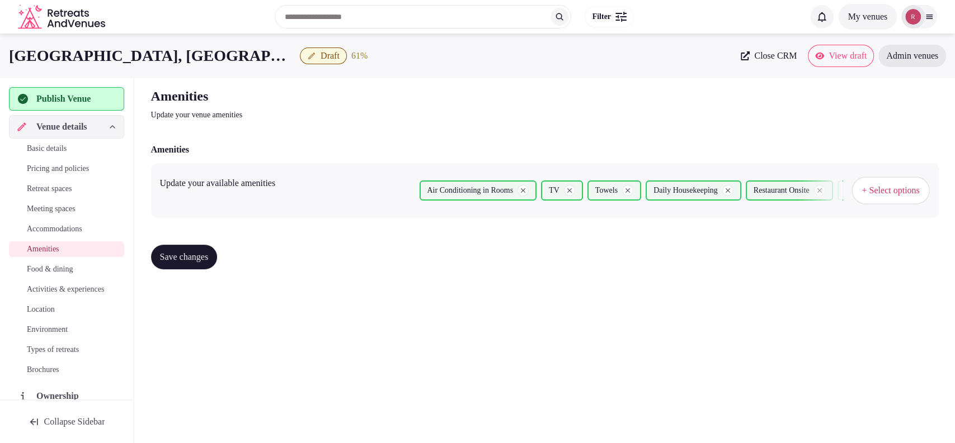
click at [186, 253] on span "Save changes" at bounding box center [184, 257] width 49 height 11
click at [56, 272] on span "Food & dining" at bounding box center [50, 269] width 46 height 11
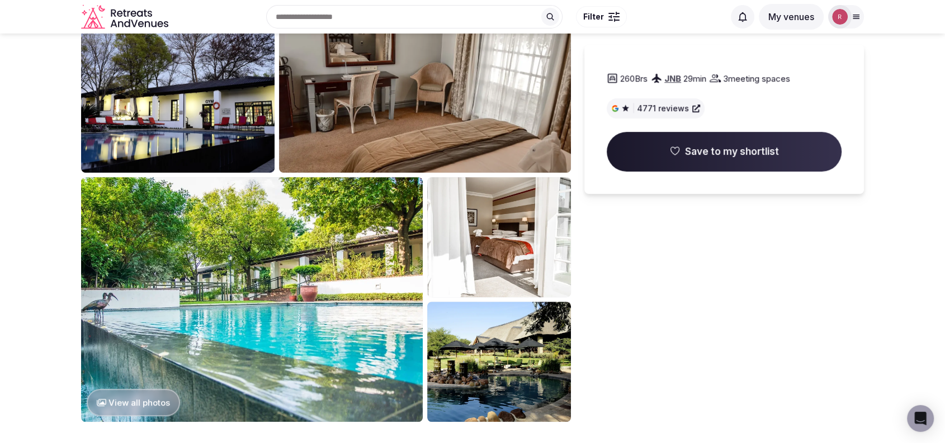
scroll to position [531, 0]
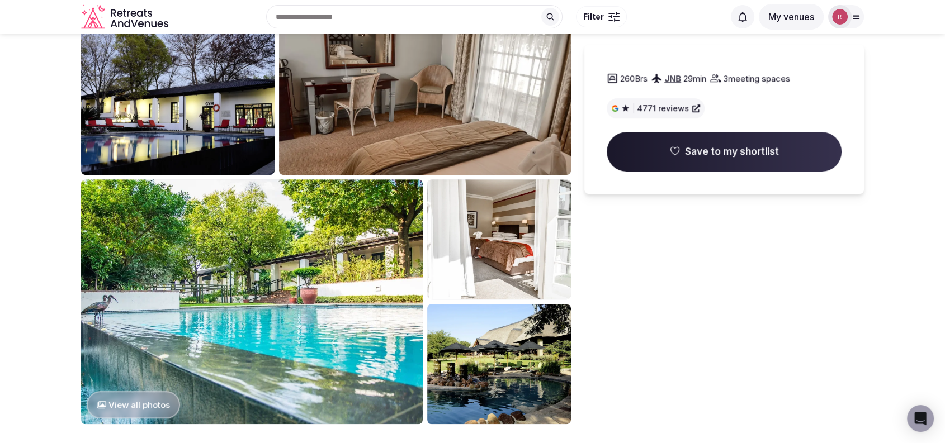
drag, startPoint x: 952, startPoint y: 63, endPoint x: 947, endPoint y: 159, distance: 96.3
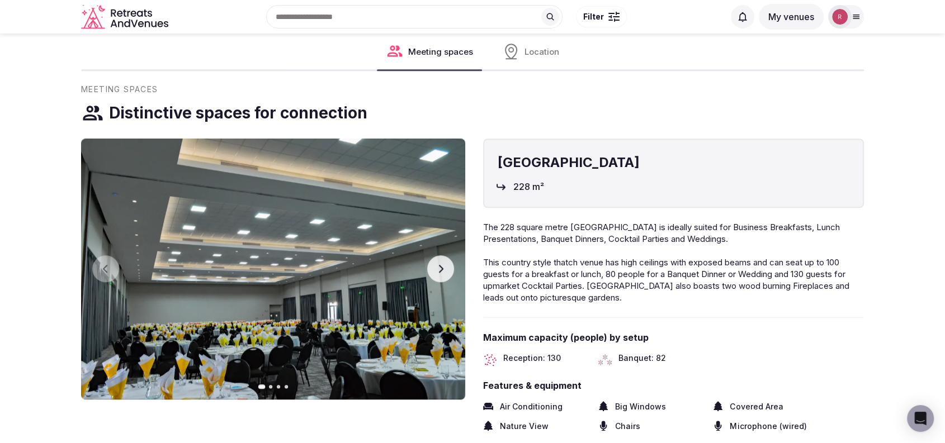
scroll to position [1024, 0]
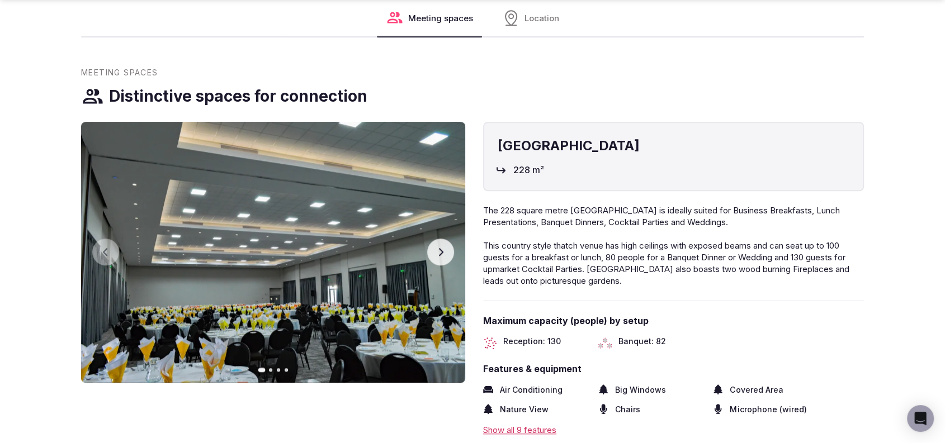
click at [451, 261] on img at bounding box center [273, 252] width 384 height 261
click at [448, 258] on button "Next slide" at bounding box center [440, 252] width 27 height 27
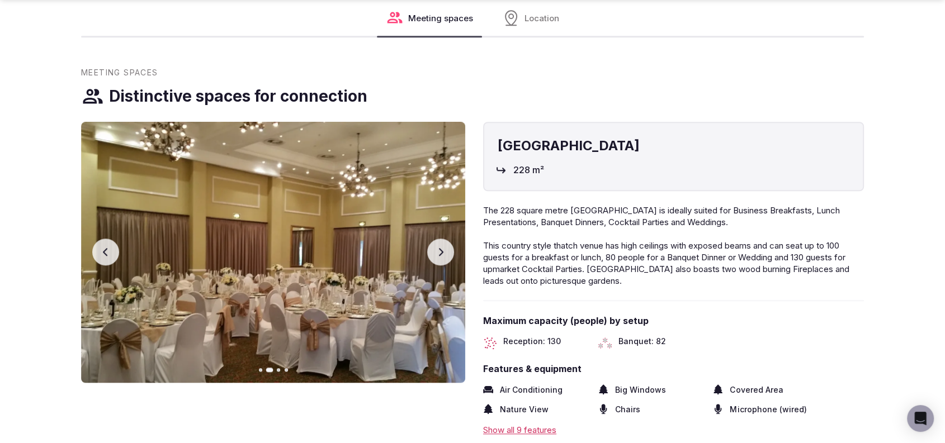
click at [102, 253] on icon "button" at bounding box center [105, 252] width 9 height 9
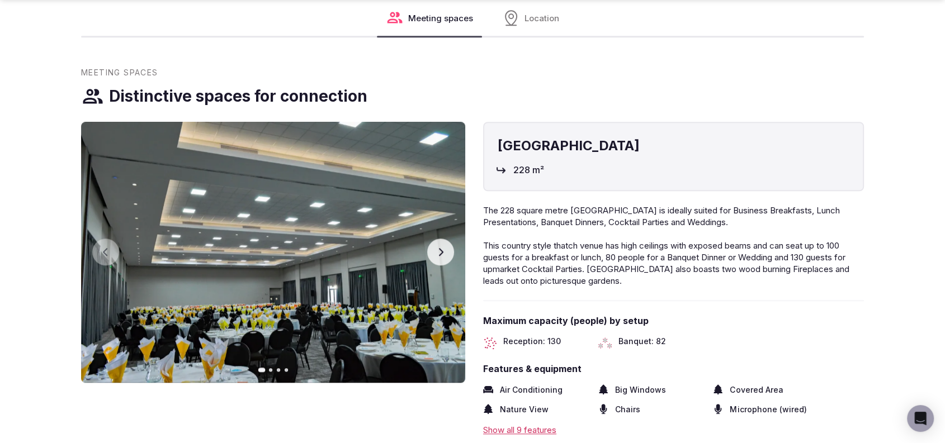
click at [426, 254] on img at bounding box center [273, 252] width 384 height 261
click at [438, 252] on icon "button" at bounding box center [440, 252] width 9 height 9
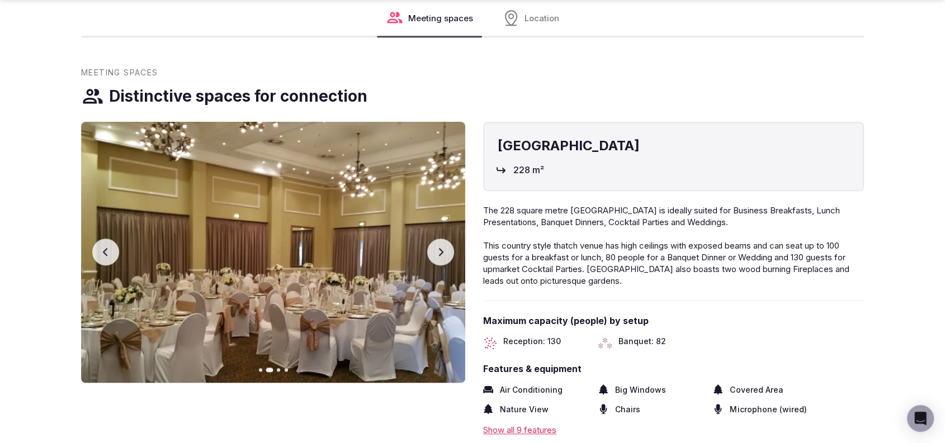
click at [110, 258] on button "Previous slide" at bounding box center [105, 252] width 27 height 27
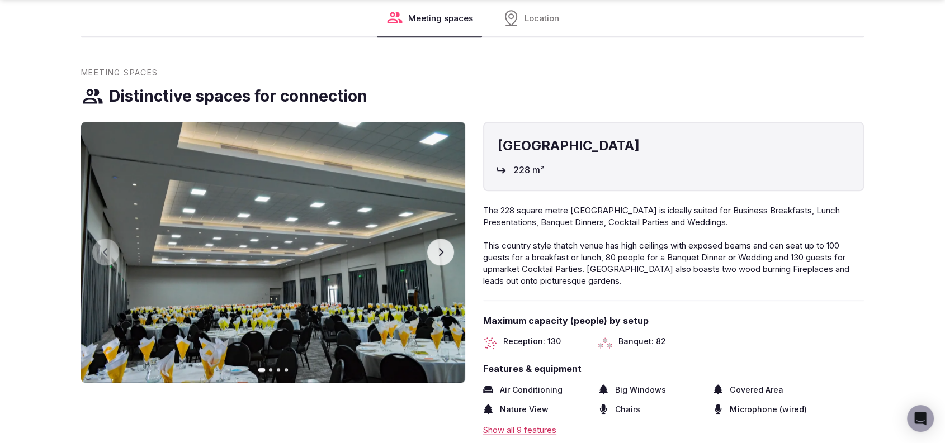
click at [438, 254] on icon "button" at bounding box center [440, 252] width 9 height 9
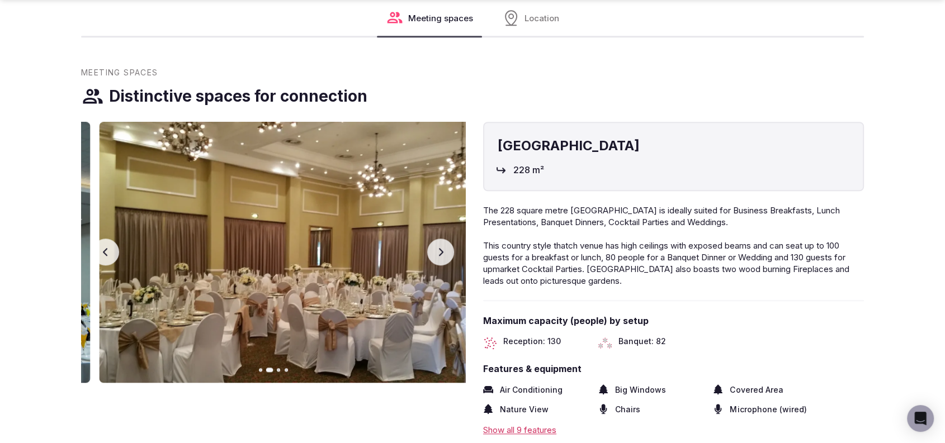
click at [438, 254] on icon "button" at bounding box center [440, 252] width 9 height 9
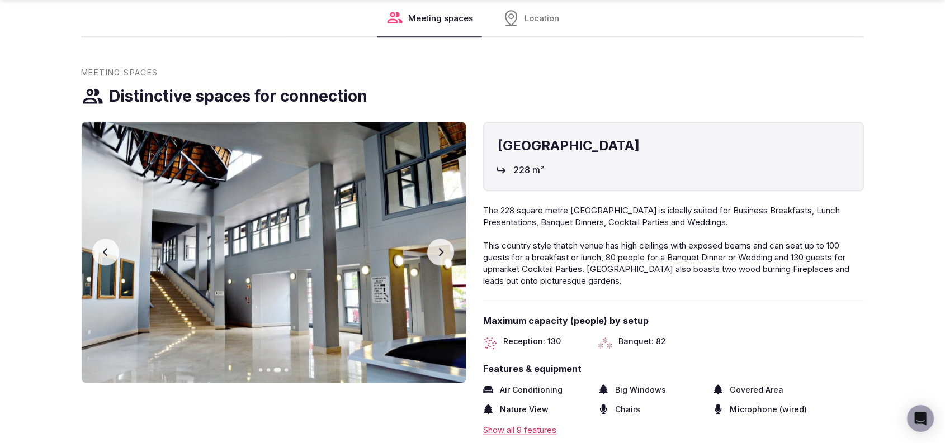
click at [438, 254] on icon "button" at bounding box center [440, 252] width 9 height 9
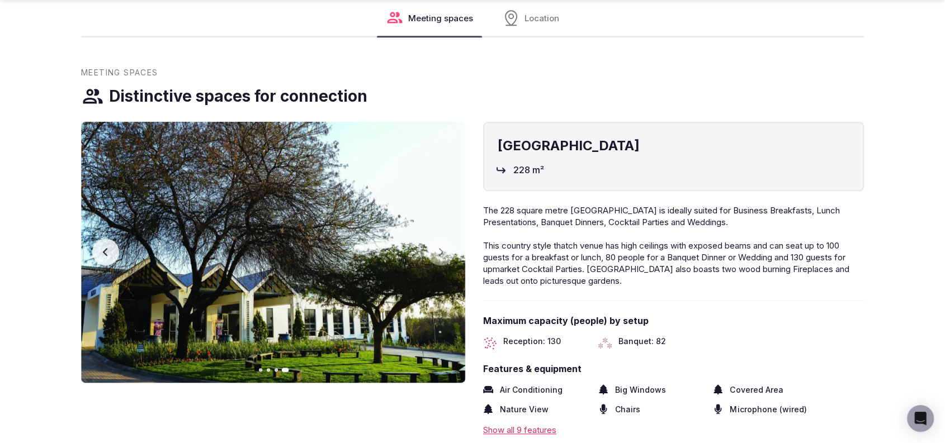
click at [98, 253] on button "Previous slide" at bounding box center [105, 252] width 27 height 27
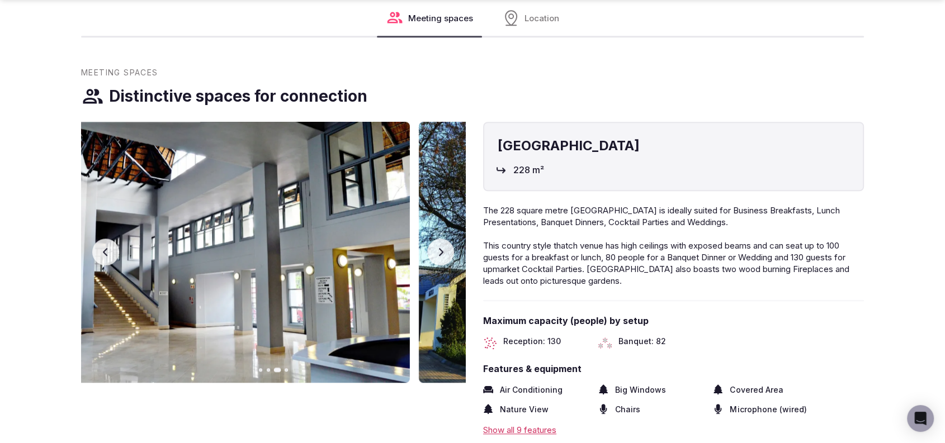
click at [100, 249] on button "Previous slide" at bounding box center [105, 252] width 27 height 27
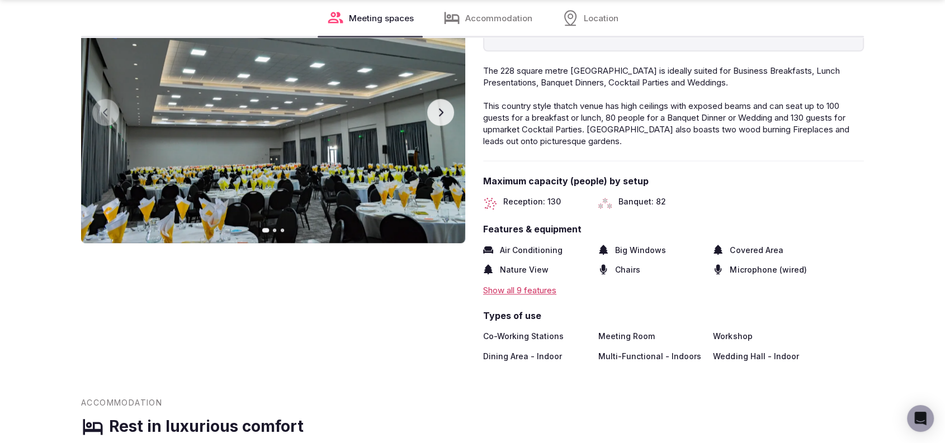
scroll to position [1552, 0]
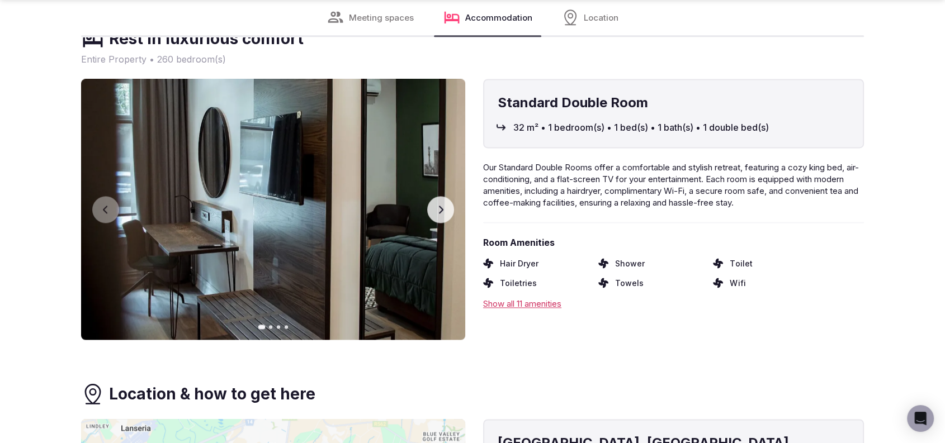
click at [433, 207] on button "Next slide" at bounding box center [440, 209] width 27 height 27
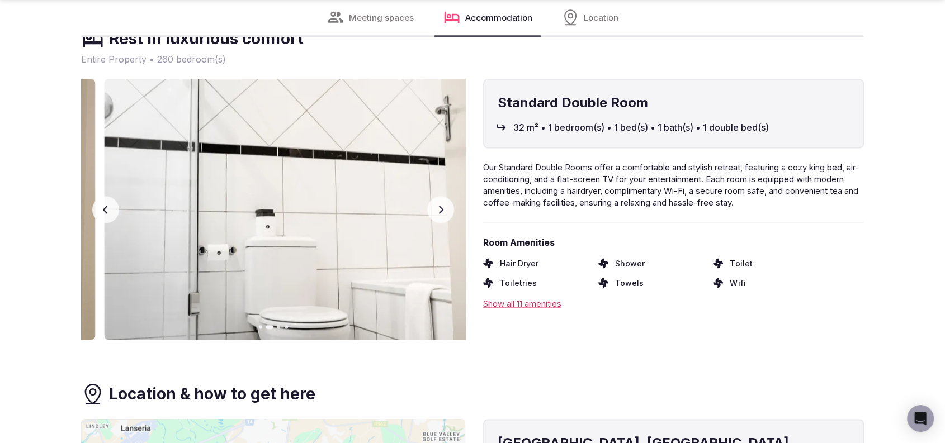
click at [433, 207] on button "Next slide" at bounding box center [440, 209] width 27 height 27
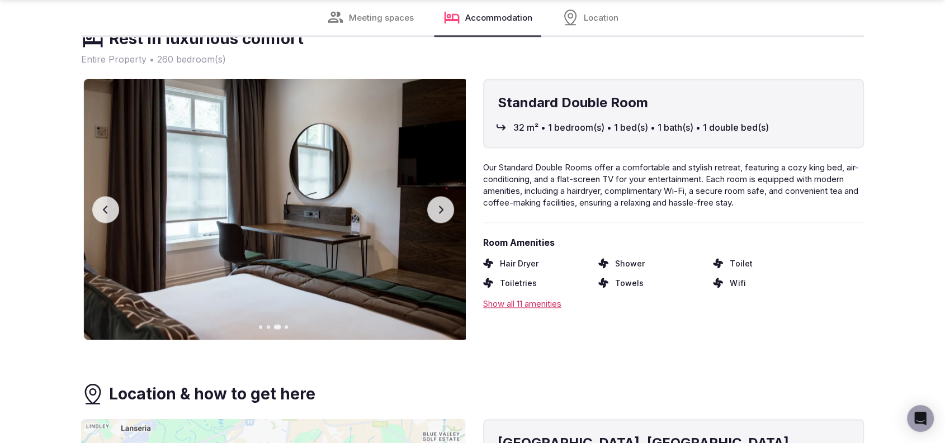
click at [433, 207] on button "Next slide" at bounding box center [440, 209] width 27 height 27
